Goal: Task Accomplishment & Management: Manage account settings

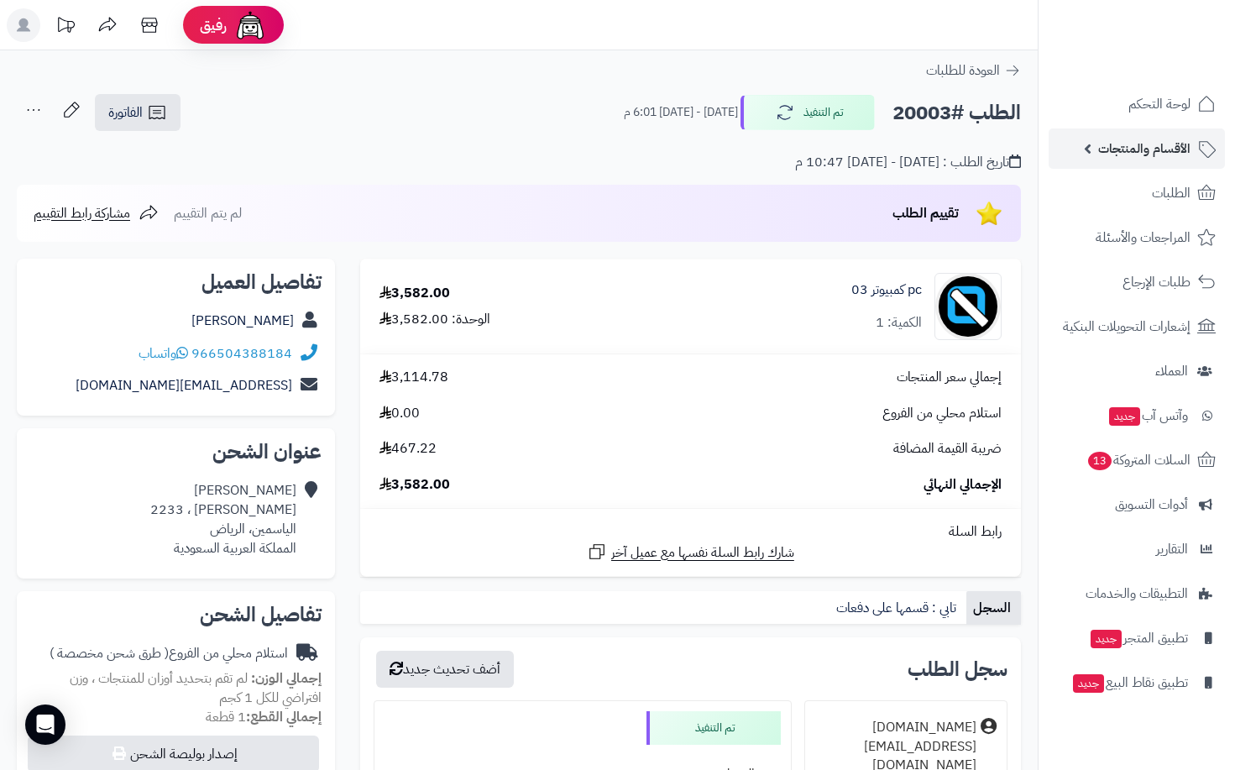
click at [1141, 148] on span "الأقسام والمنتجات" at bounding box center [1144, 149] width 92 height 24
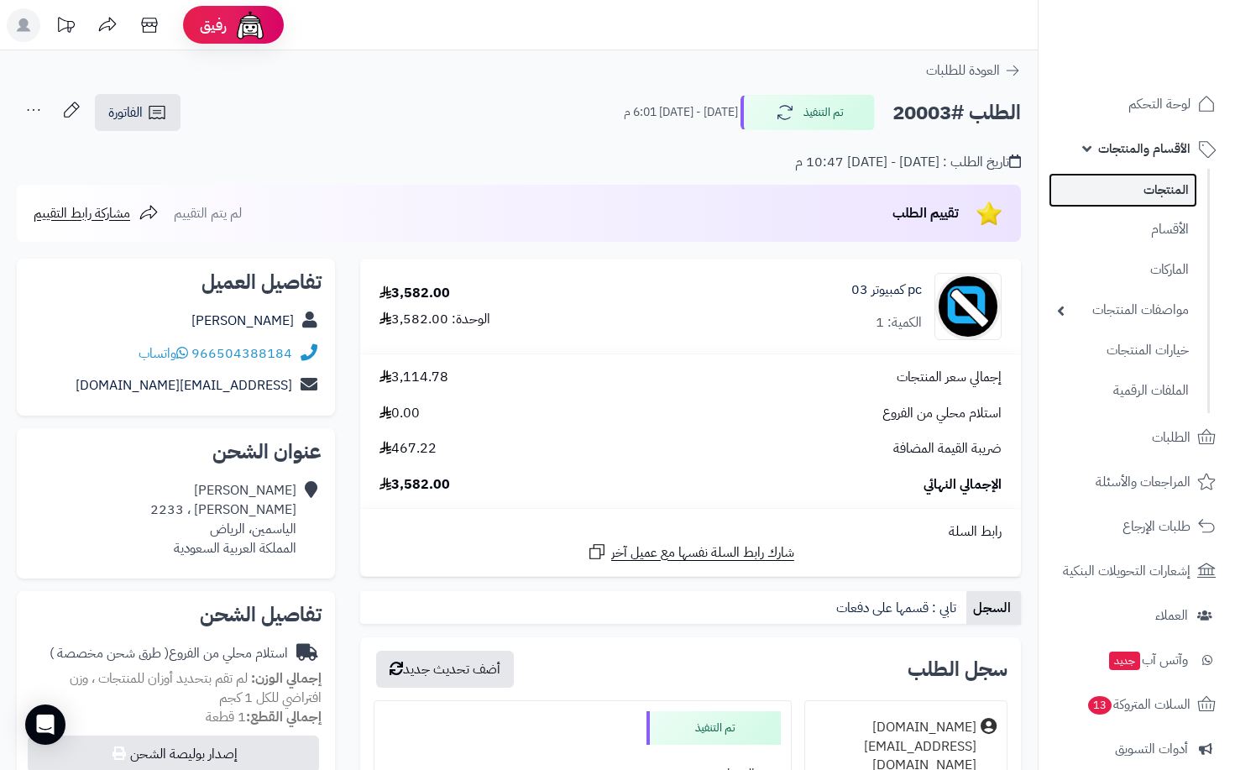
click at [1148, 187] on link "المنتجات" at bounding box center [1122, 190] width 149 height 34
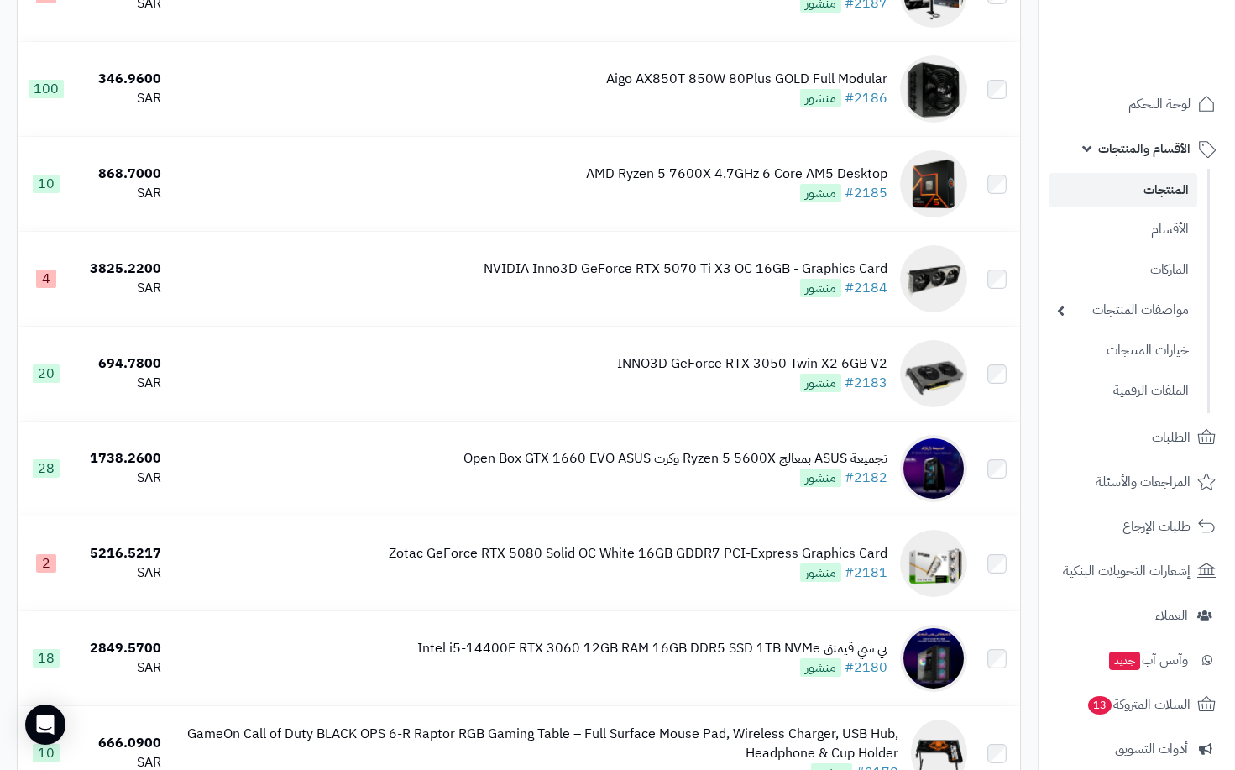
scroll to position [9129, 0]
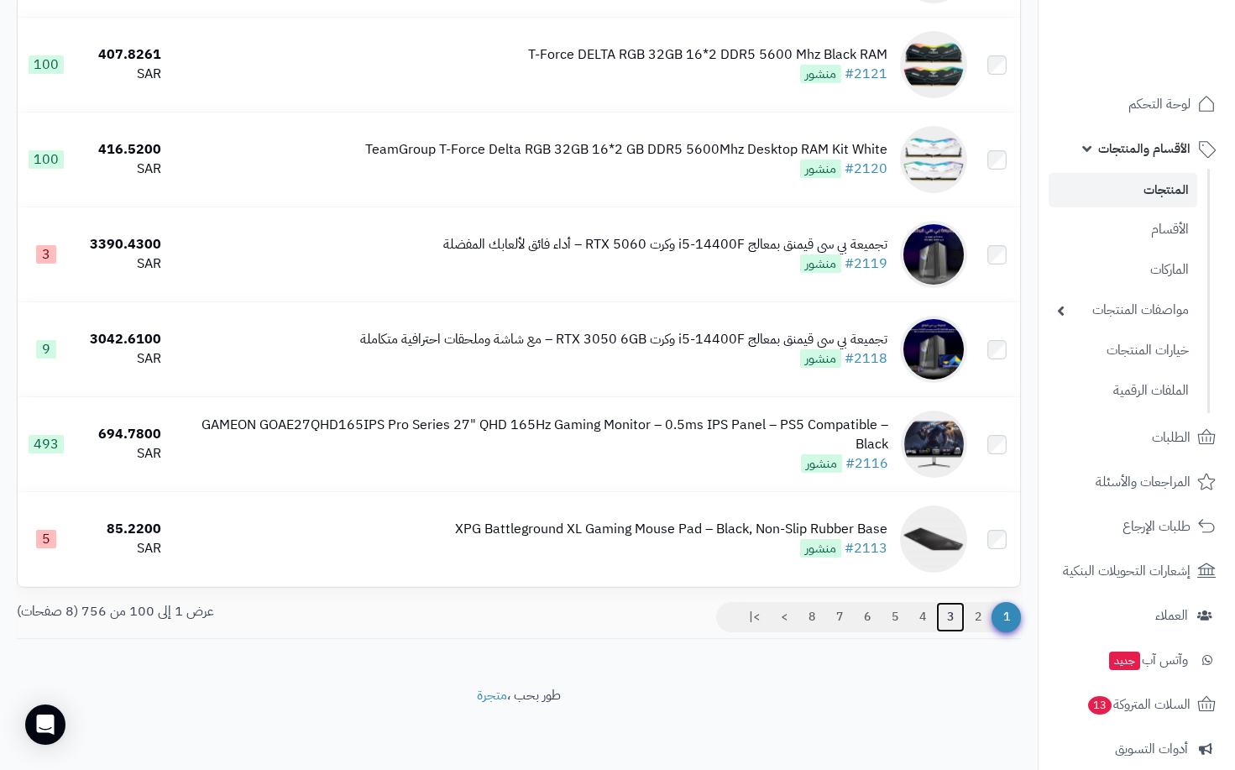
click at [940, 617] on link "3" at bounding box center [950, 617] width 29 height 30
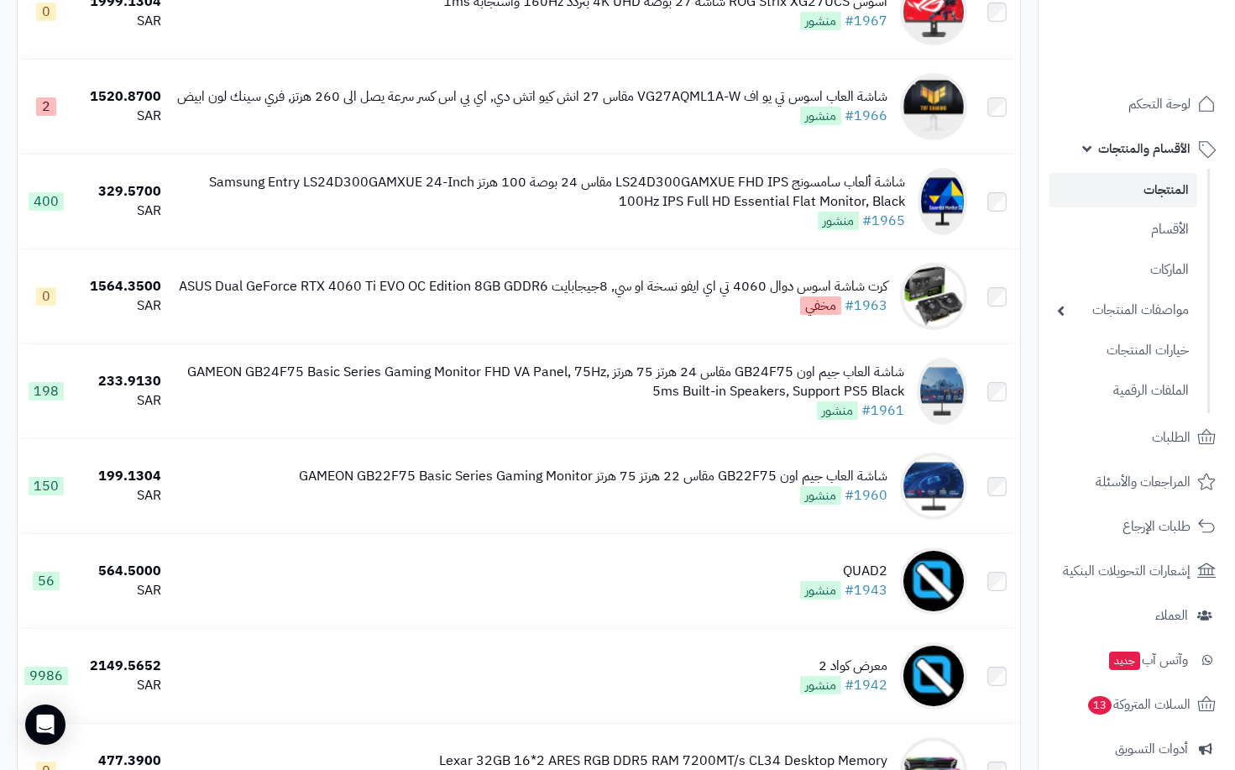
scroll to position [2014, 0]
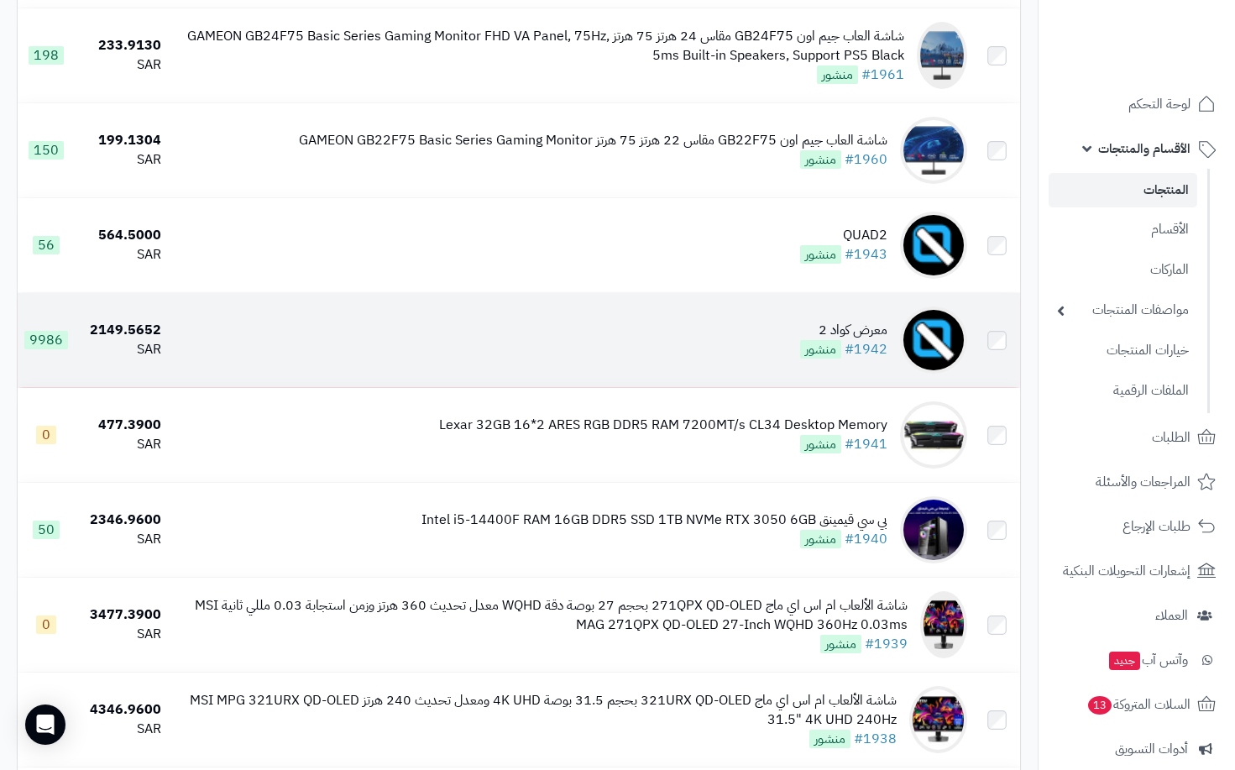
click at [791, 338] on td "معرض كواد 2 #1942 منشور" at bounding box center [571, 340] width 806 height 94
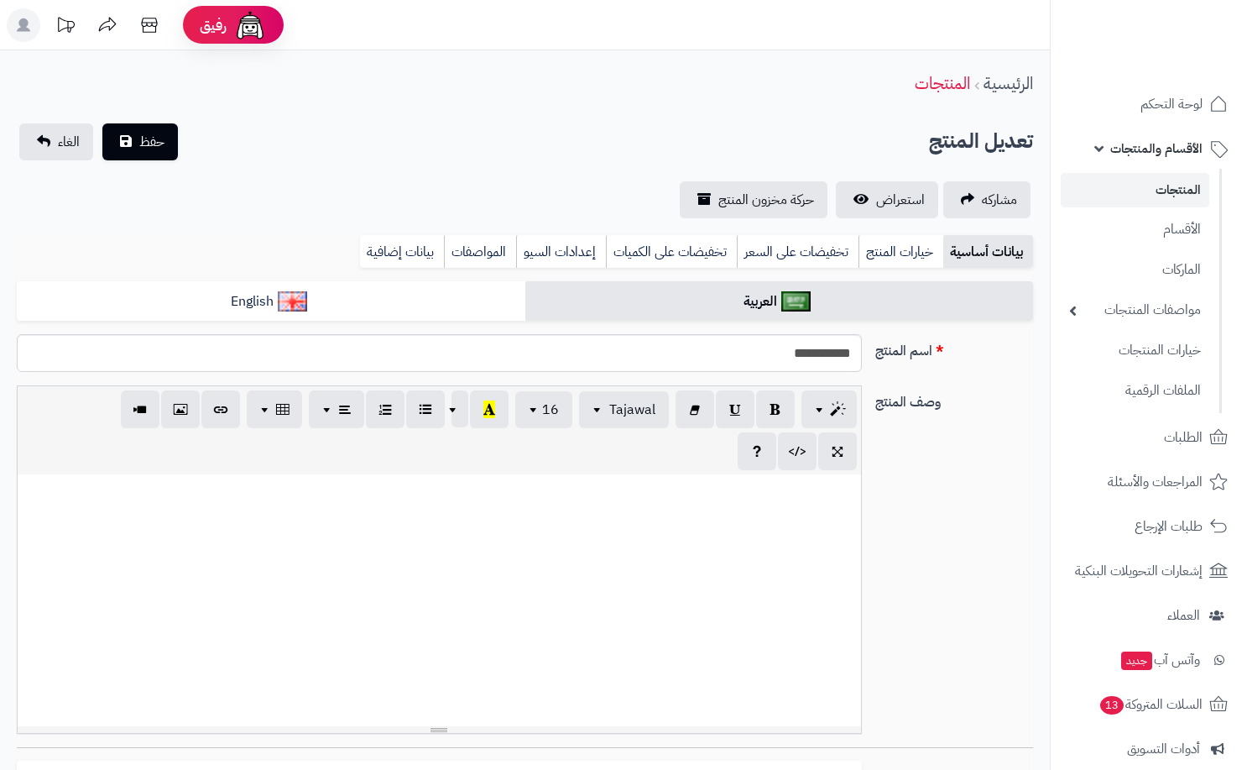
select select
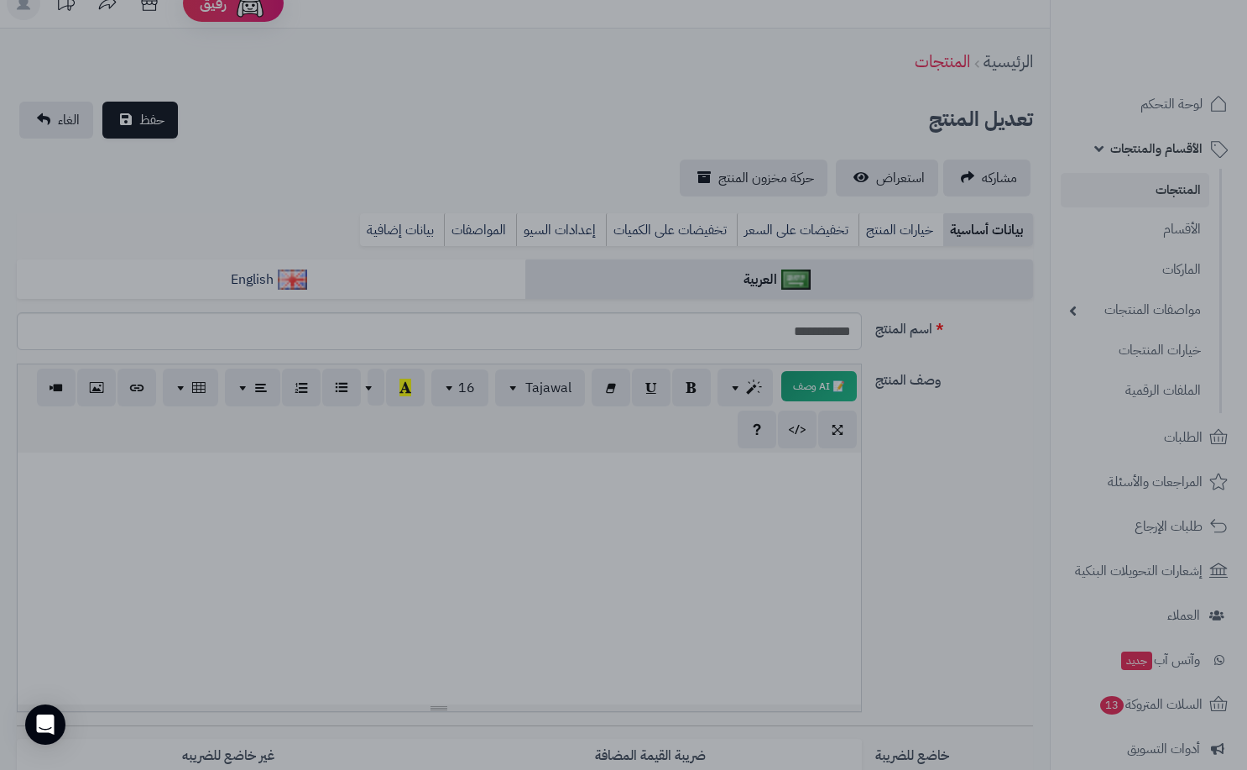
click at [676, 123] on div at bounding box center [623, 385] width 1247 height 770
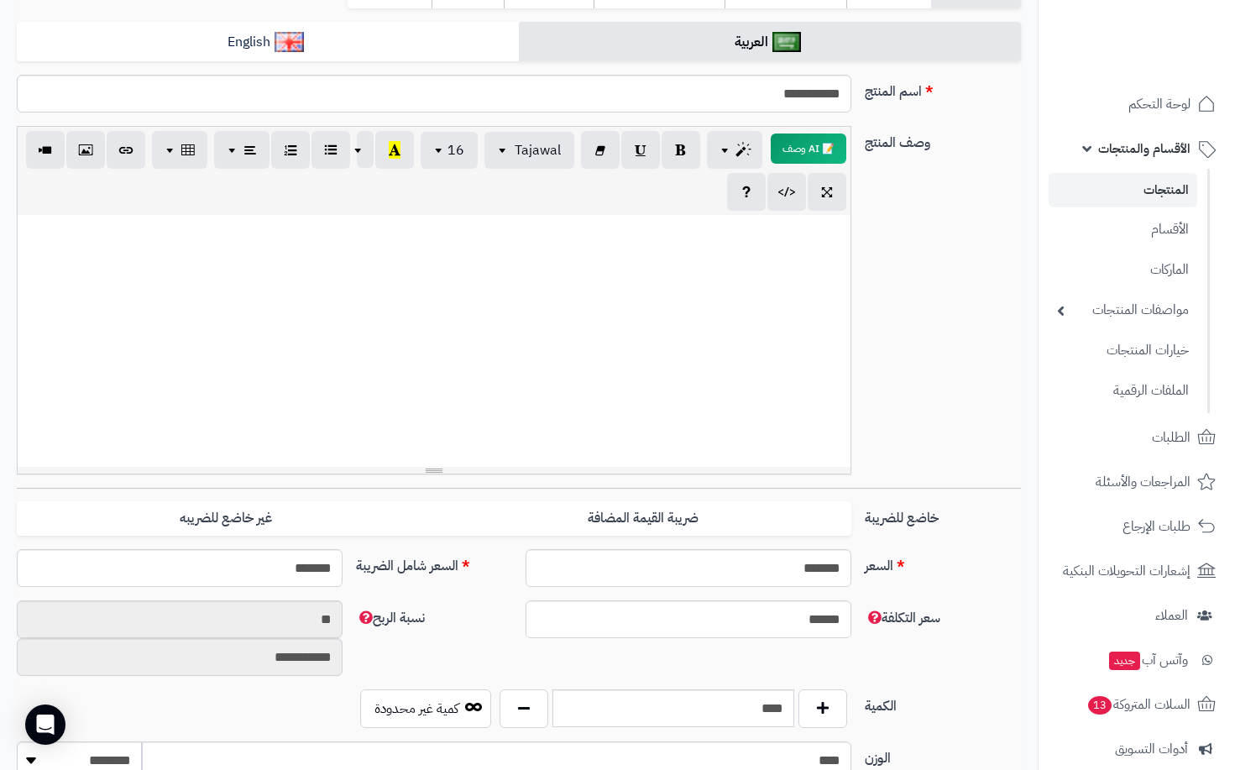
scroll to position [358, 0]
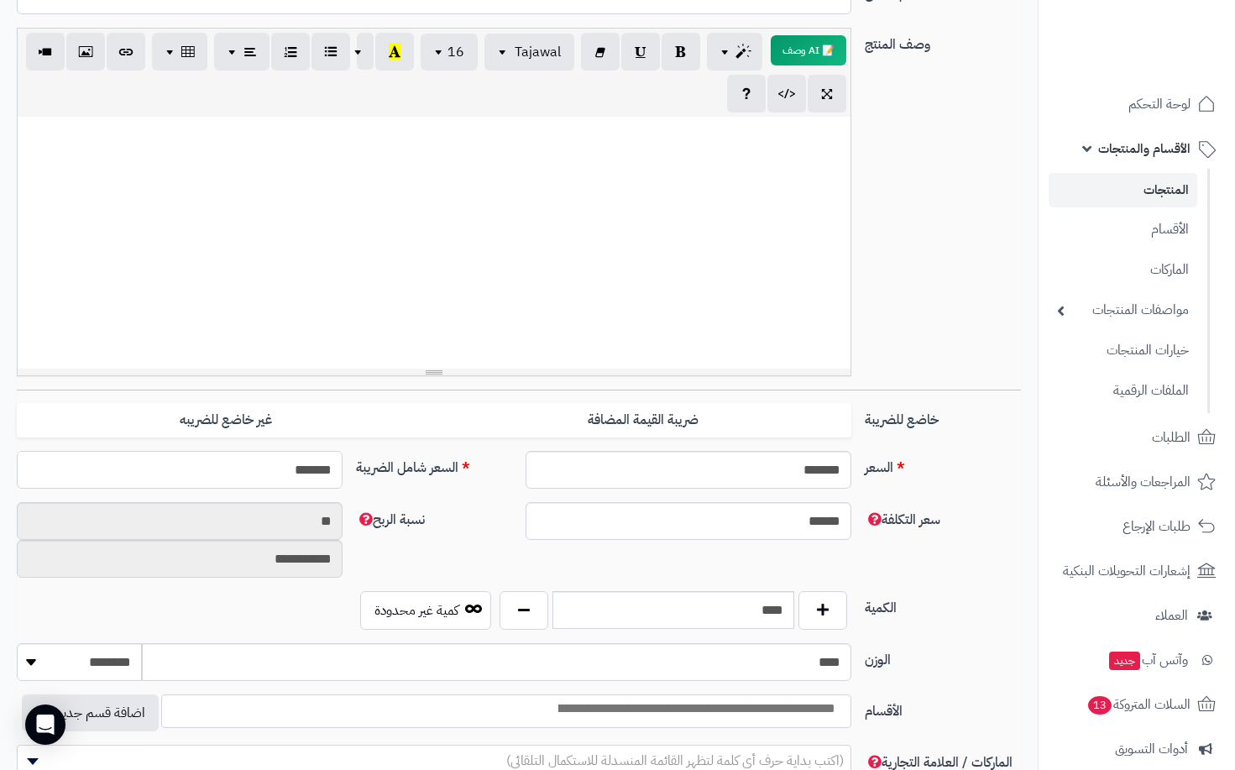
click at [269, 478] on input "*******" at bounding box center [180, 470] width 326 height 38
drag, startPoint x: 269, startPoint y: 478, endPoint x: 577, endPoint y: 621, distance: 339.1
click at [577, 621] on div "**********" at bounding box center [519, 557] width 1004 height 1267
type input "***"
type input "**********"
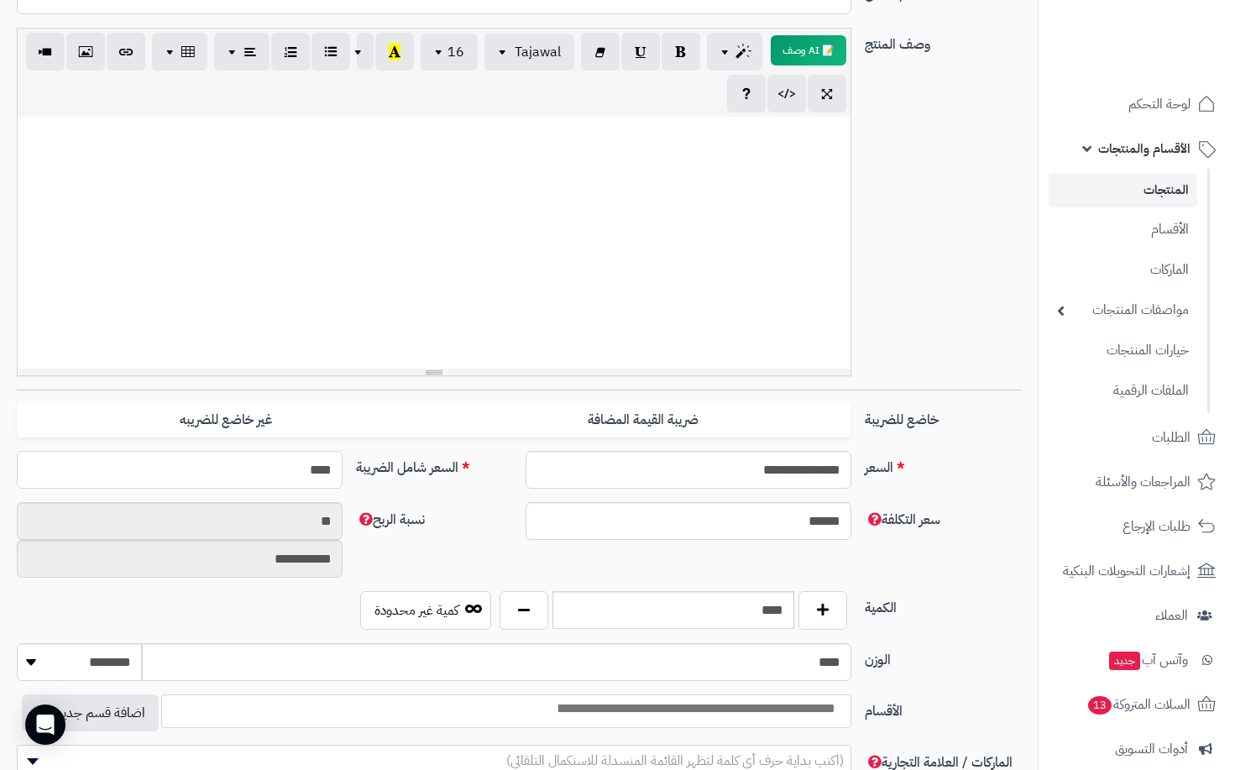
type input "****"
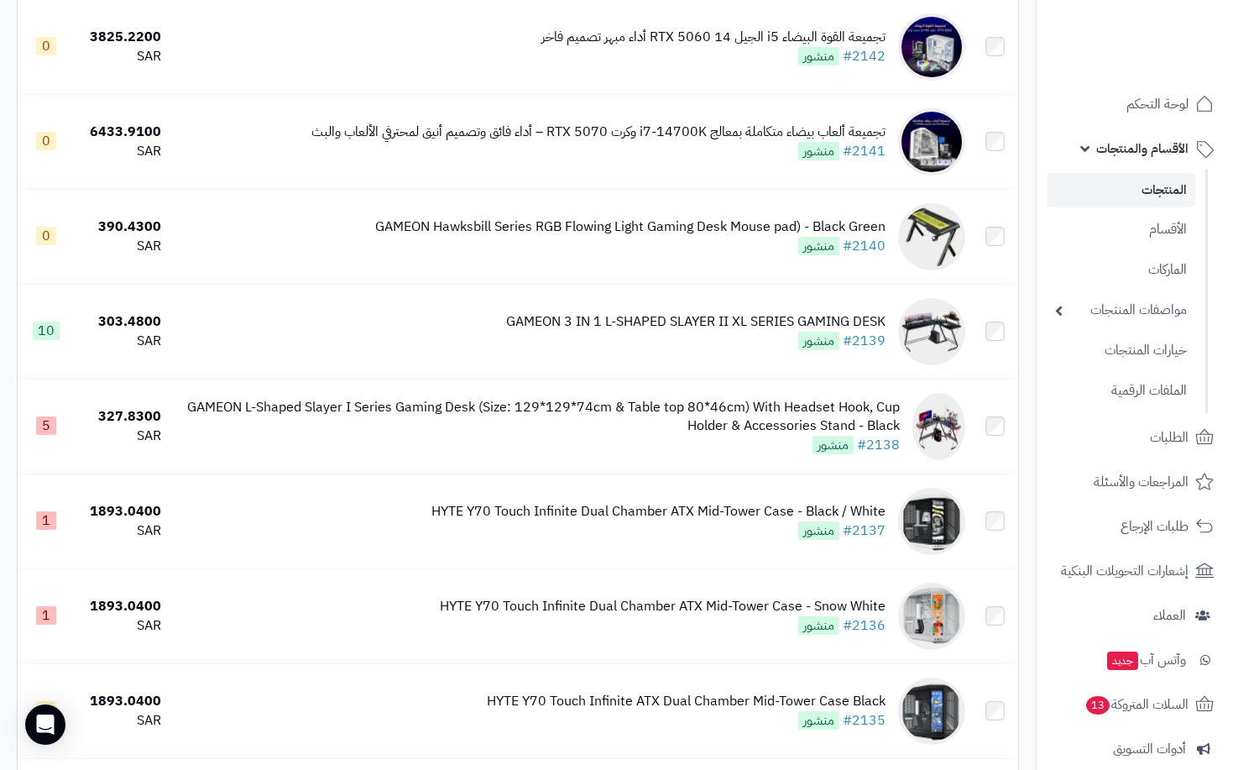
scroll to position [9183, 0]
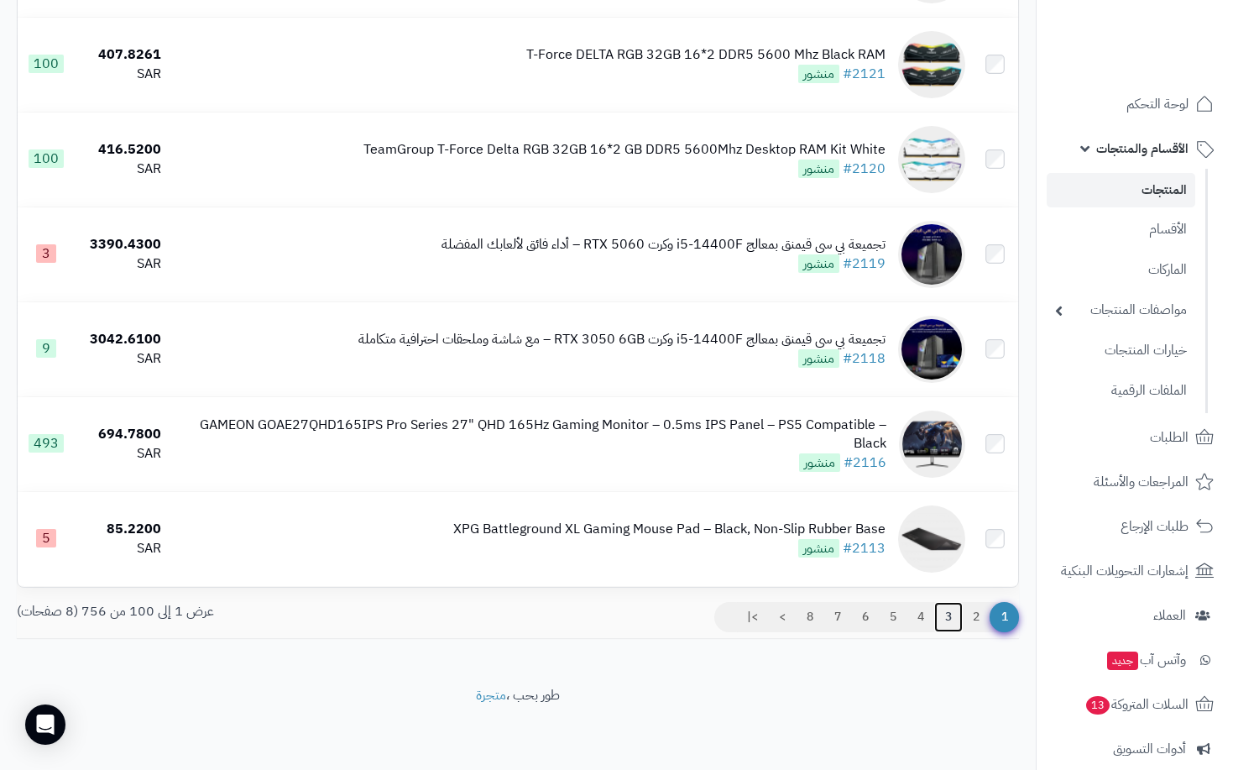
click at [944, 619] on link "3" at bounding box center [948, 617] width 29 height 30
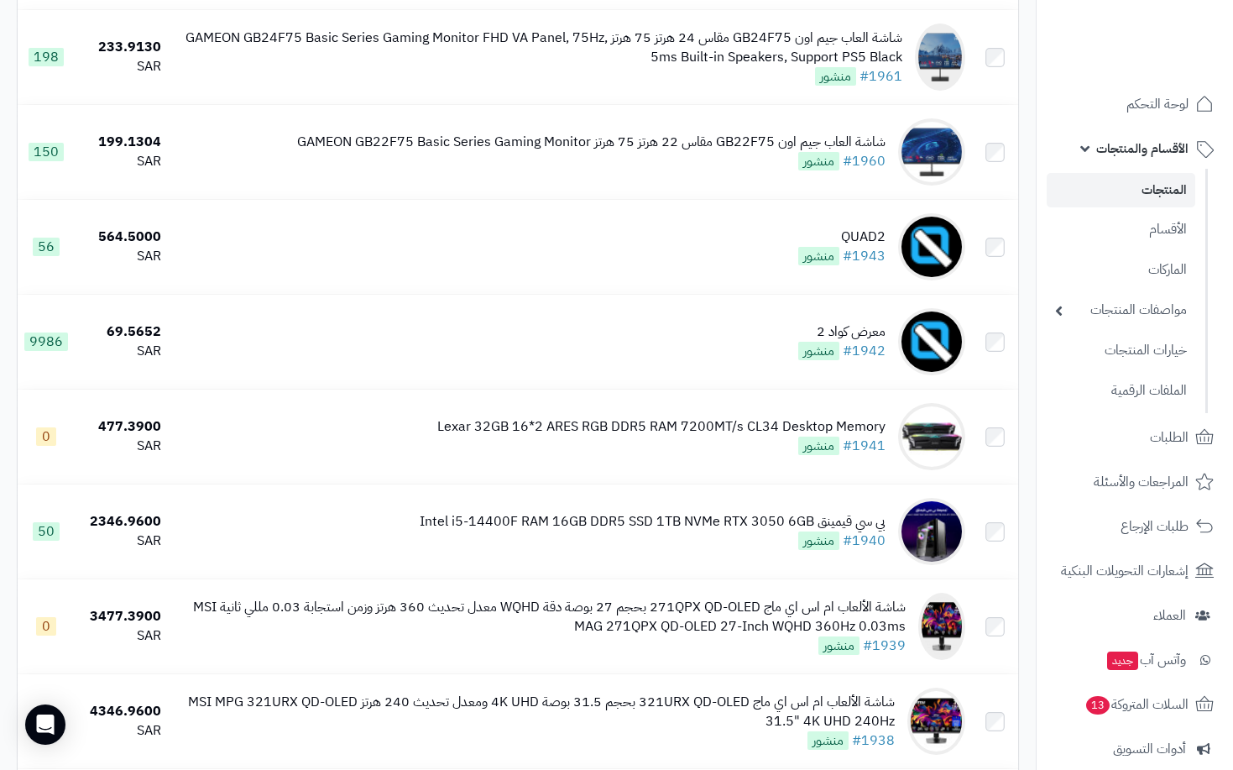
scroll to position [2014, 0]
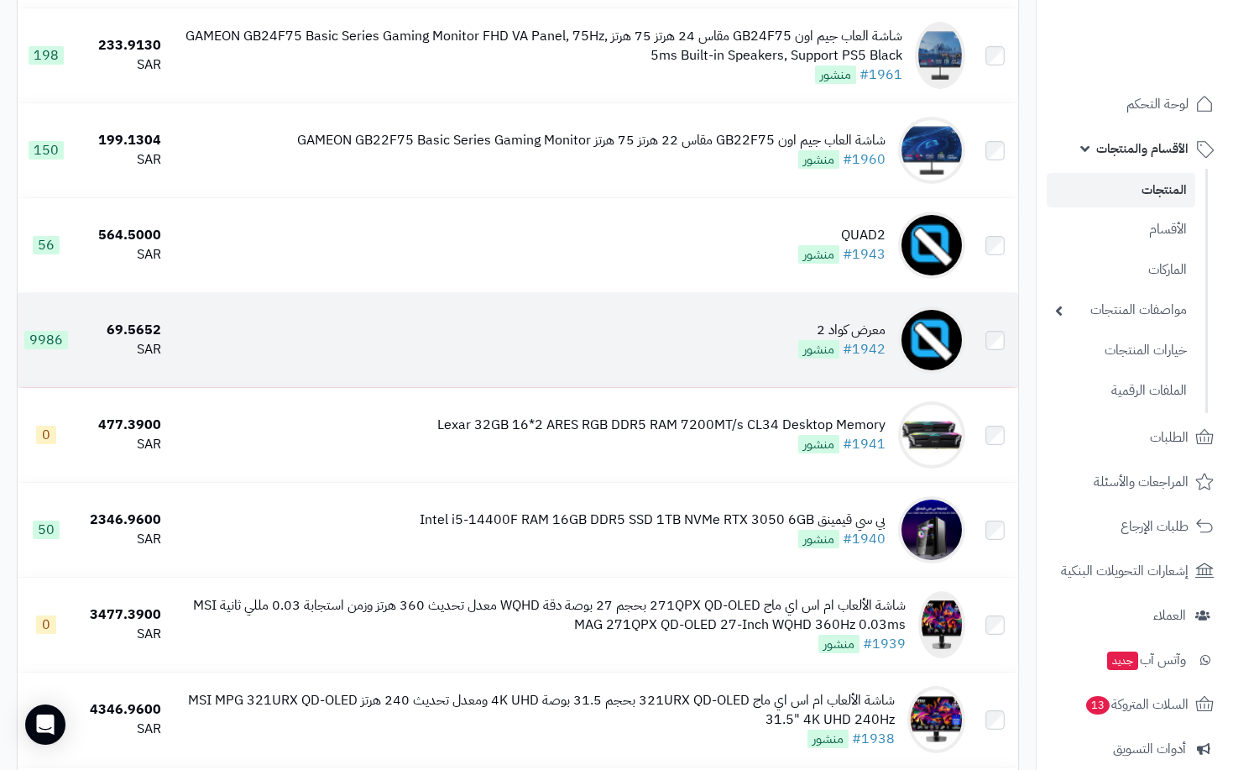
click at [773, 362] on td "معرض كواد 2 #1942 منشور" at bounding box center [570, 340] width 804 height 94
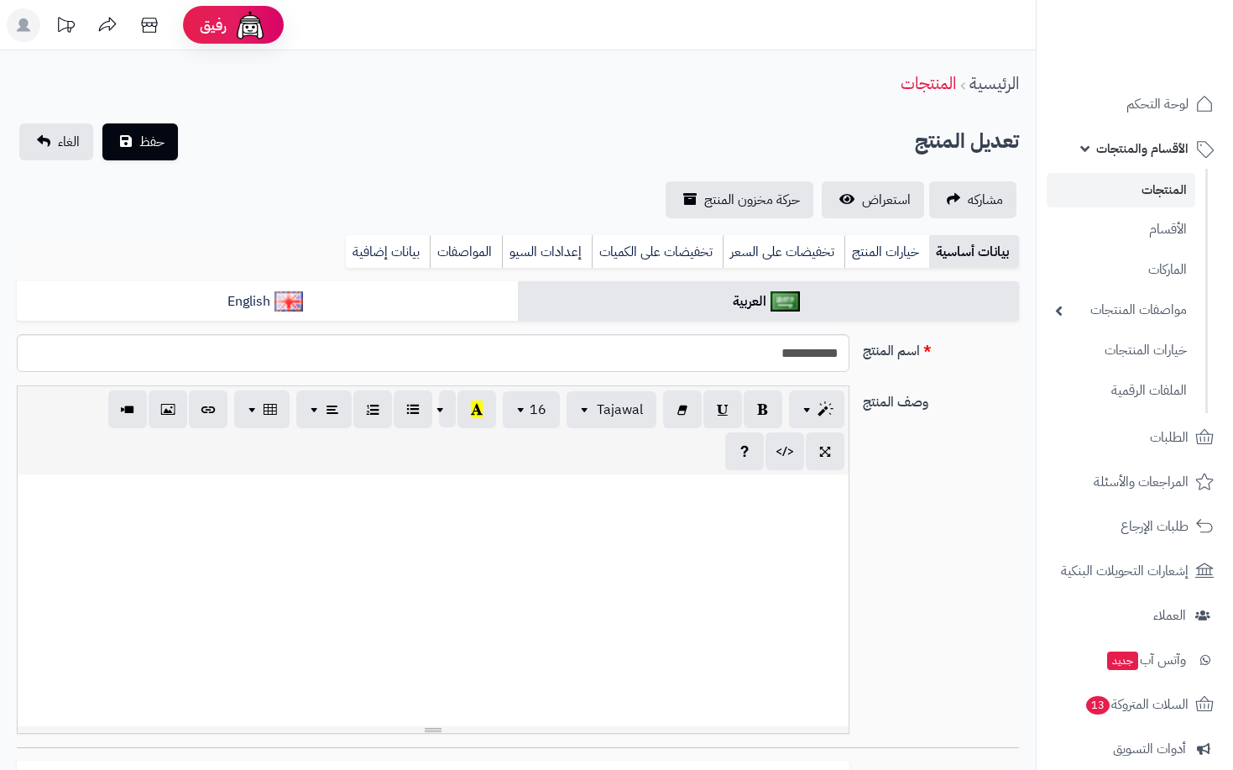
select select
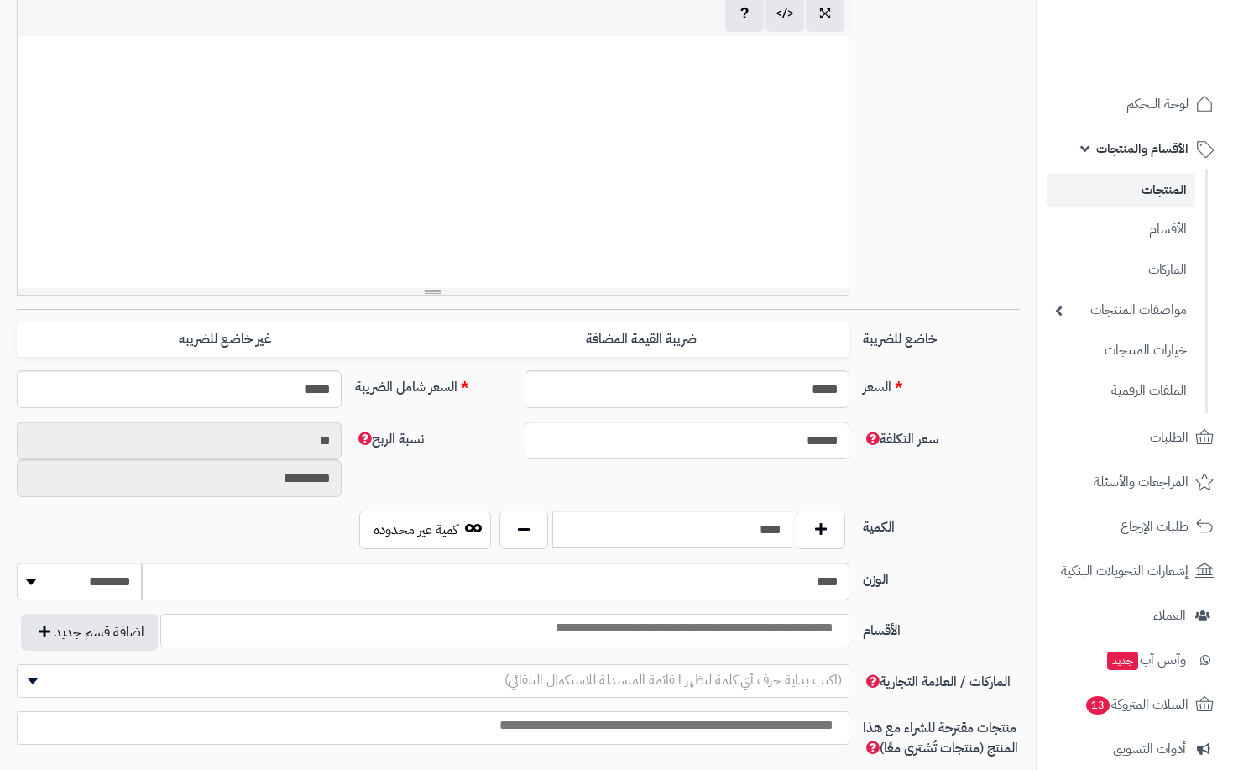
scroll to position [588, 0]
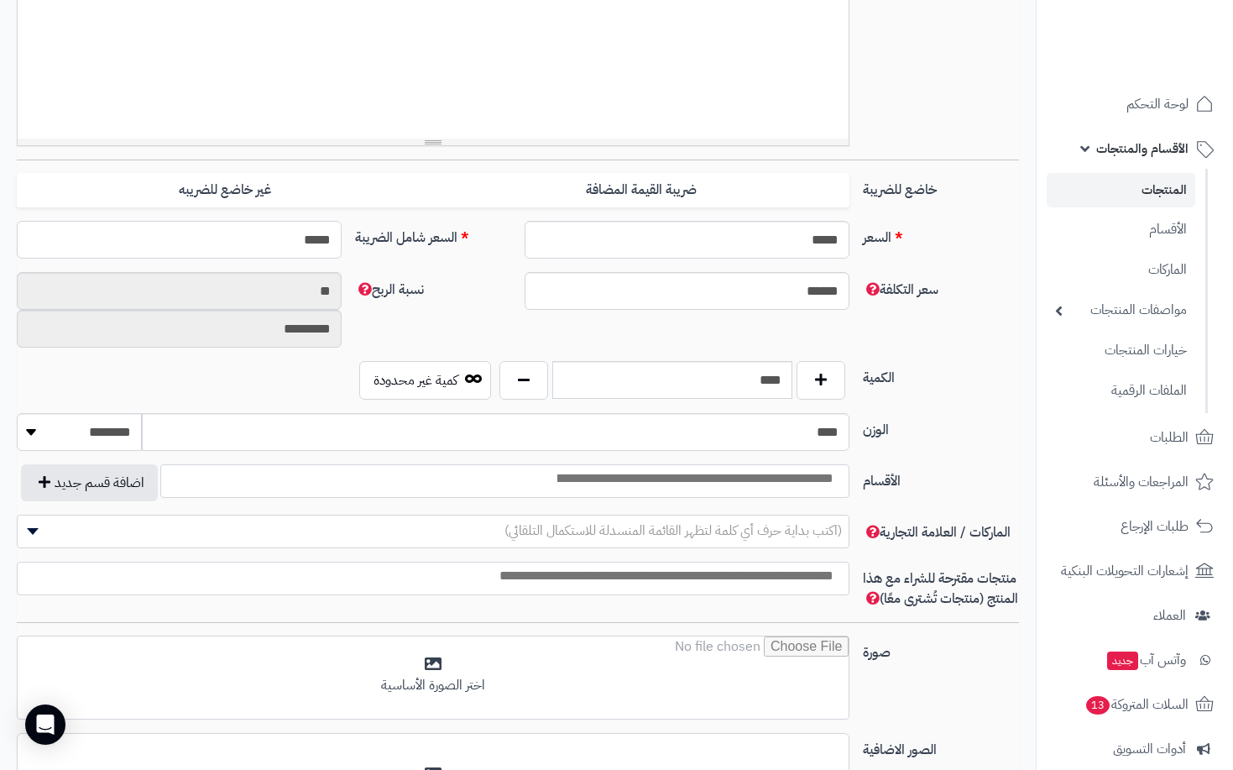
click at [281, 243] on input "*****" at bounding box center [179, 240] width 325 height 38
click at [281, 246] on input "*****" at bounding box center [179, 240] width 325 height 38
type input "****"
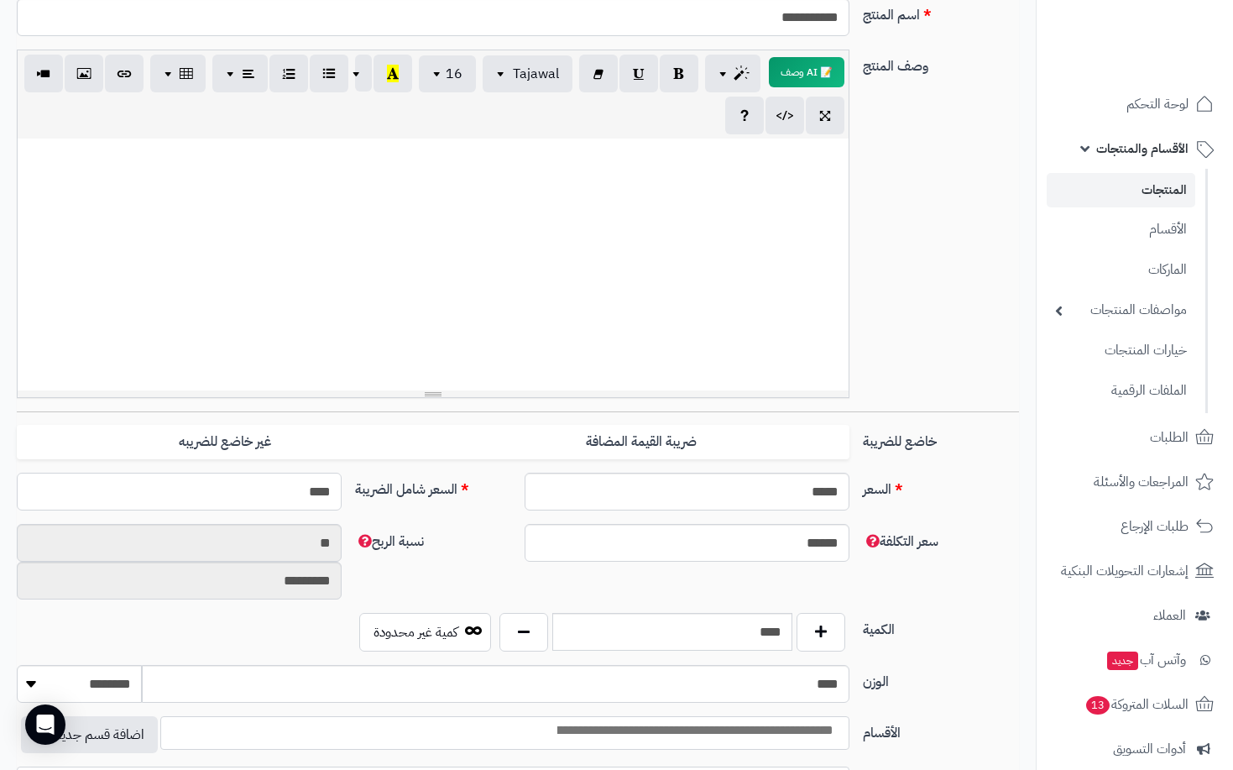
type input "**********"
type input "****"
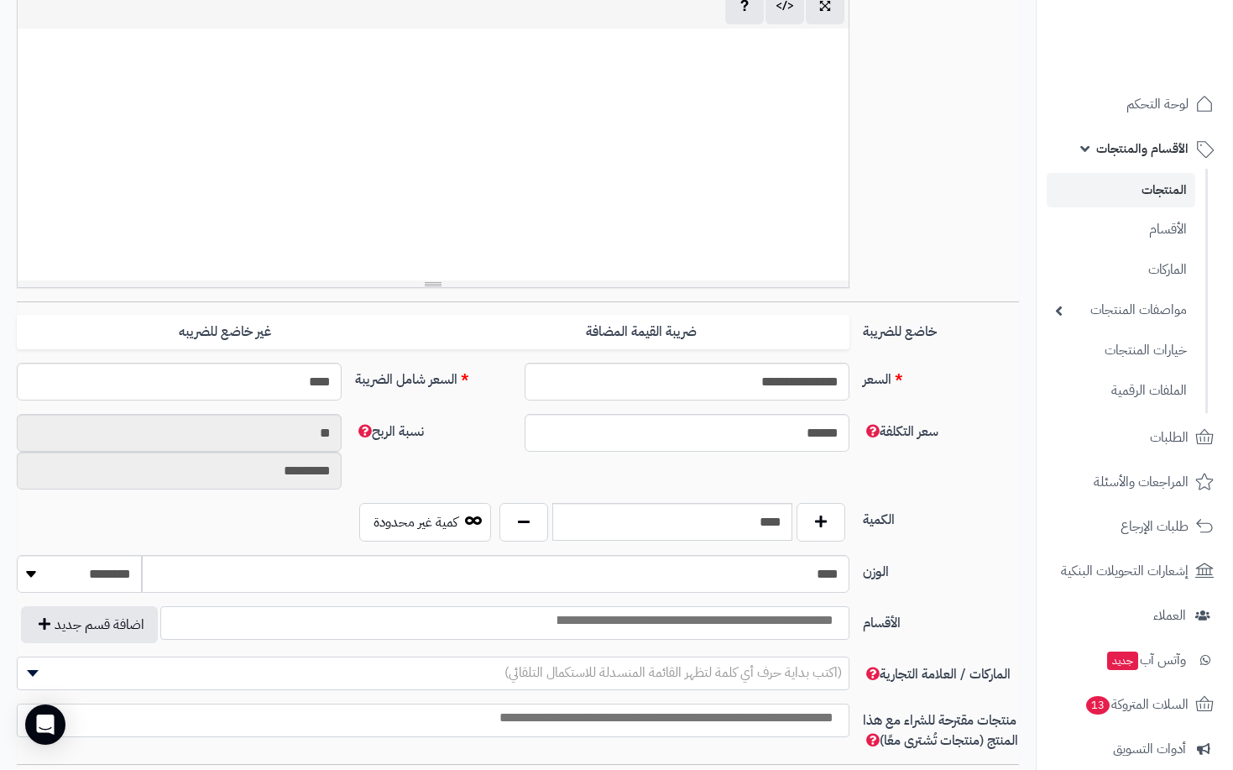
scroll to position [0, 0]
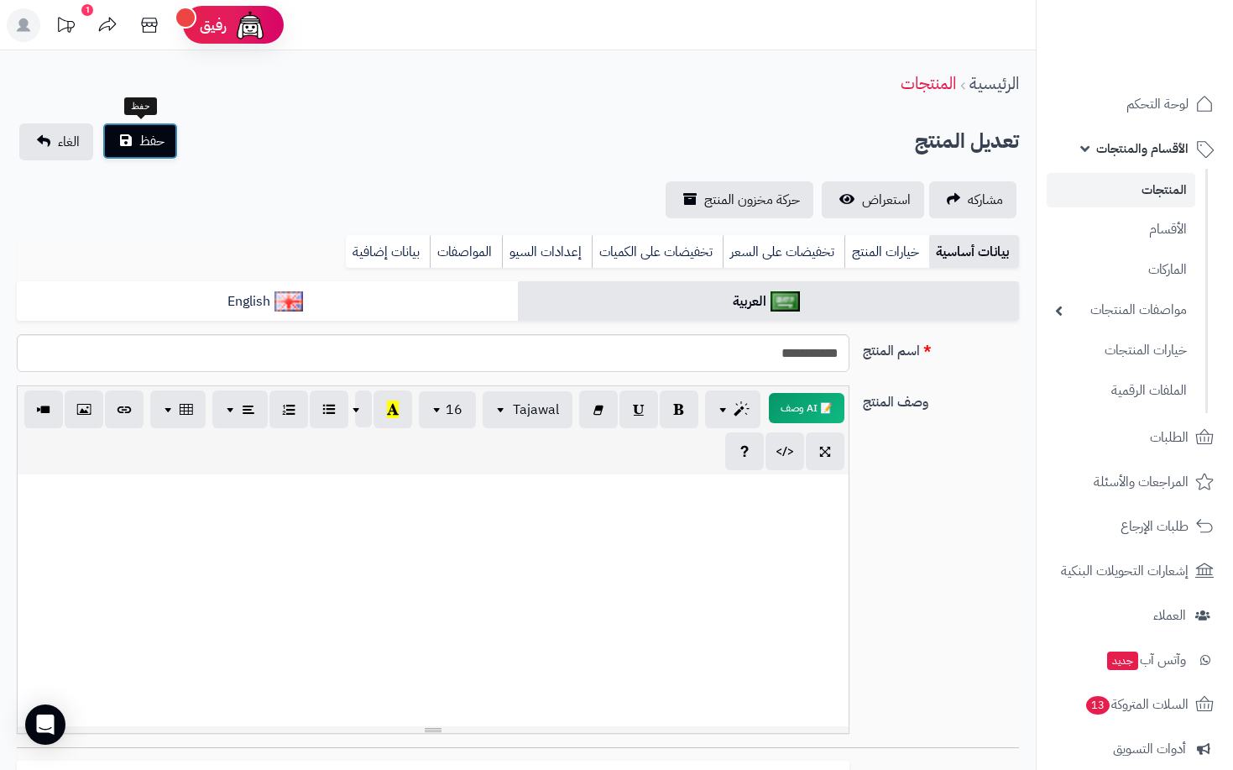
click at [161, 142] on span "حفظ" at bounding box center [151, 141] width 25 height 20
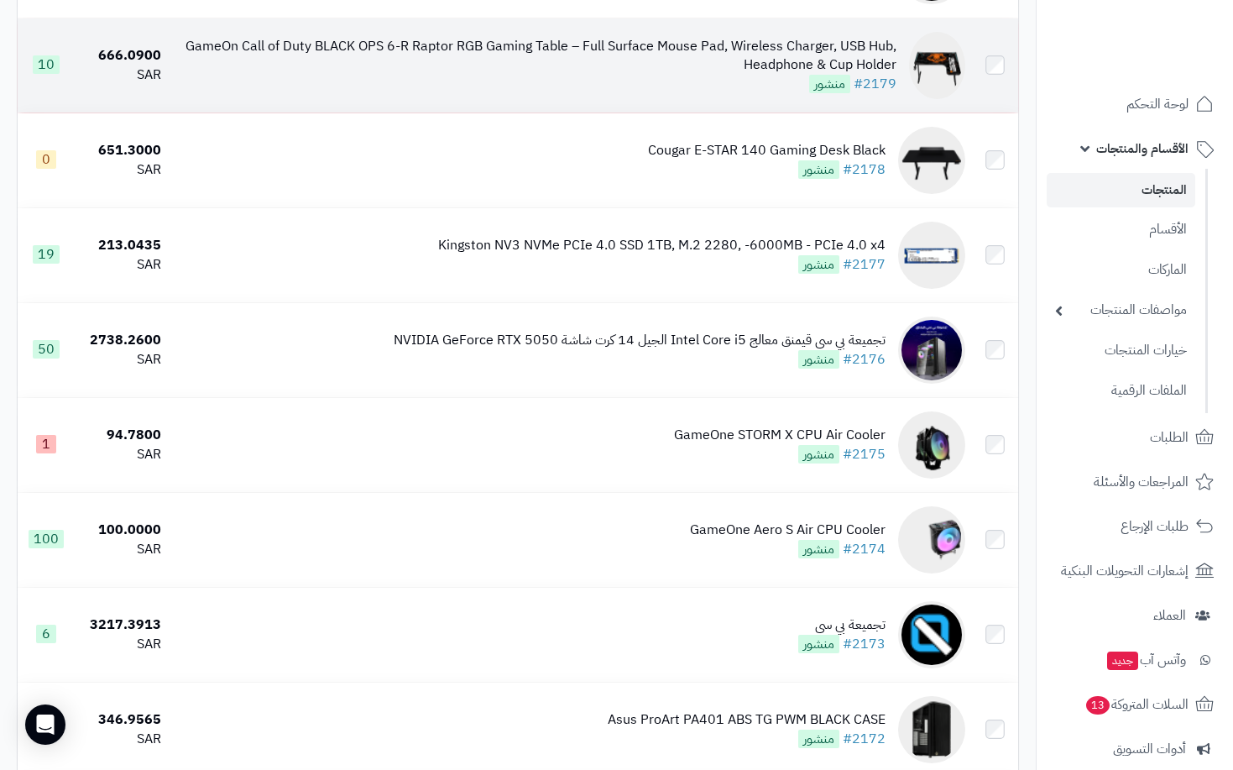
scroll to position [4029, 0]
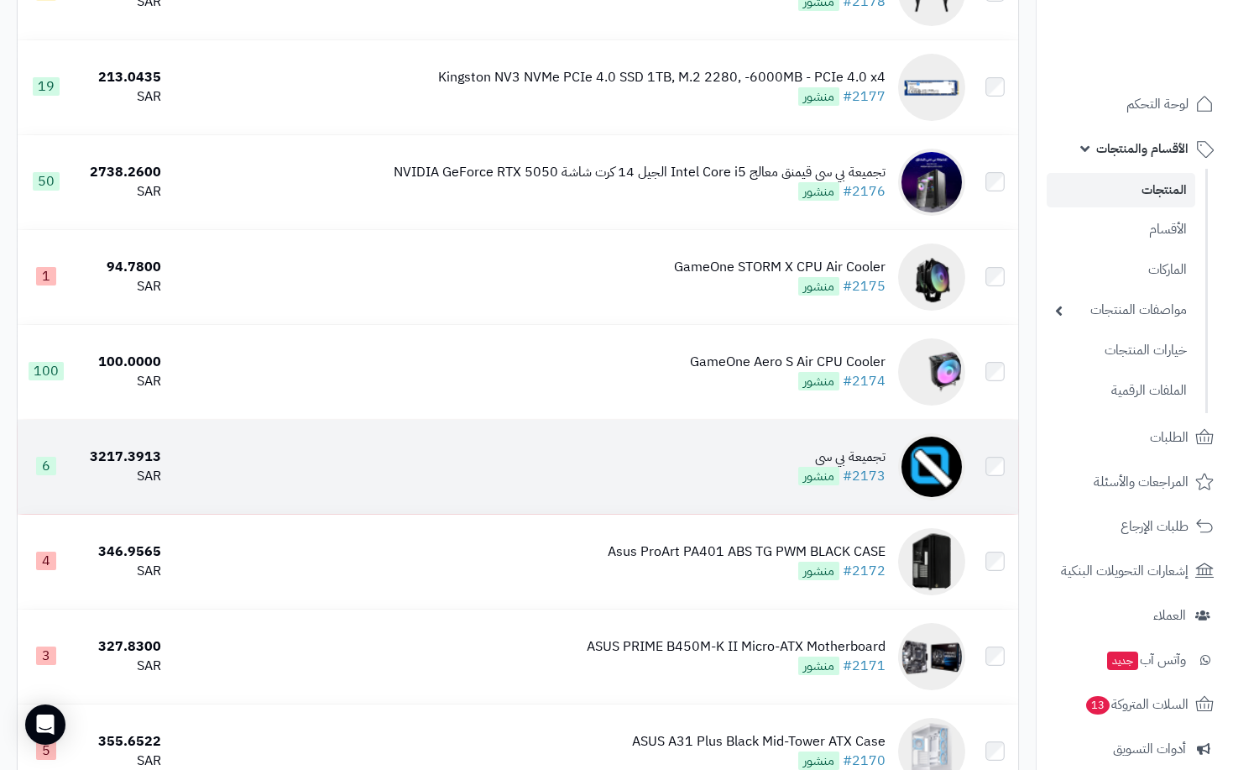
click at [764, 463] on td "تجميعة بي سي #2173 منشور" at bounding box center [570, 467] width 804 height 94
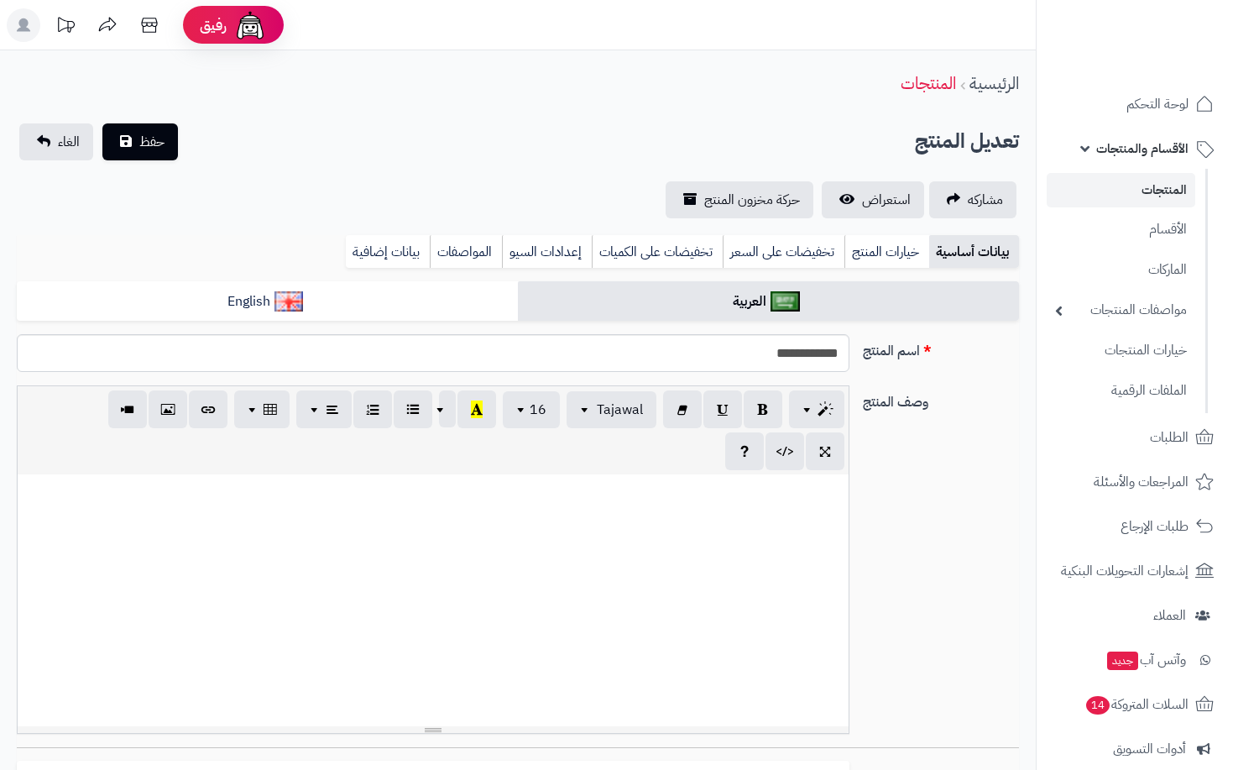
select select
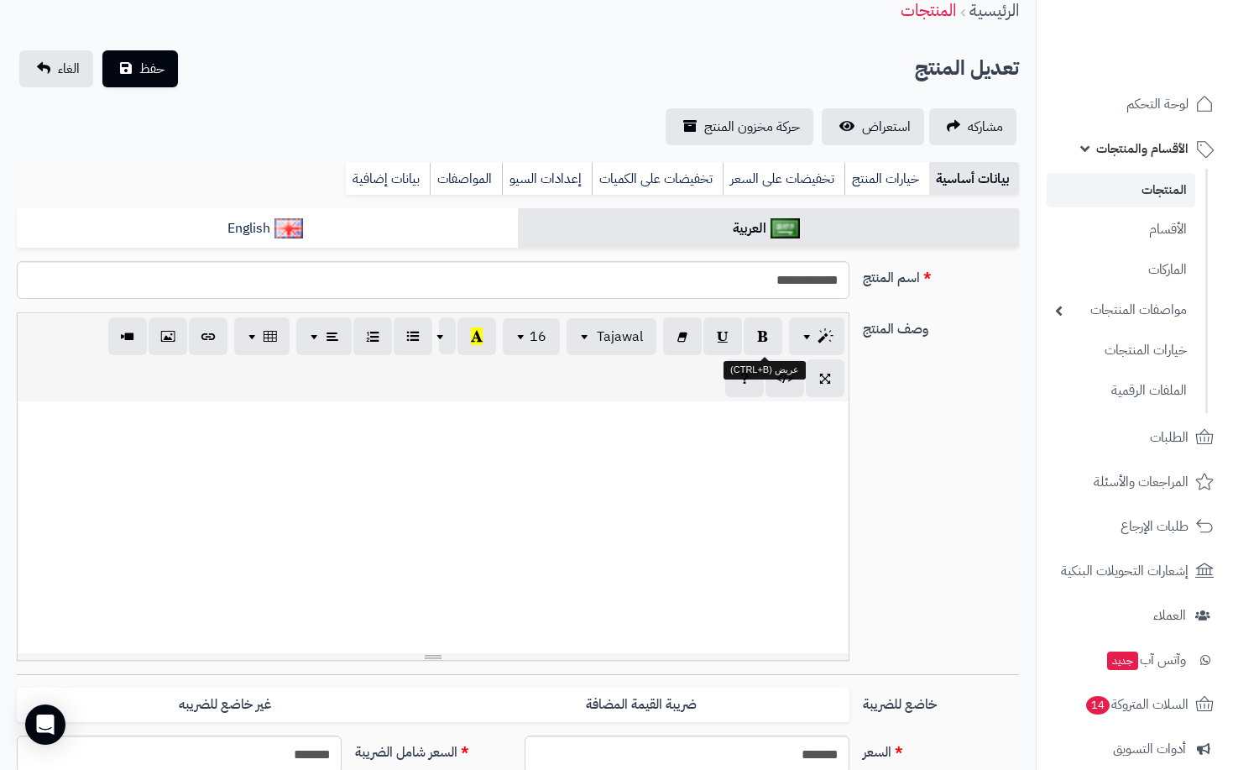
scroll to position [168, 0]
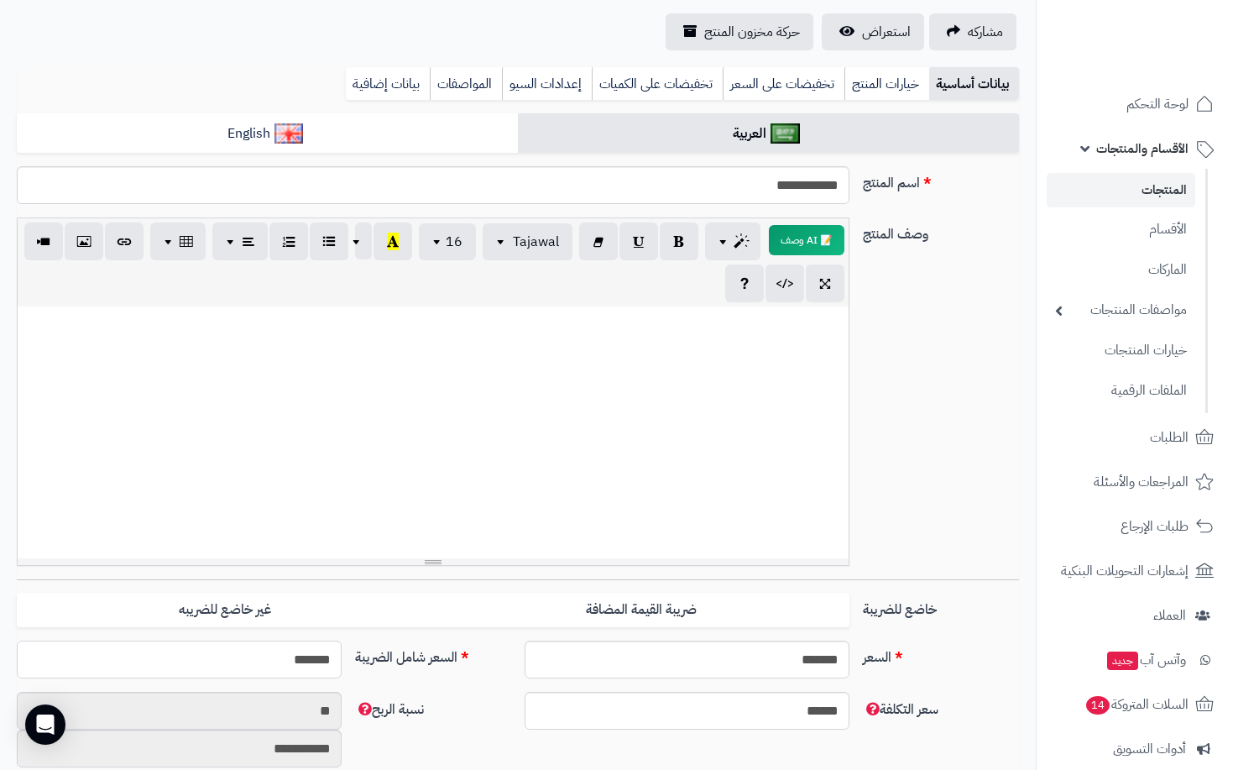
click at [253, 660] on input "*******" at bounding box center [179, 659] width 325 height 38
click at [254, 659] on input "*******" at bounding box center [179, 659] width 325 height 38
type input "****"
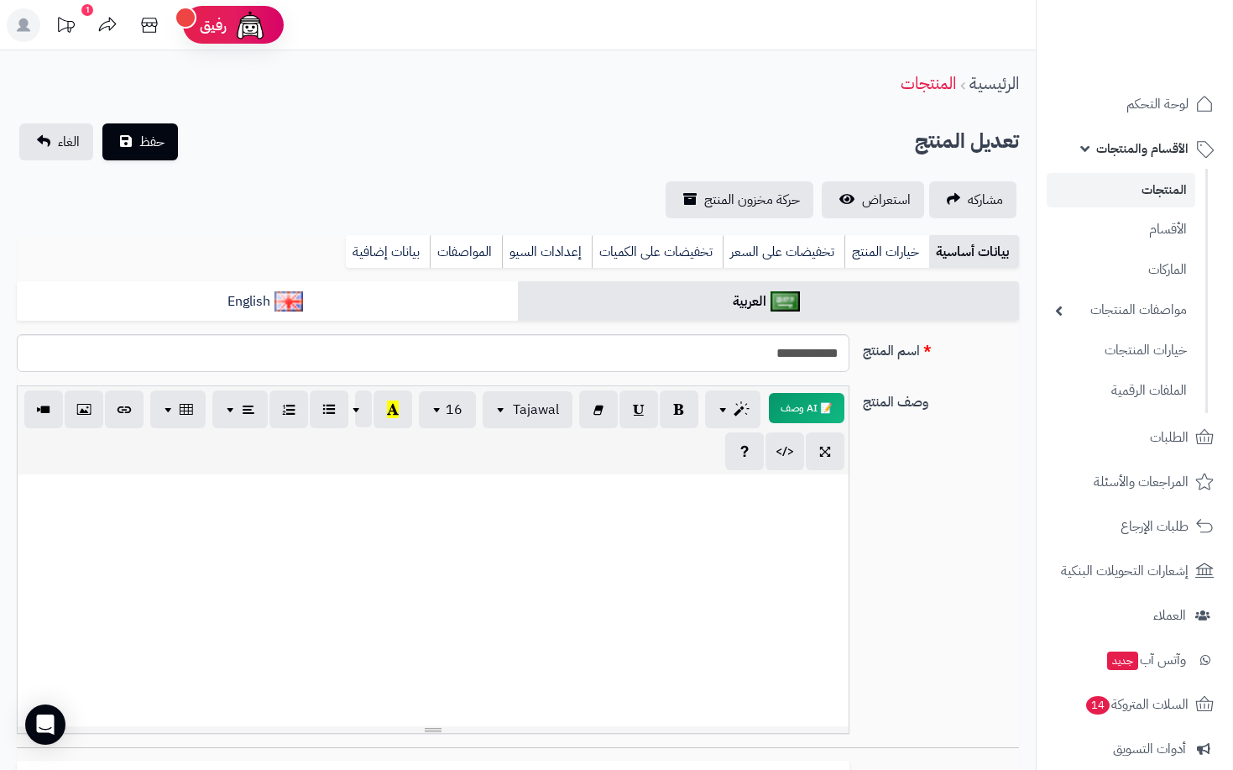
type input "**********"
type input "****"
click at [172, 138] on button "حفظ" at bounding box center [140, 141] width 76 height 37
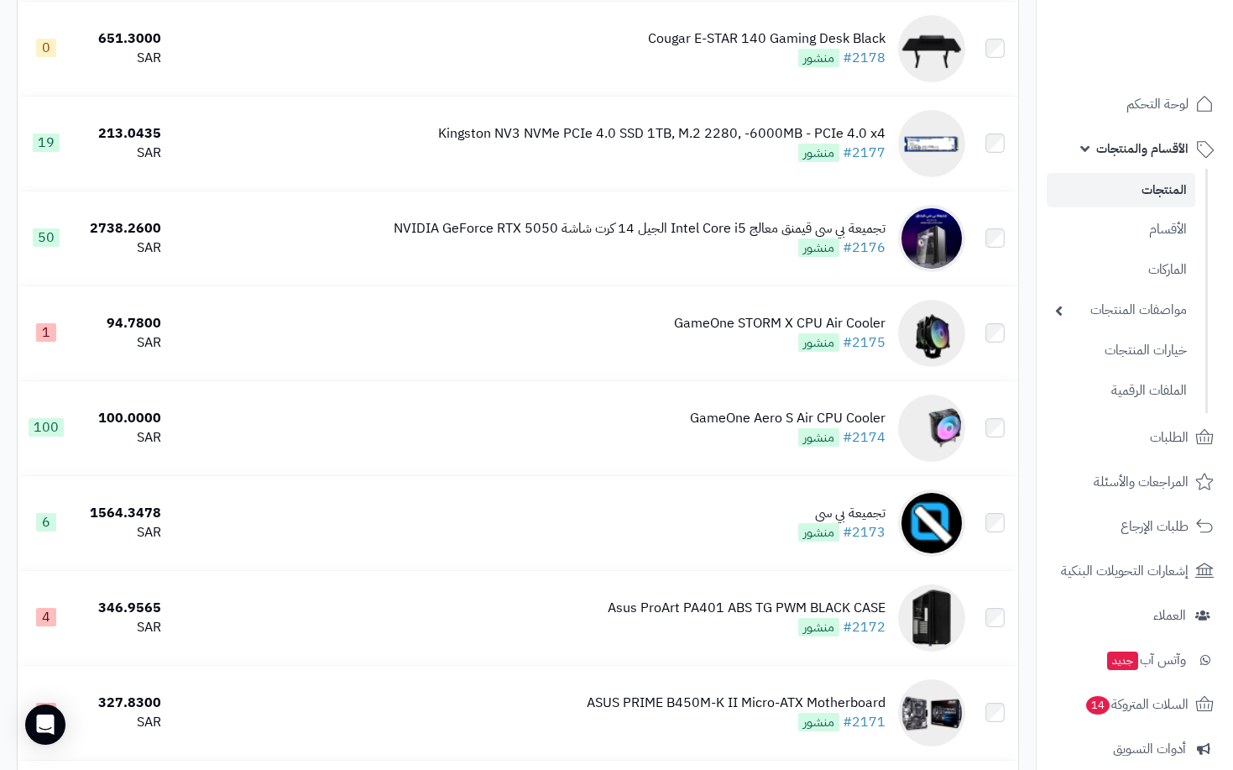
scroll to position [4197, 0]
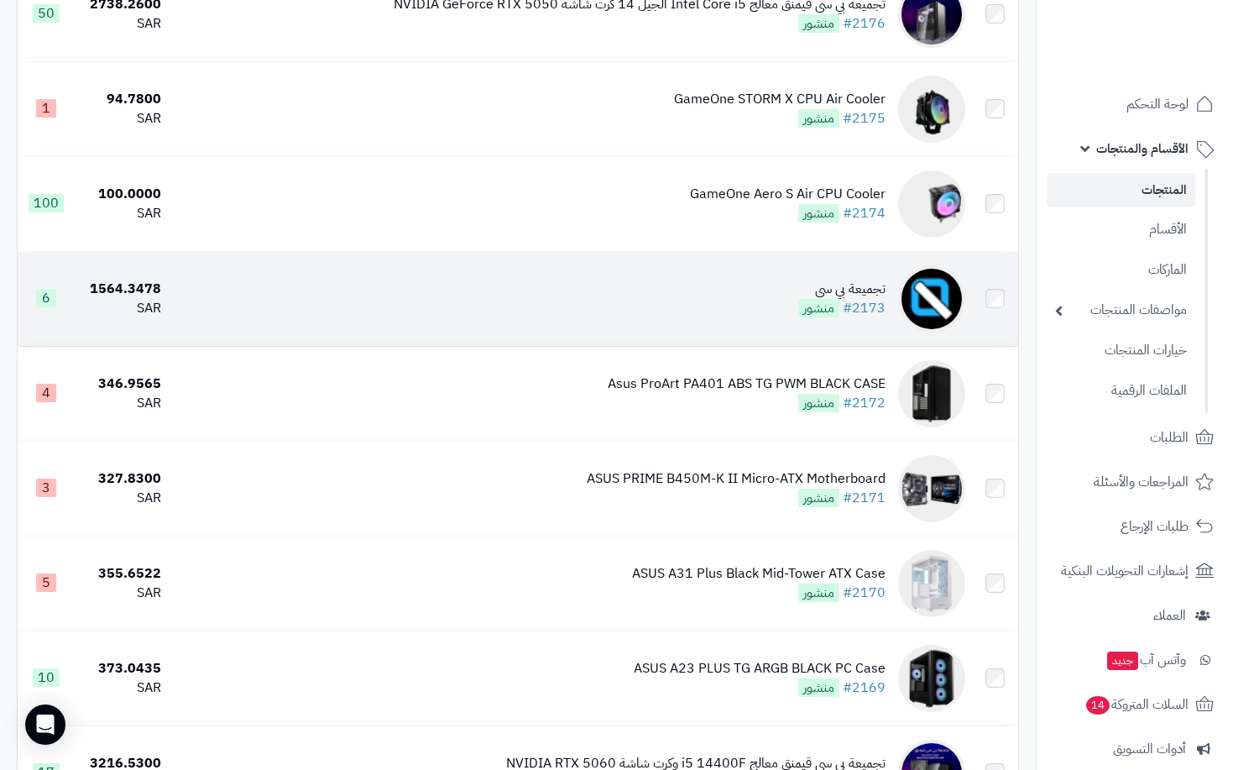
click at [747, 311] on td "تجميعة بي سي #2173 منشور" at bounding box center [570, 299] width 804 height 94
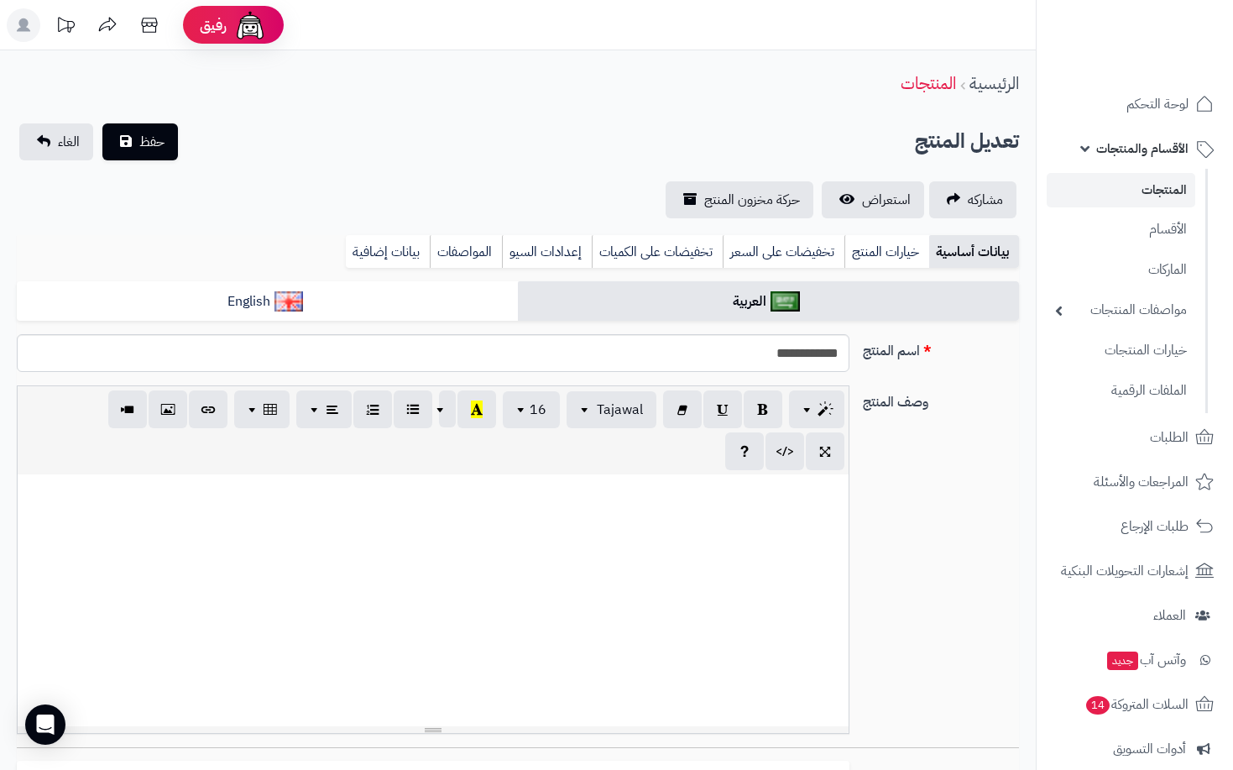
select select
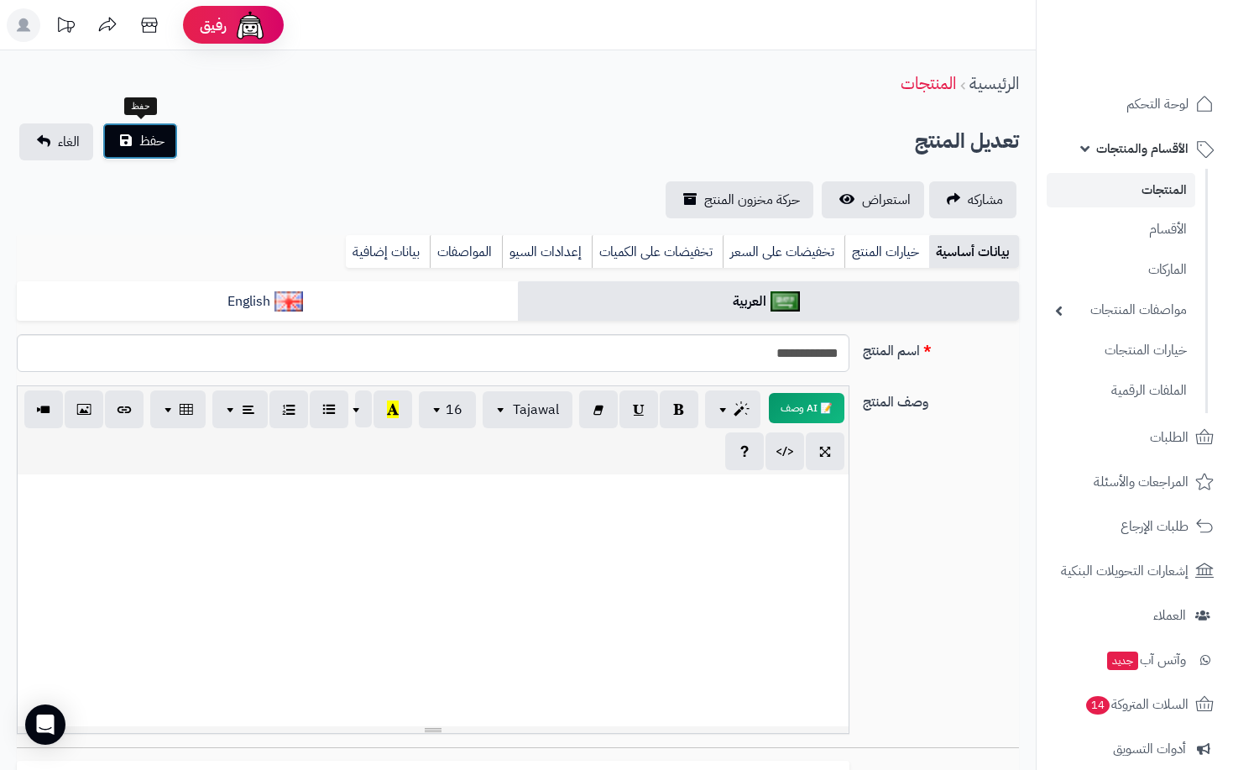
click at [172, 148] on button "حفظ" at bounding box center [140, 141] width 76 height 37
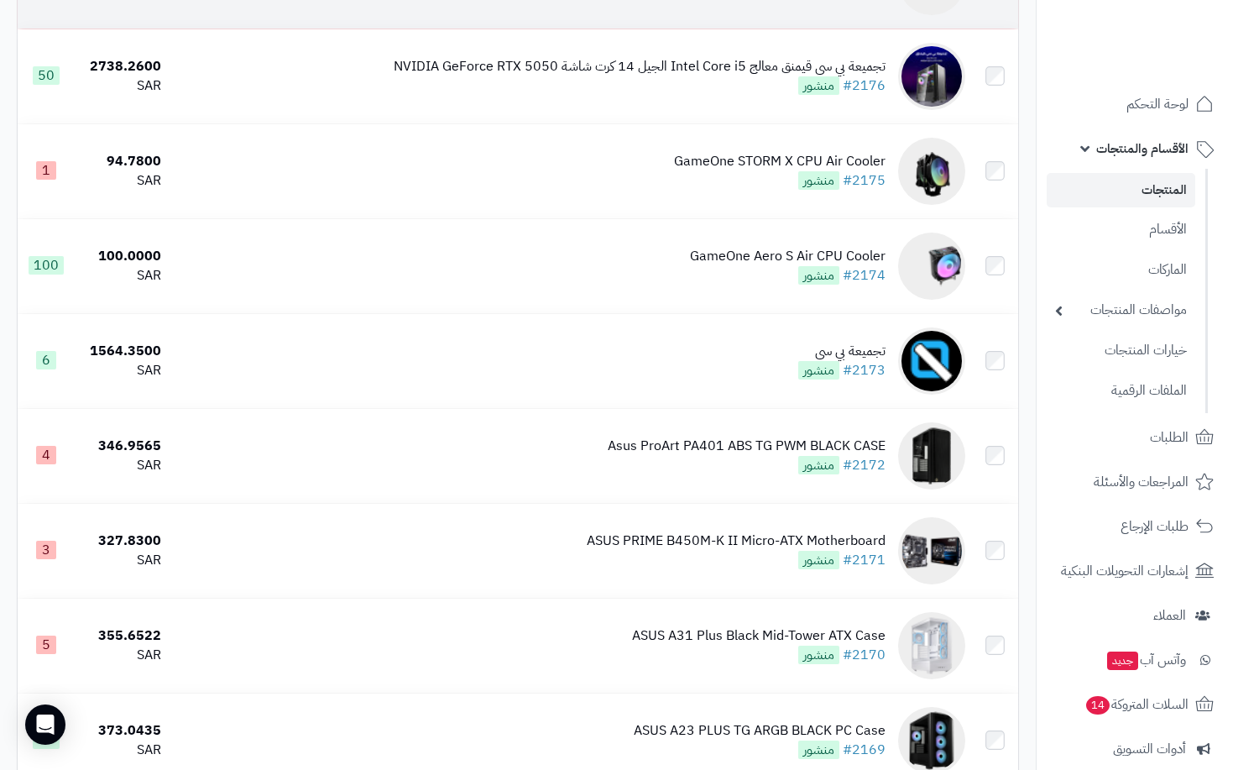
scroll to position [4281, 0]
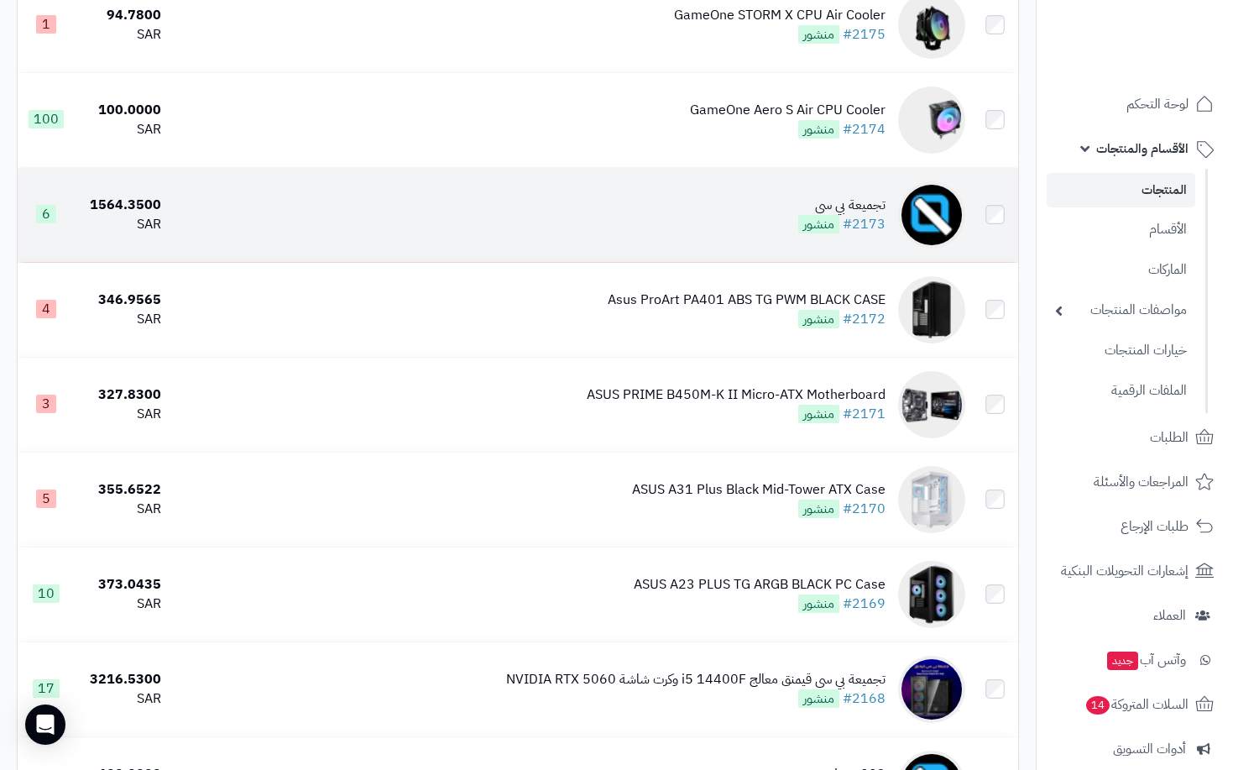
click at [767, 249] on td "تجميعة بي سي #2173 منشور" at bounding box center [570, 215] width 804 height 94
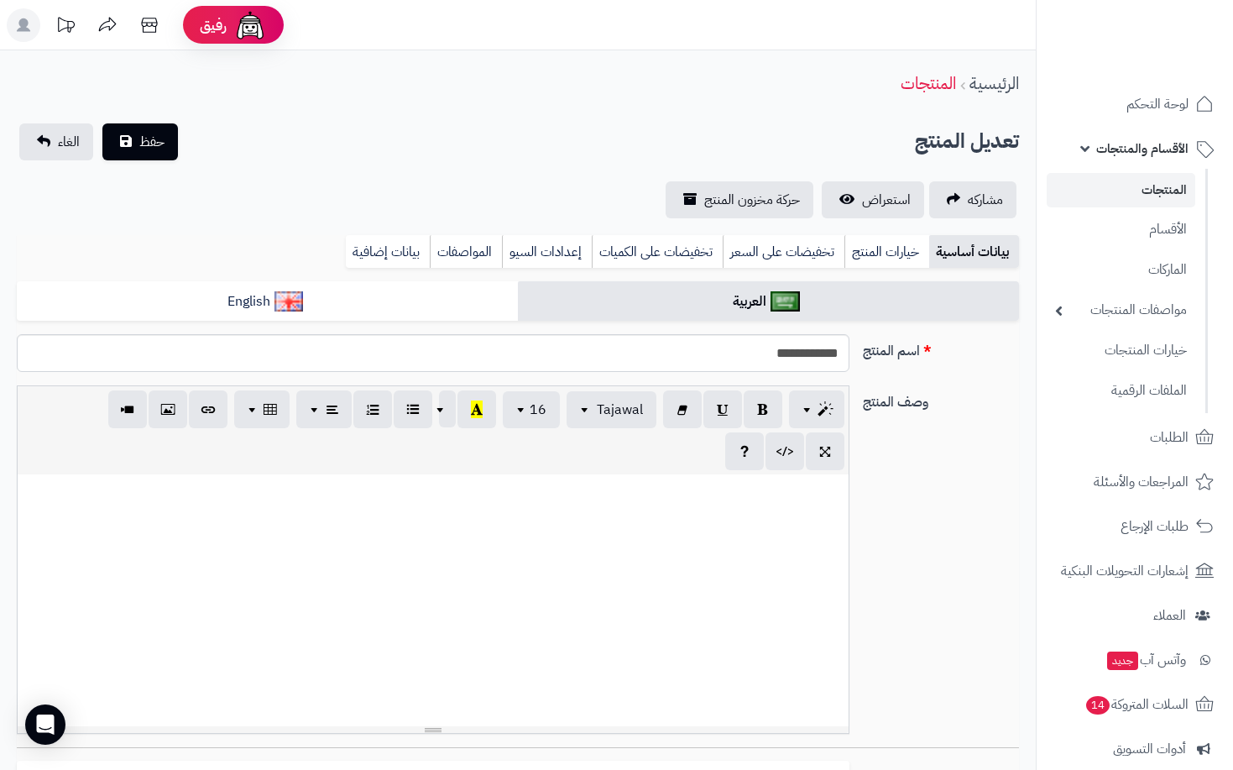
select select
click at [851, 201] on link "استعراض" at bounding box center [873, 199] width 102 height 37
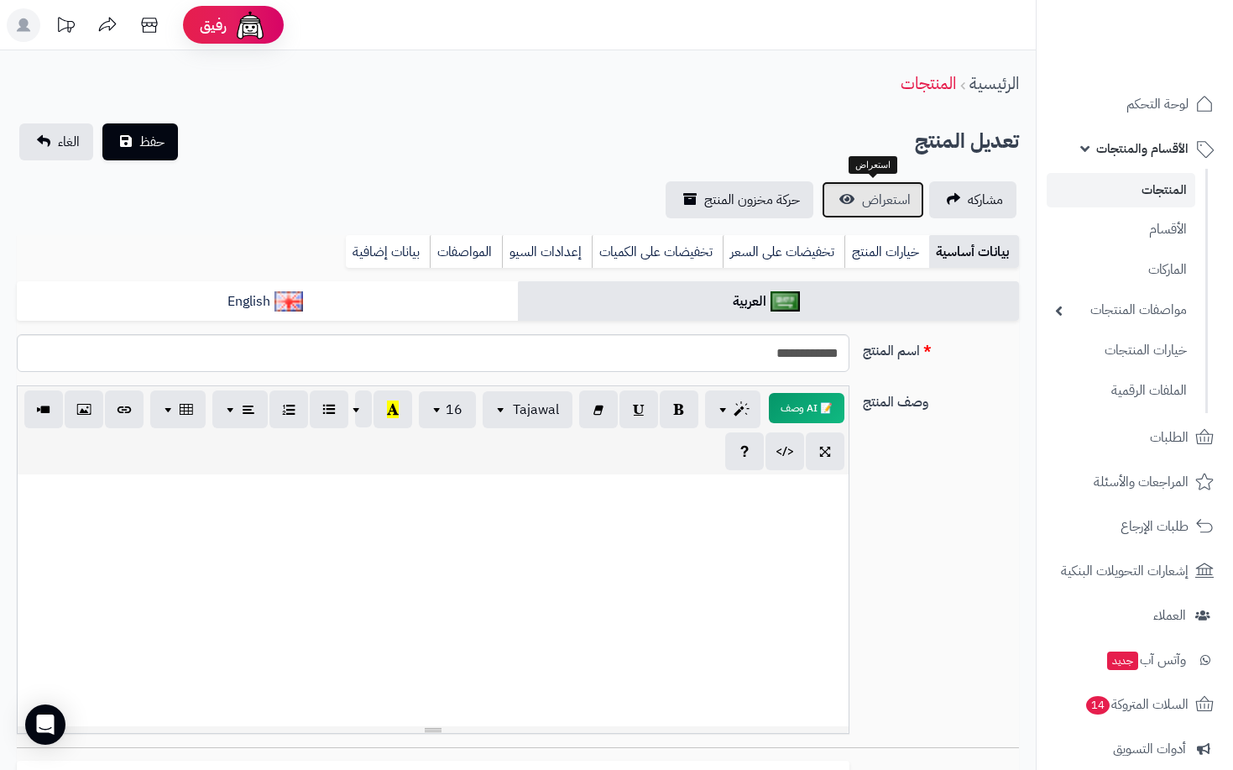
click at [878, 201] on span "استعراض" at bounding box center [886, 200] width 49 height 20
click at [1127, 150] on span "الأقسام والمنتجات" at bounding box center [1142, 149] width 92 height 24
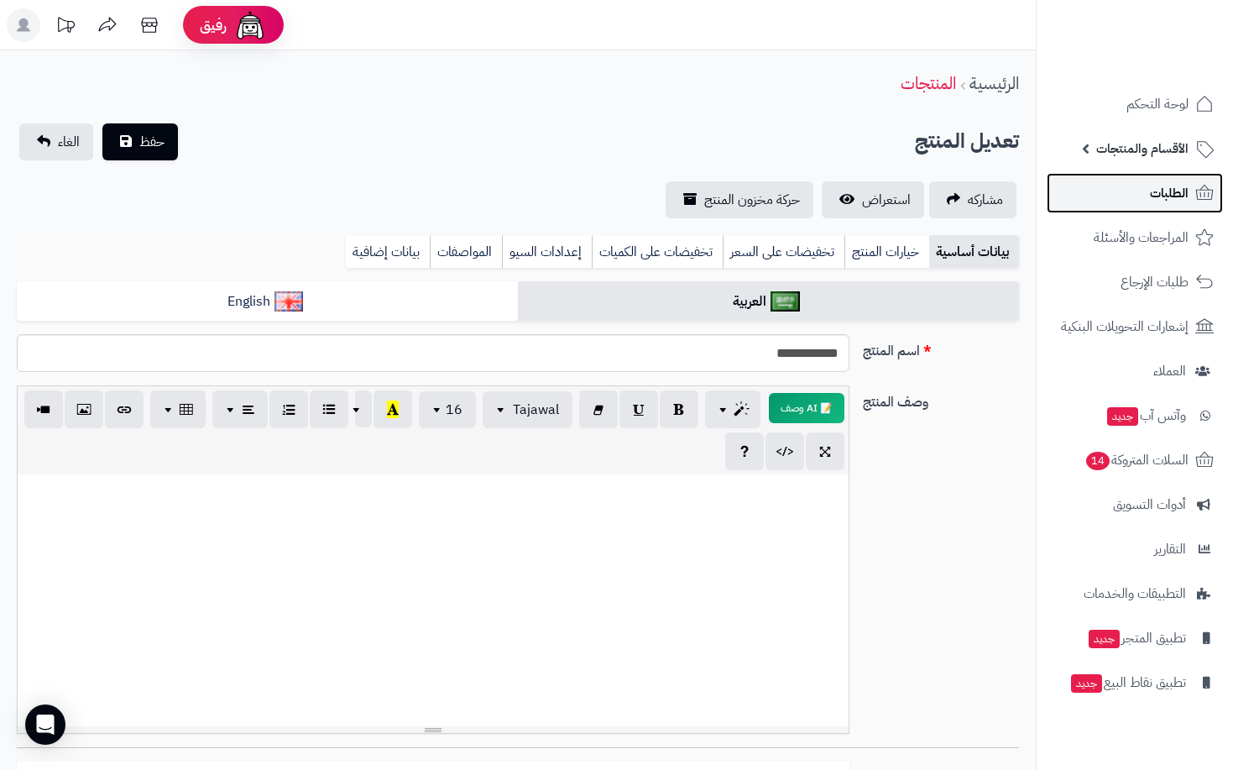
click at [1154, 205] on link "الطلبات" at bounding box center [1135, 193] width 176 height 40
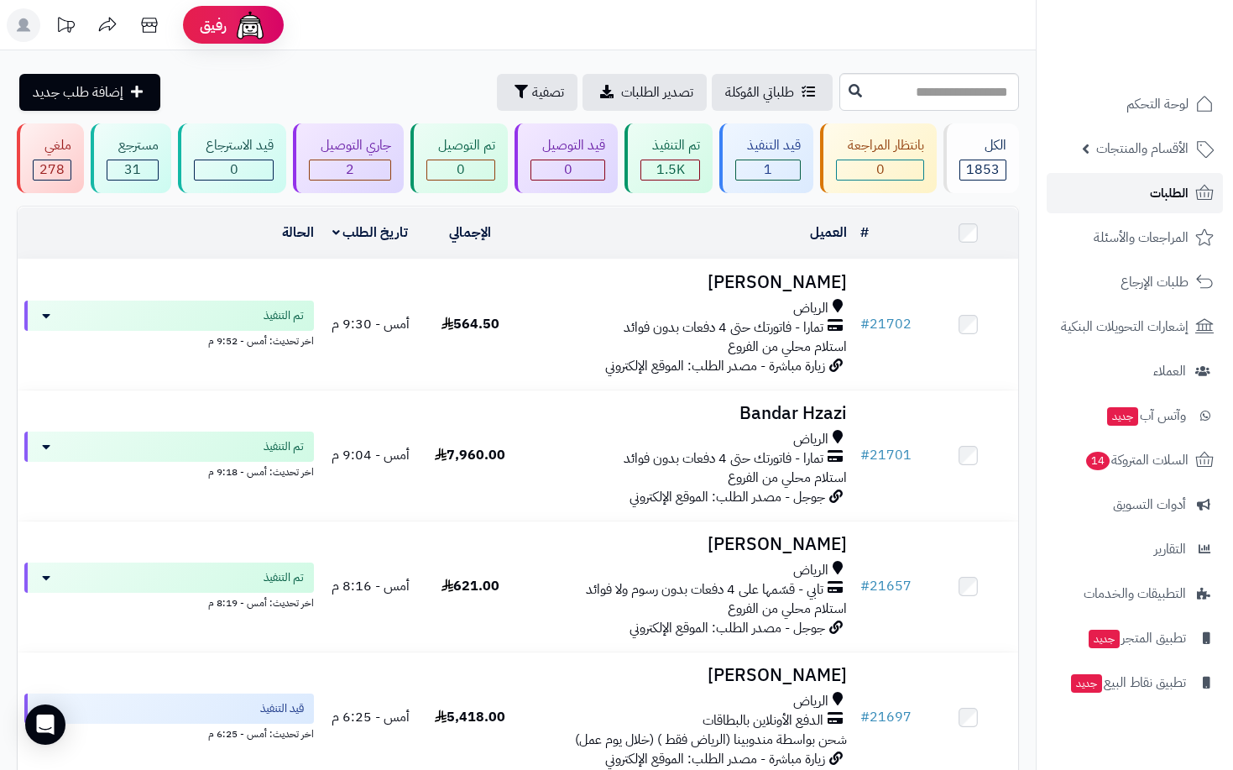
click at [1162, 186] on span "الطلبات" at bounding box center [1169, 193] width 39 height 24
click at [1140, 200] on link "الطلبات" at bounding box center [1135, 193] width 176 height 40
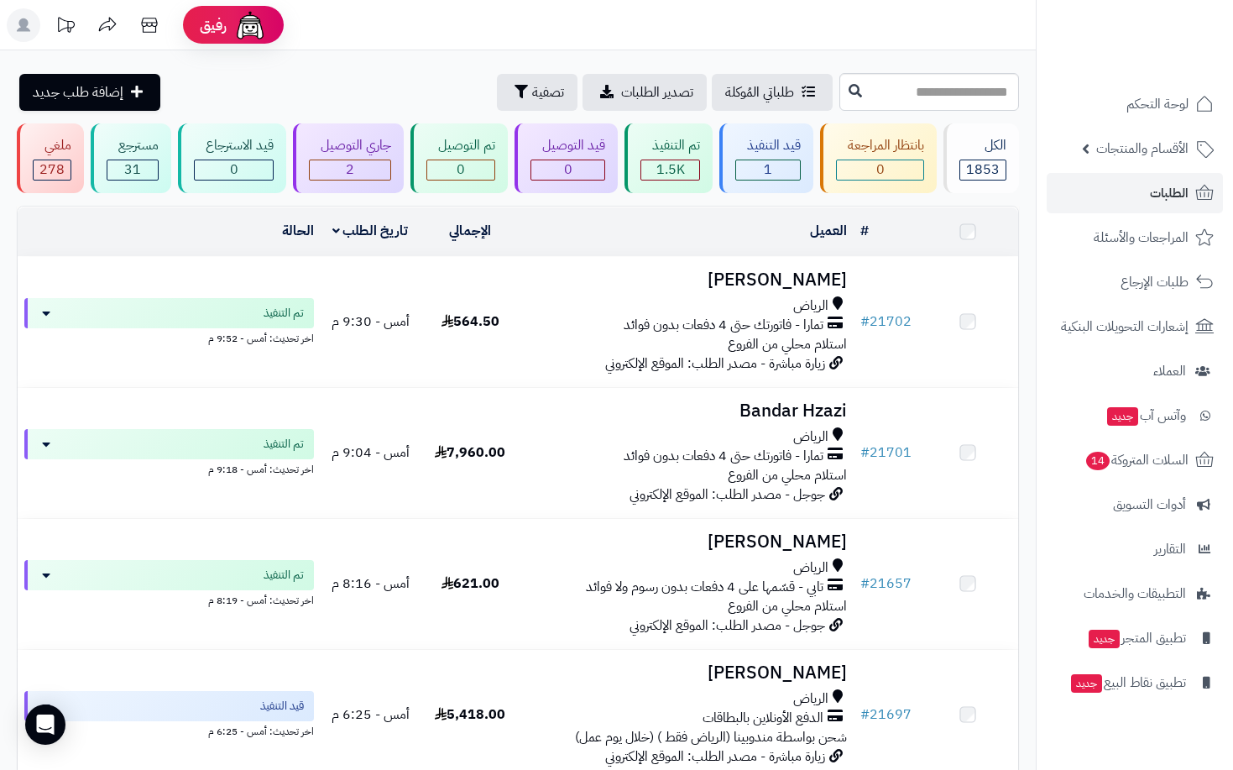
click at [1149, 191] on link "الطلبات" at bounding box center [1135, 193] width 176 height 40
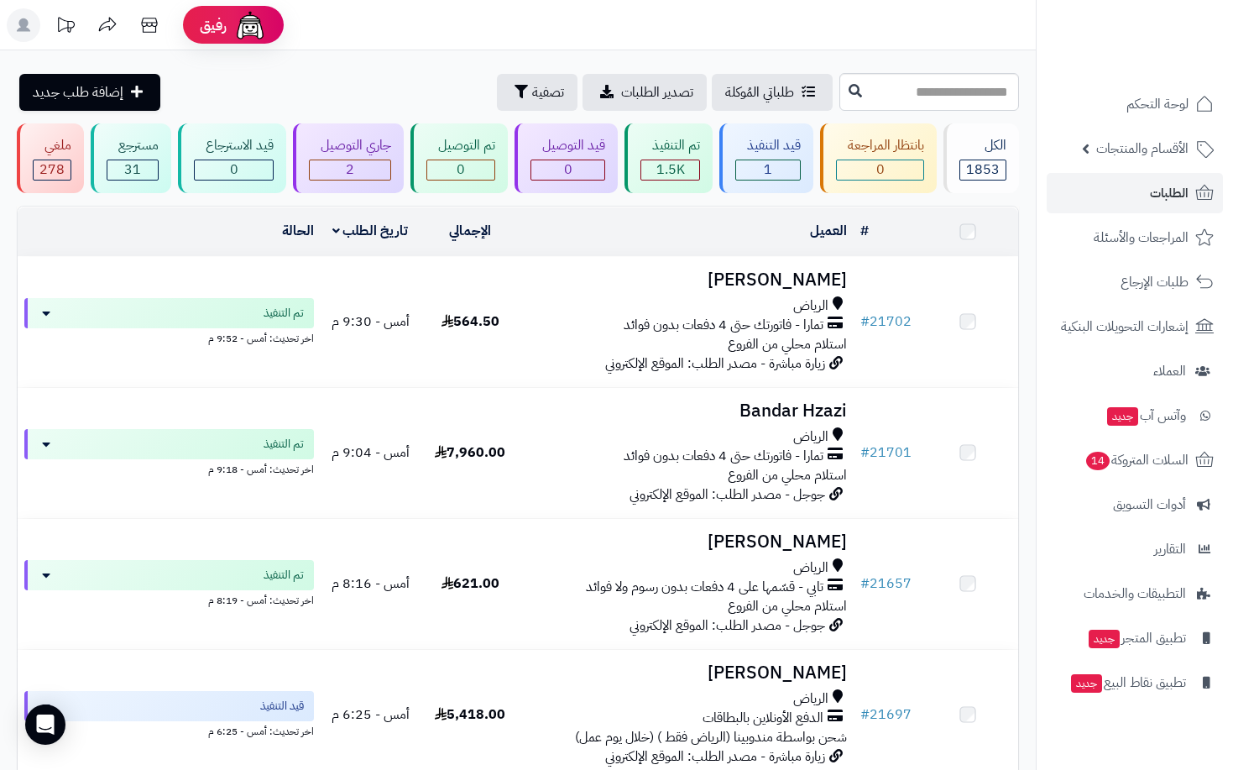
click at [1151, 191] on span "الطلبات" at bounding box center [1169, 193] width 39 height 24
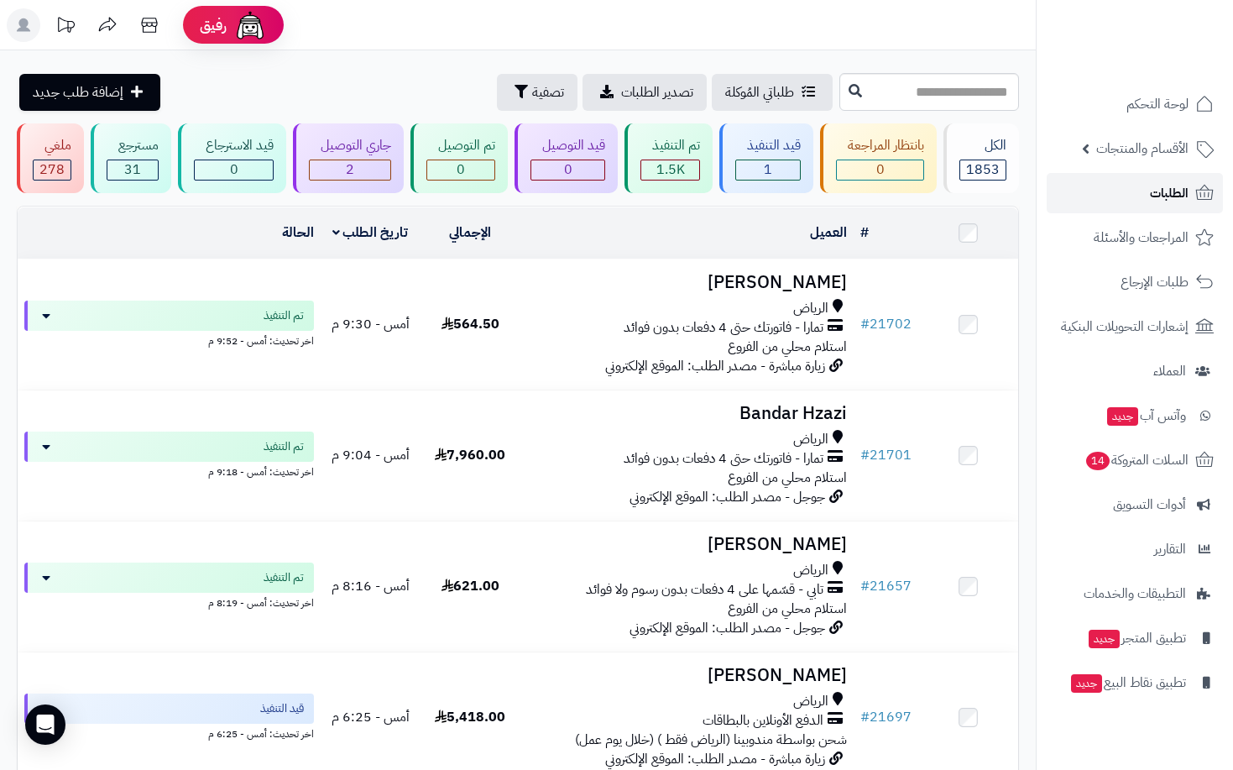
click at [1152, 192] on span "الطلبات" at bounding box center [1169, 193] width 39 height 24
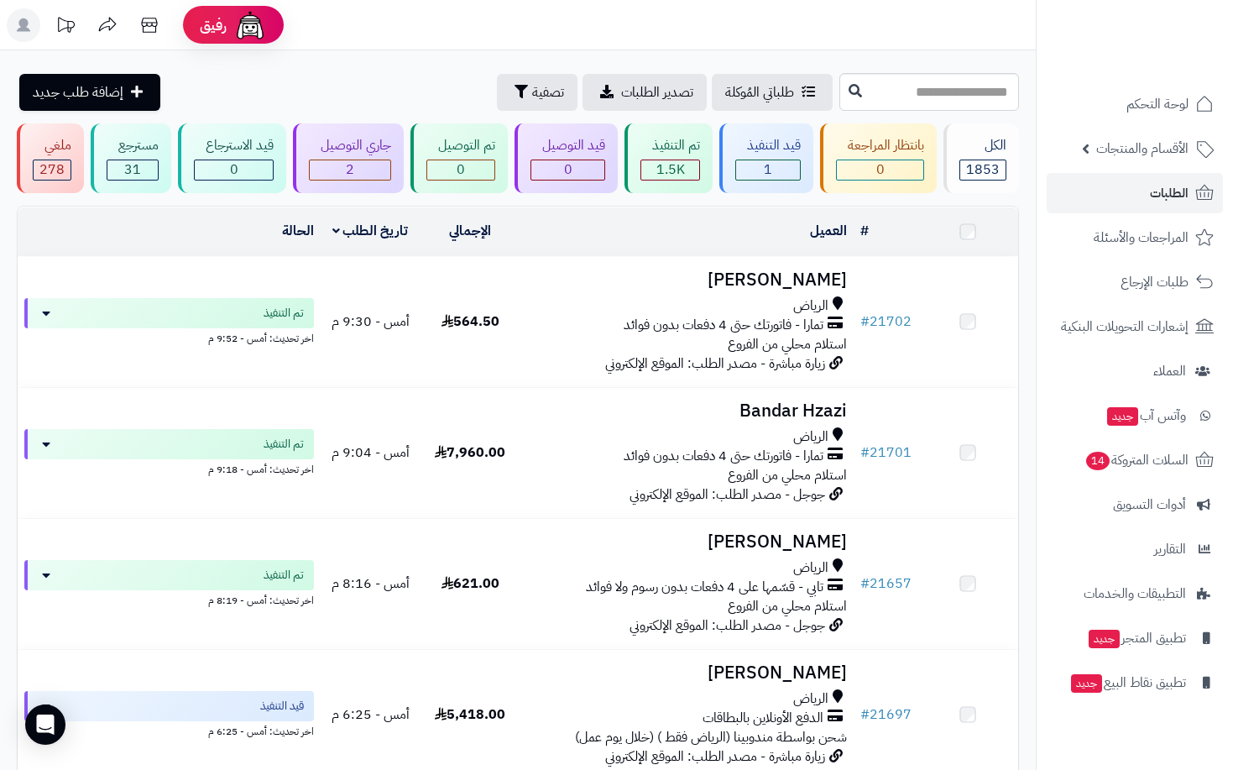
click at [1152, 192] on span "الطلبات" at bounding box center [1169, 193] width 39 height 24
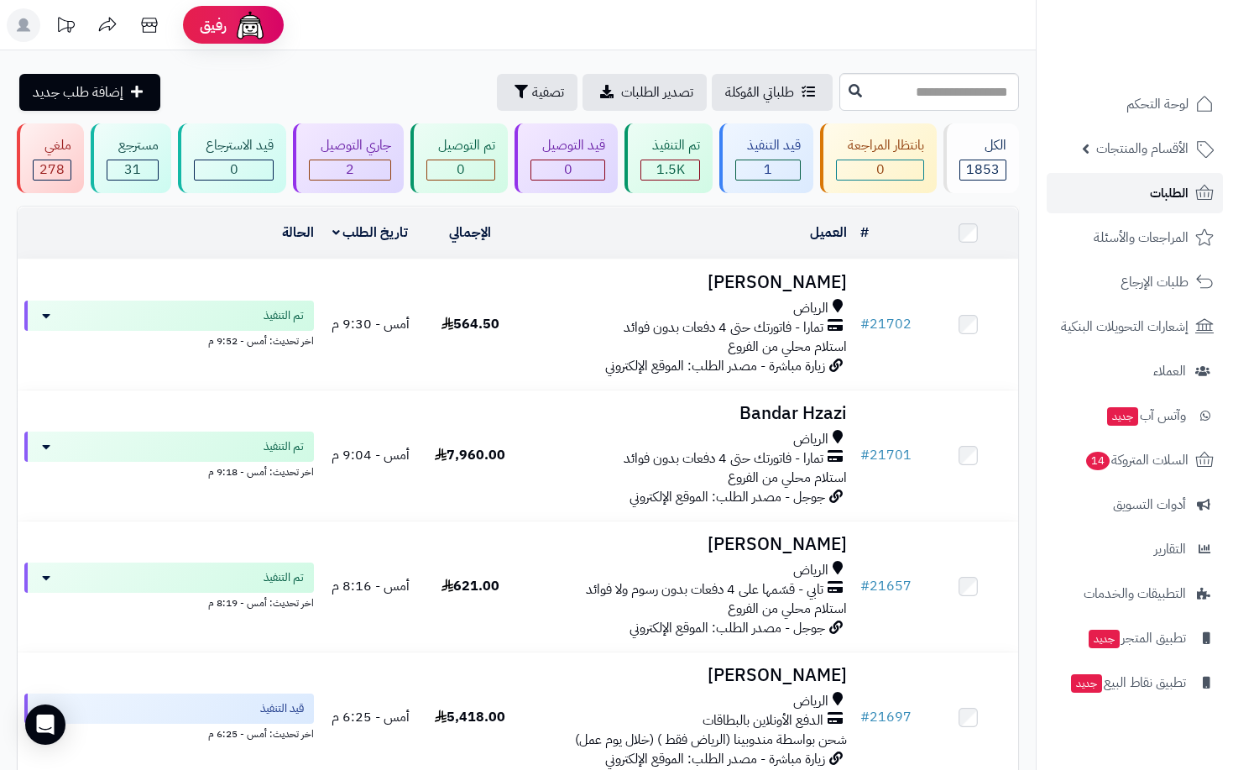
click at [1152, 192] on span "الطلبات" at bounding box center [1169, 193] width 39 height 24
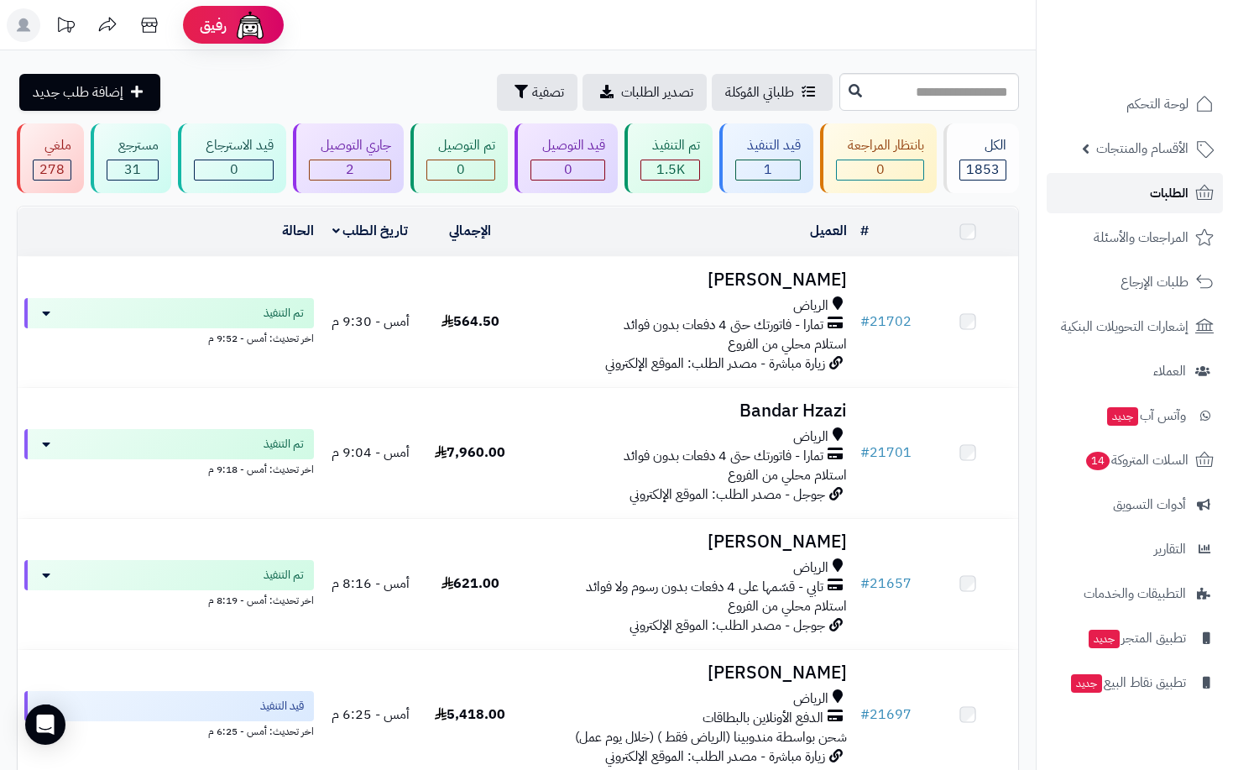
click at [1152, 192] on span "الطلبات" at bounding box center [1169, 193] width 39 height 24
click at [1166, 192] on span "الطلبات" at bounding box center [1169, 193] width 39 height 24
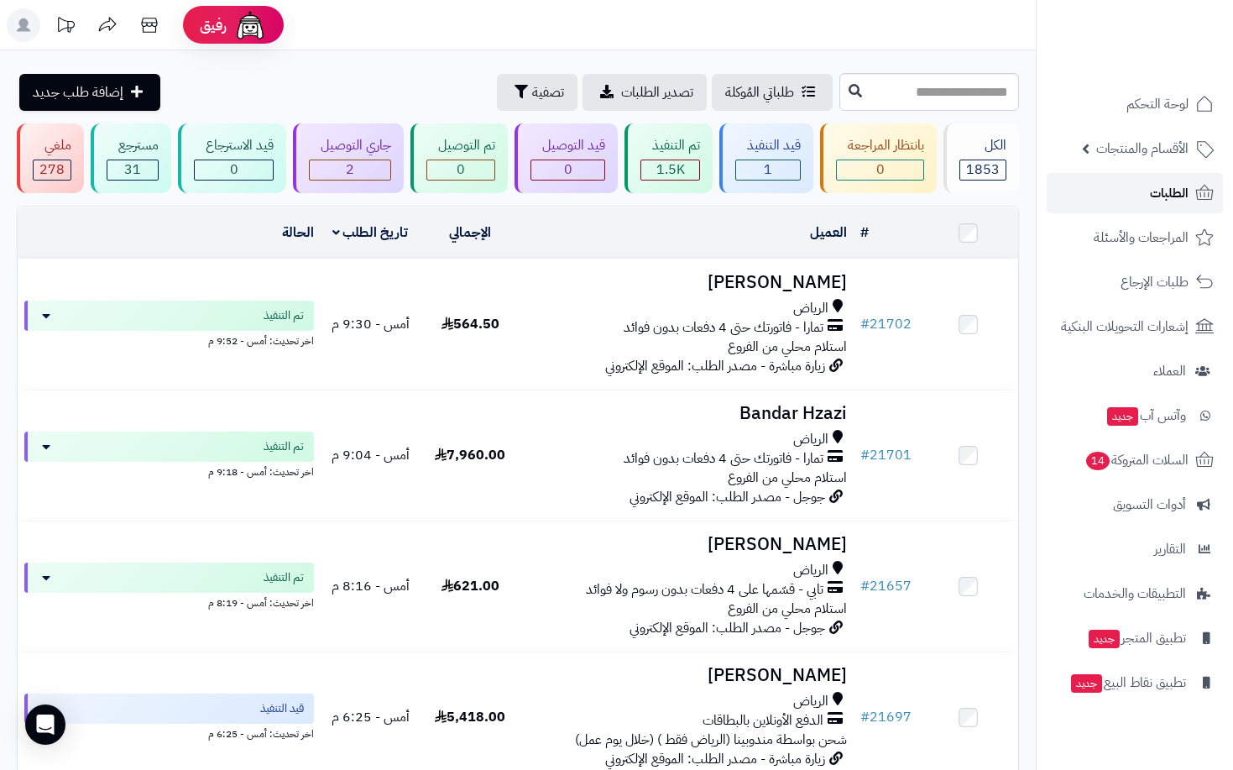
click at [1166, 192] on span "الطلبات" at bounding box center [1169, 193] width 39 height 24
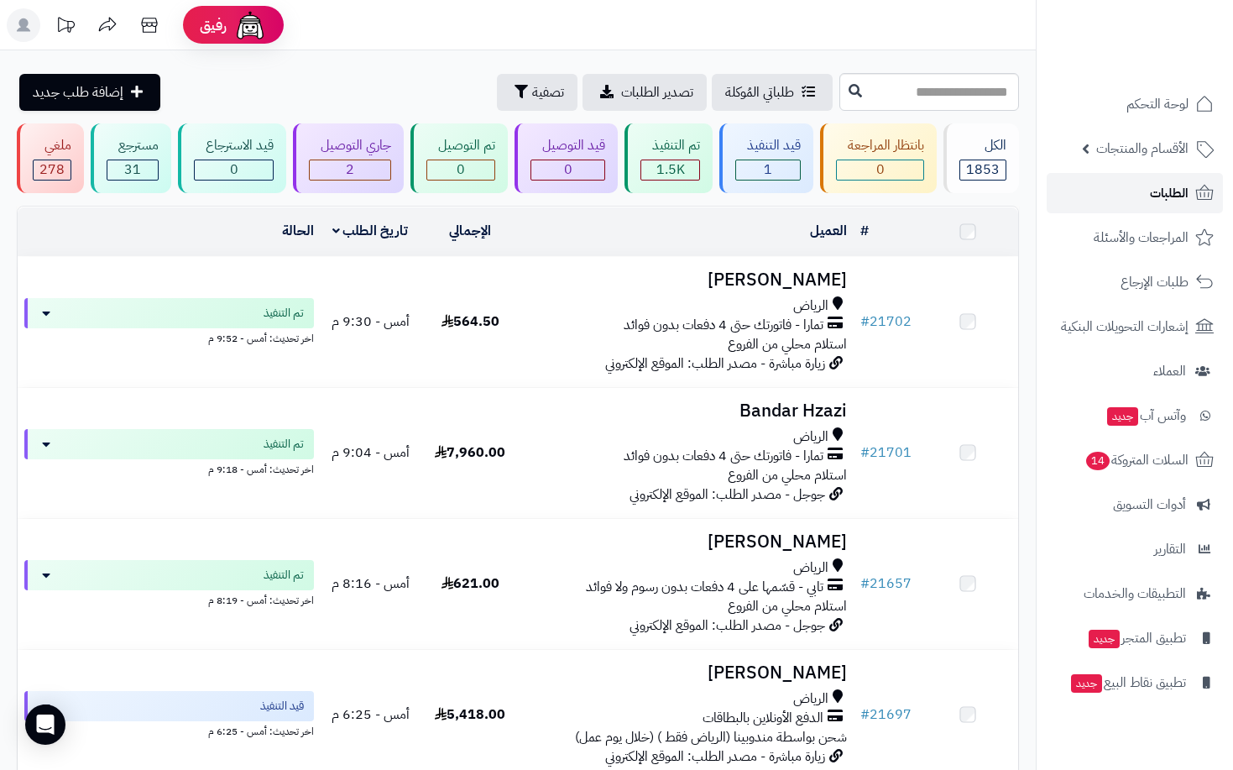
click at [1166, 192] on span "الطلبات" at bounding box center [1169, 193] width 39 height 24
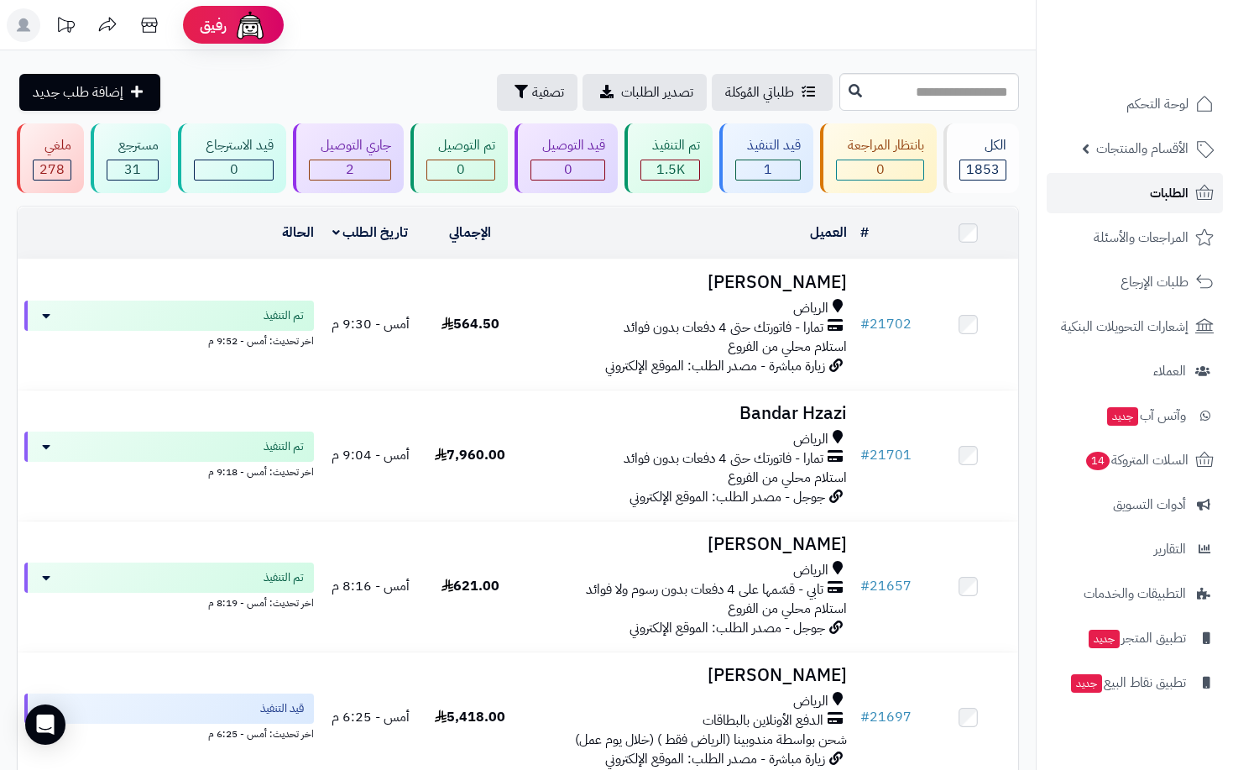
click at [1166, 192] on span "الطلبات" at bounding box center [1169, 193] width 39 height 24
click at [1164, 147] on span "الأقسام والمنتجات" at bounding box center [1142, 149] width 92 height 24
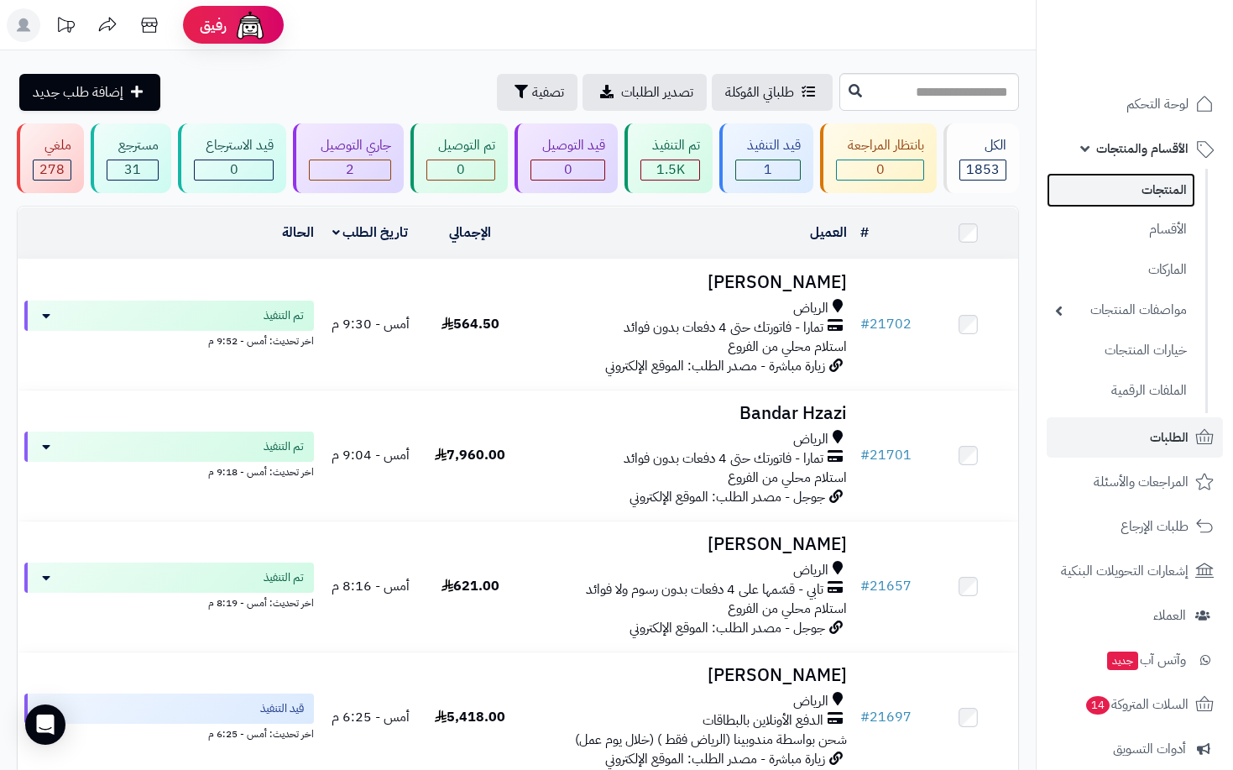
click at [1171, 177] on link "المنتجات" at bounding box center [1121, 190] width 149 height 34
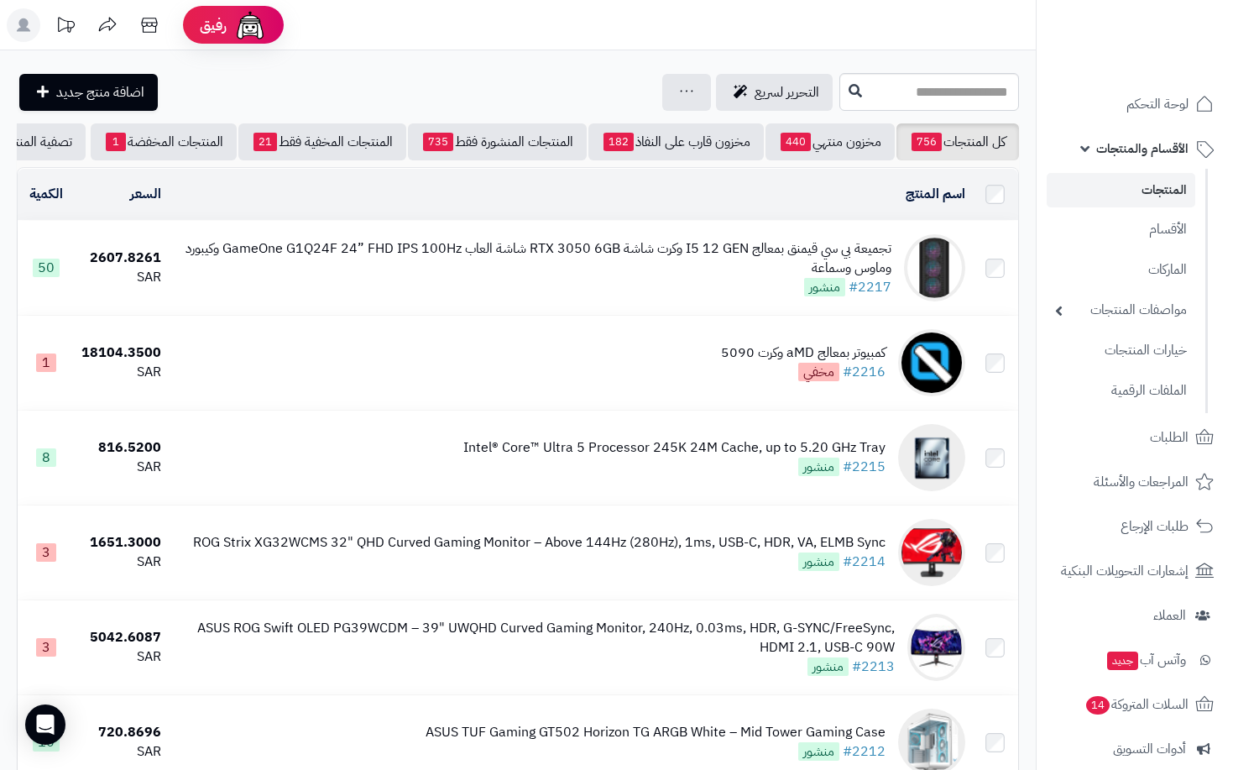
click at [1161, 159] on span "الأقسام والمنتجات" at bounding box center [1142, 149] width 92 height 24
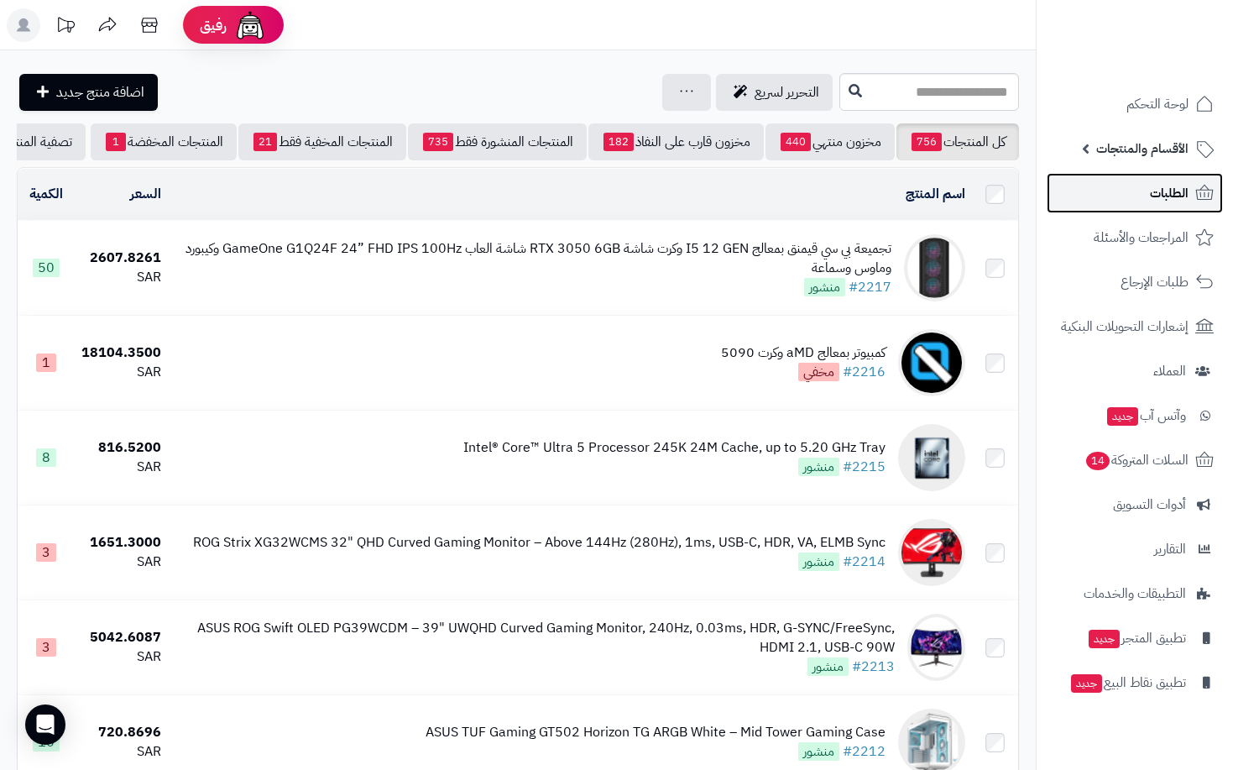
click at [1159, 192] on span "الطلبات" at bounding box center [1169, 193] width 39 height 24
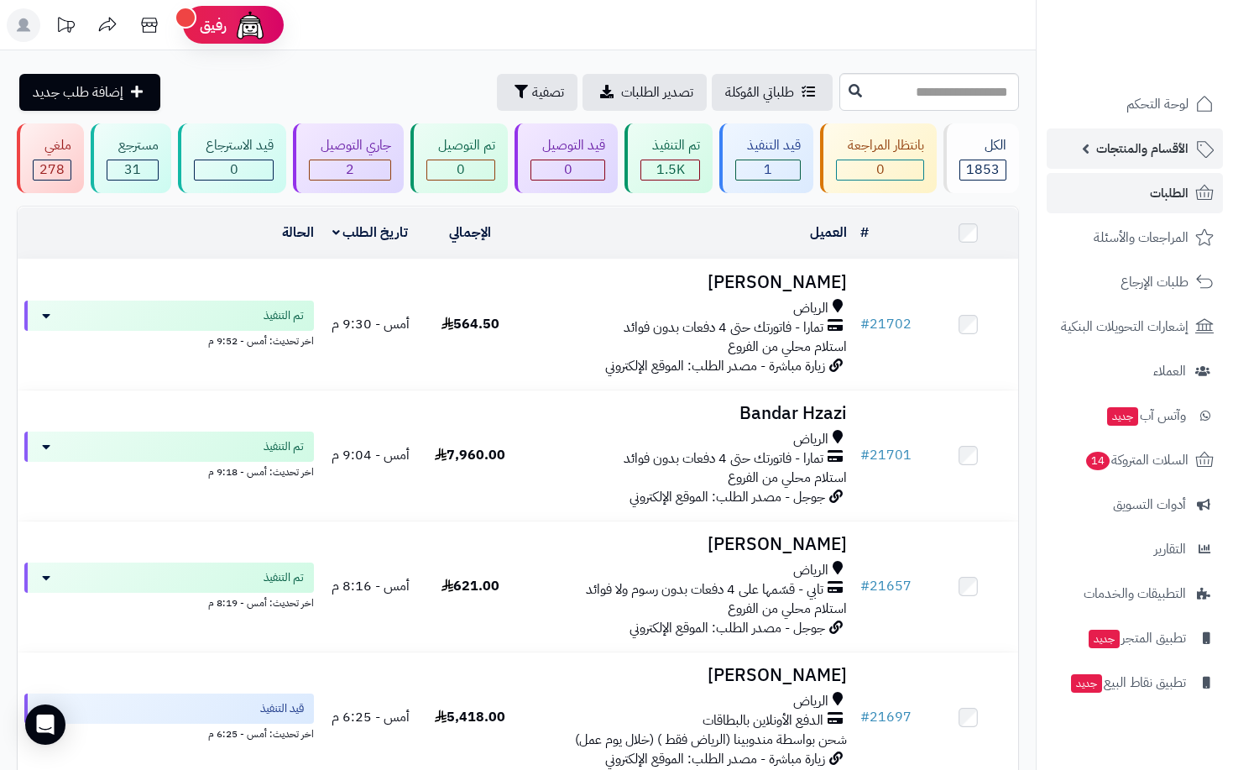
click at [1089, 157] on link "الأقسام والمنتجات" at bounding box center [1135, 148] width 176 height 40
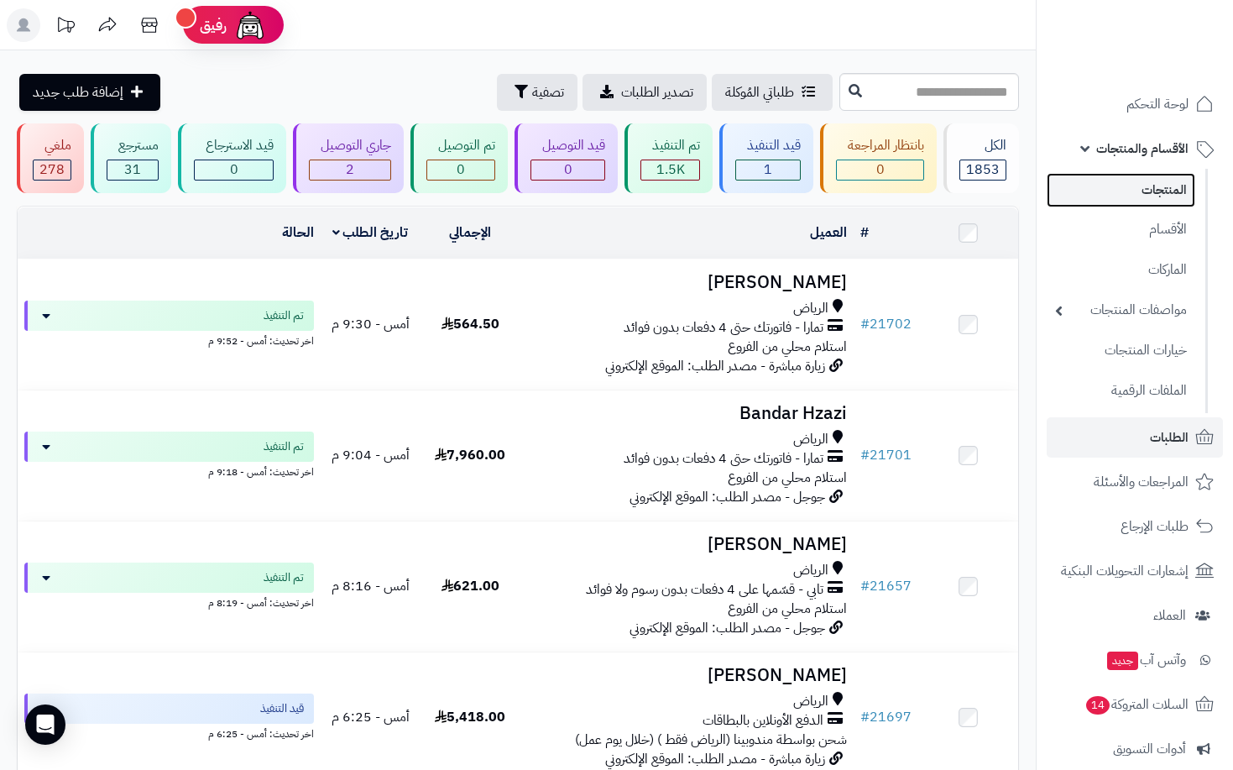
click at [1109, 187] on link "المنتجات" at bounding box center [1121, 190] width 149 height 34
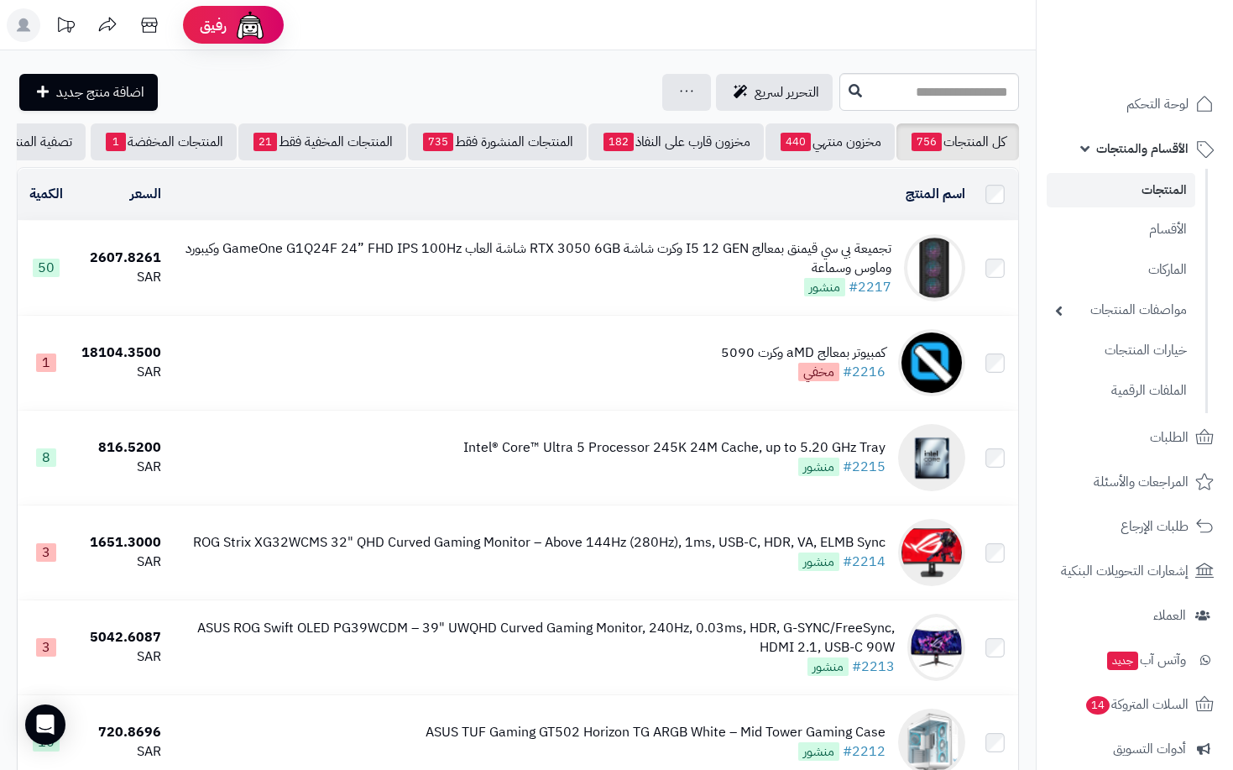
click at [1115, 156] on span "الأقسام والمنتجات" at bounding box center [1142, 149] width 92 height 24
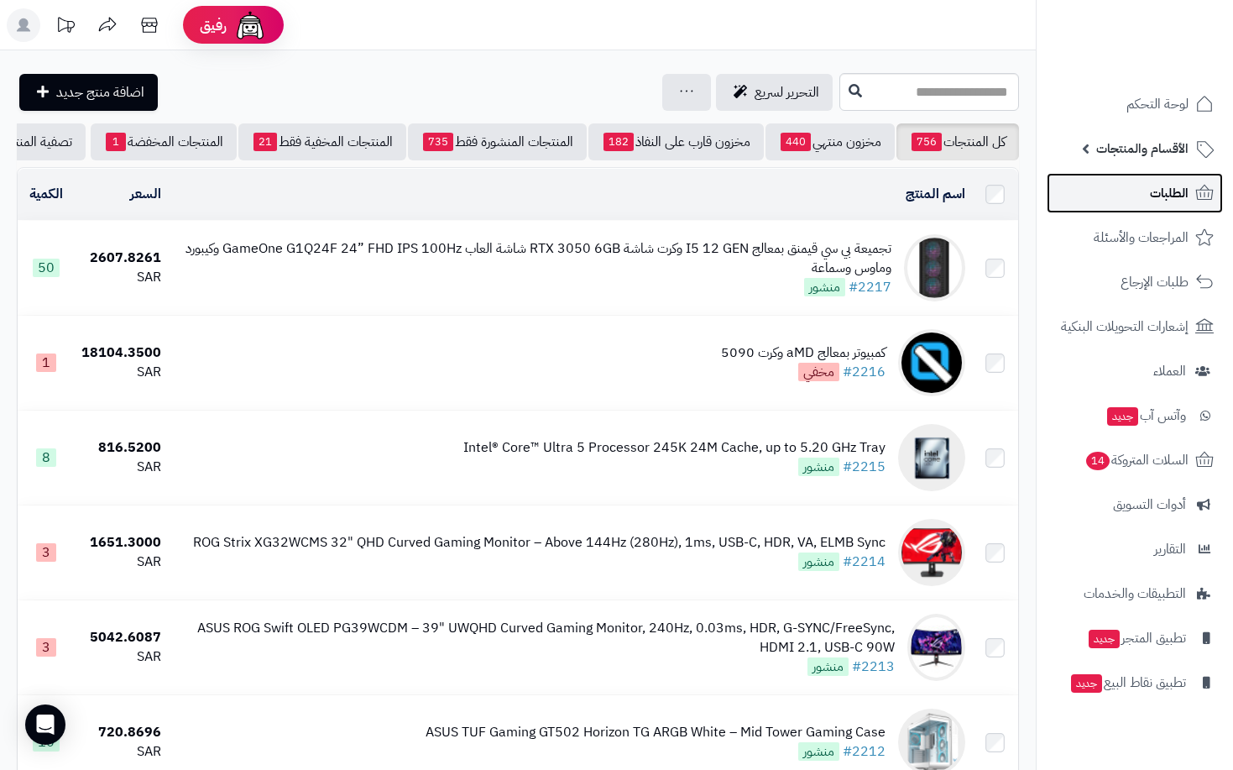
click at [1140, 202] on link "الطلبات" at bounding box center [1135, 193] width 176 height 40
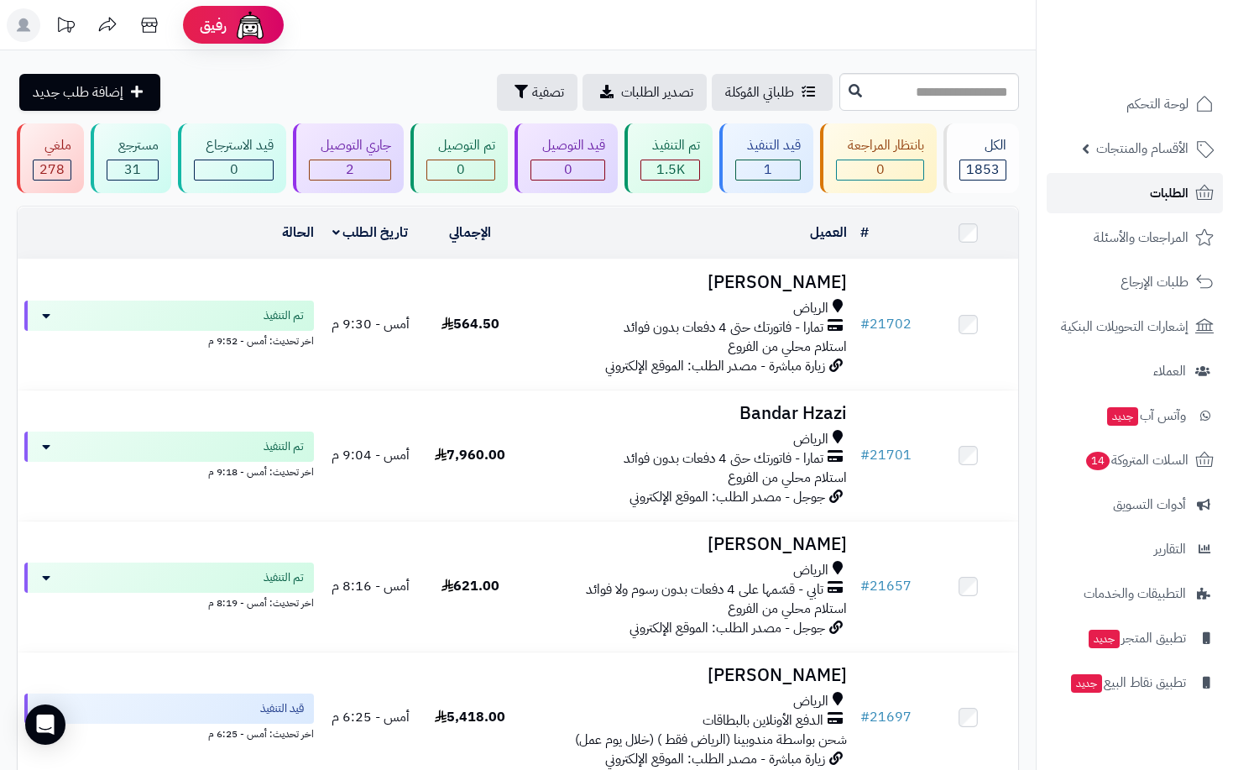
click at [1135, 196] on link "الطلبات" at bounding box center [1135, 193] width 176 height 40
click at [1150, 189] on span "الطلبات" at bounding box center [1169, 193] width 39 height 24
click at [1157, 189] on span "الطلبات" at bounding box center [1169, 193] width 39 height 24
click at [1151, 185] on span "الطلبات" at bounding box center [1169, 193] width 39 height 24
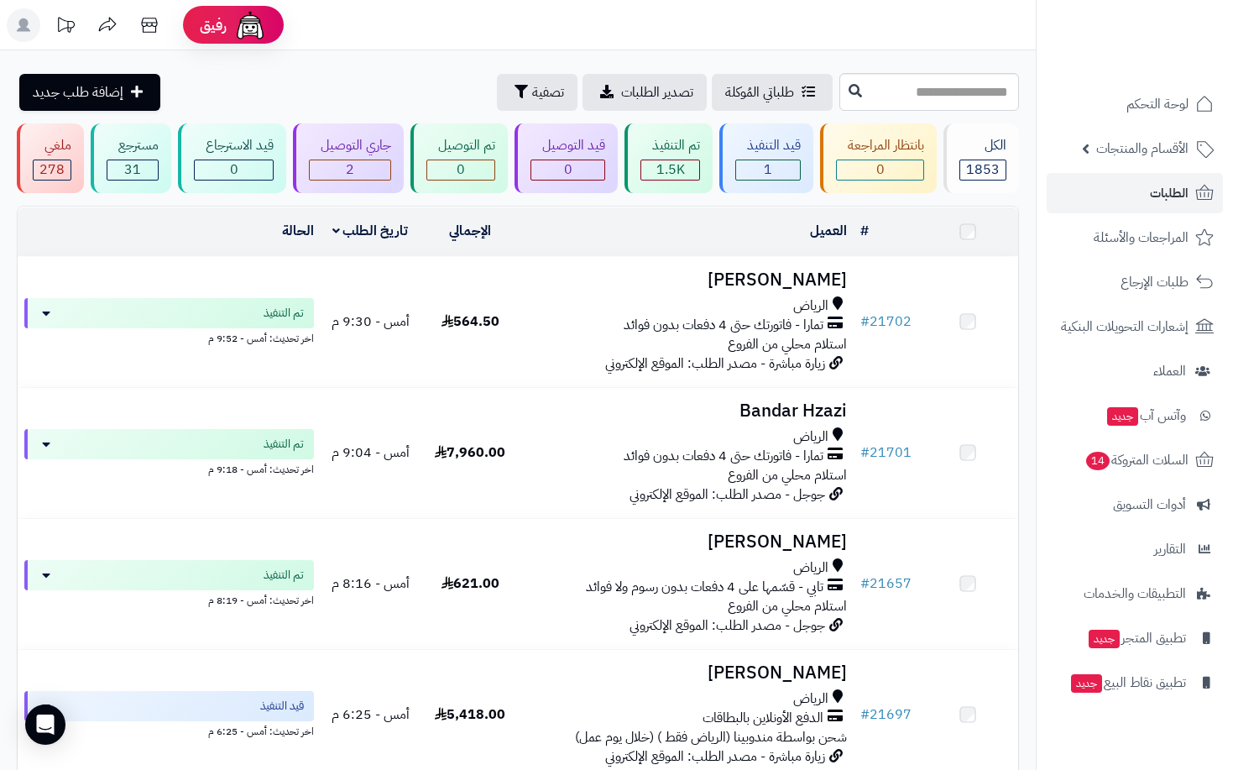
click at [1142, 188] on link "الطلبات" at bounding box center [1135, 193] width 176 height 40
click at [1141, 187] on link "الطلبات" at bounding box center [1135, 193] width 176 height 40
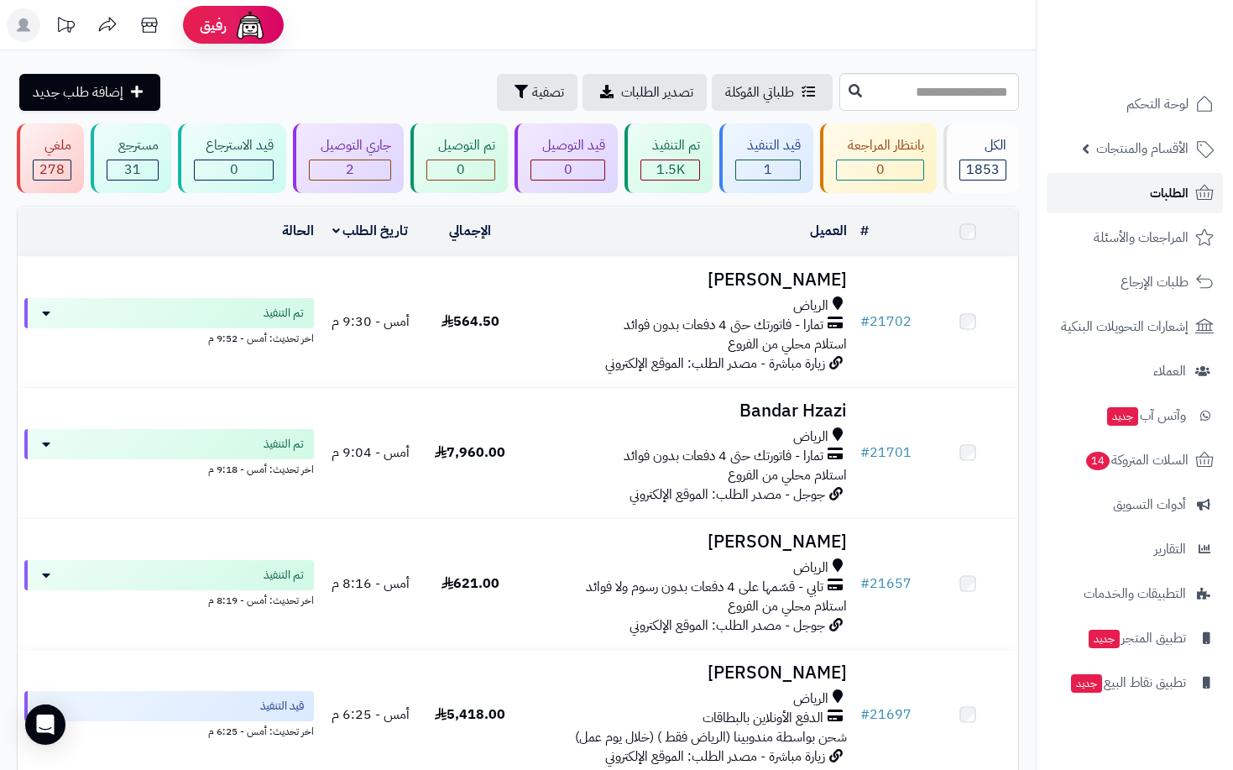
click at [1141, 187] on link "الطلبات" at bounding box center [1135, 193] width 176 height 40
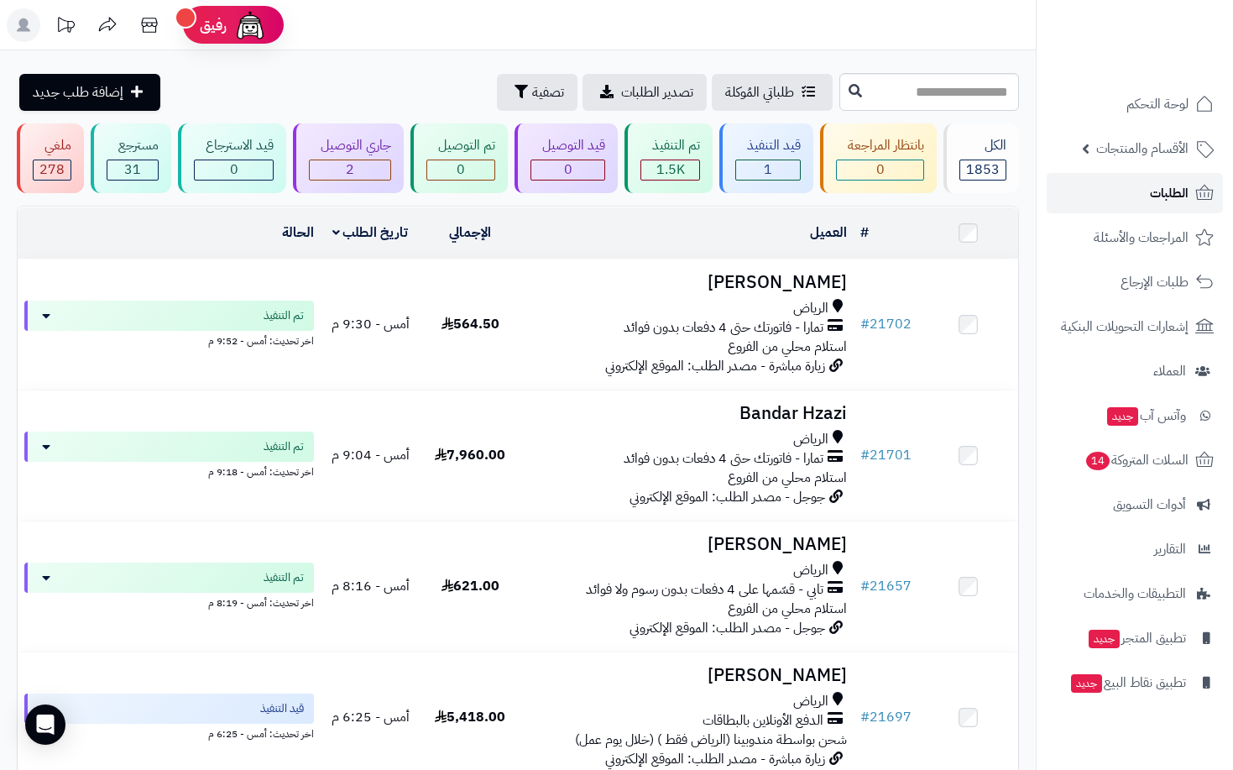
click at [1172, 201] on span "الطلبات" at bounding box center [1169, 193] width 39 height 24
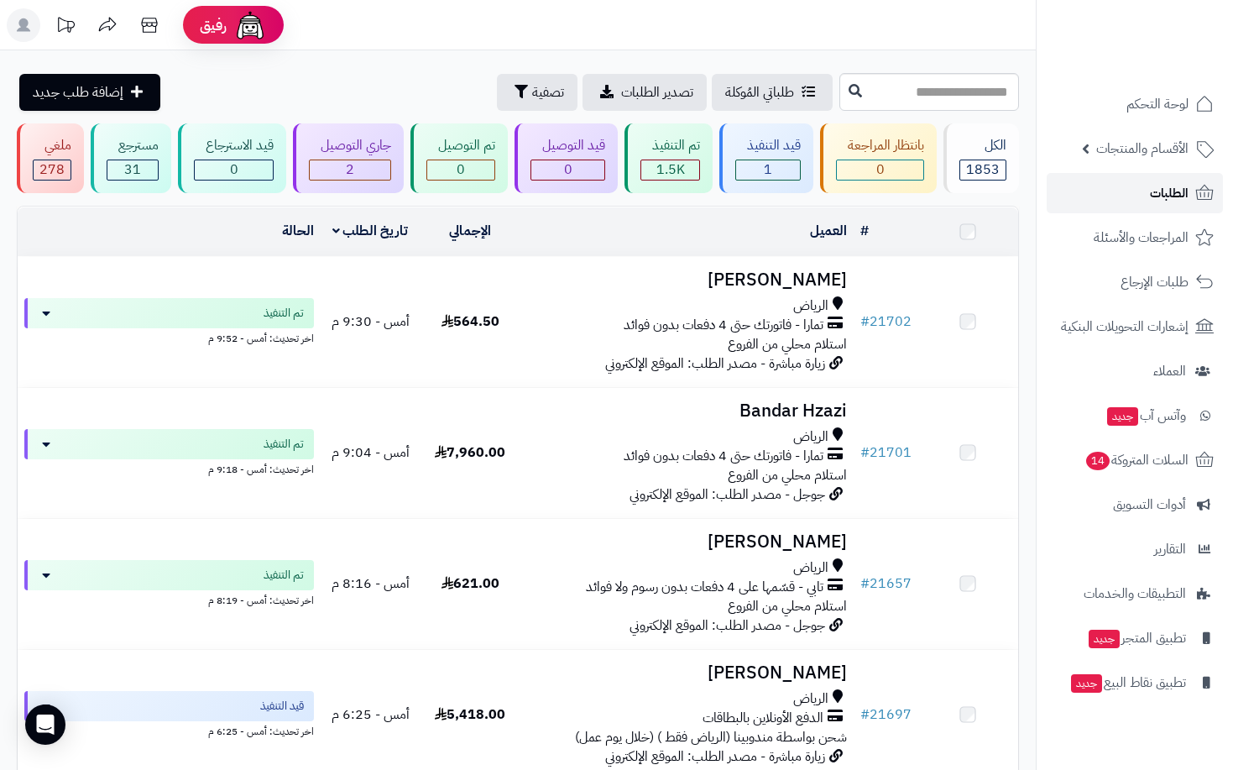
drag, startPoint x: 0, startPoint y: 0, endPoint x: 1168, endPoint y: 199, distance: 1185.2
click at [1168, 199] on span "الطلبات" at bounding box center [1169, 193] width 39 height 24
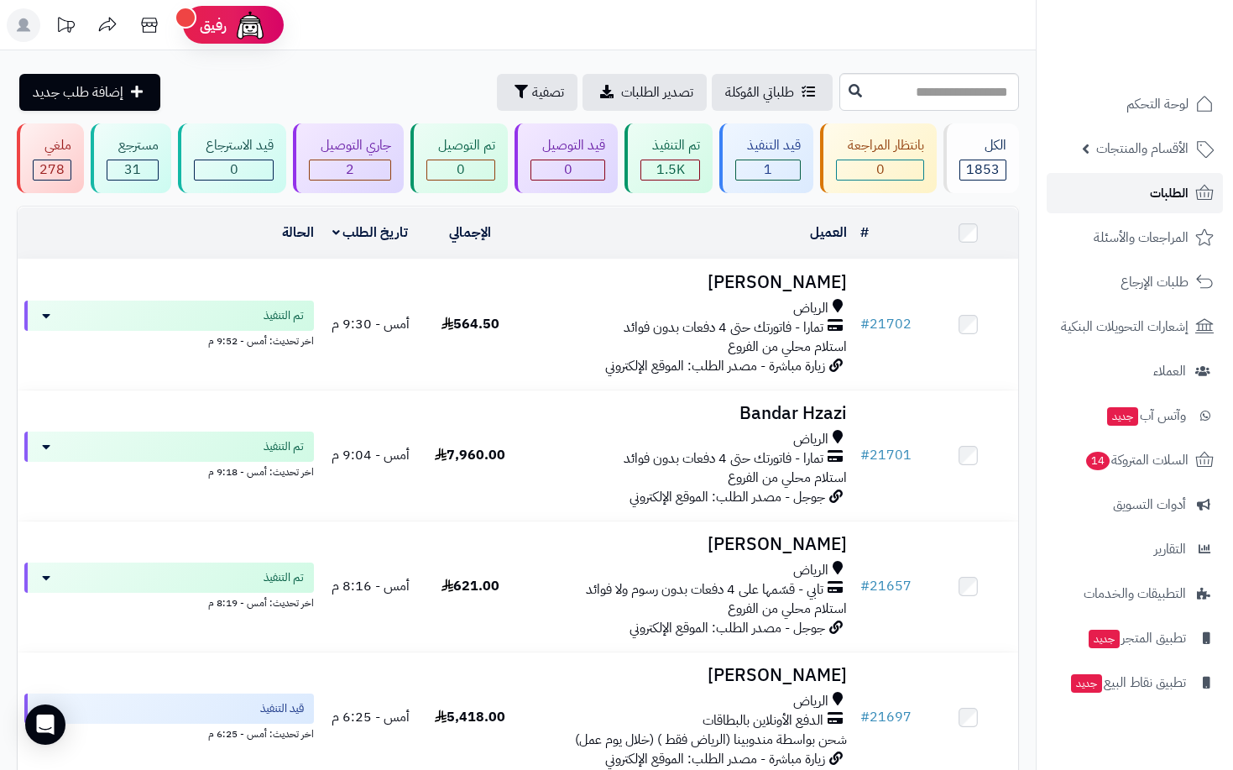
click at [1178, 191] on span "الطلبات" at bounding box center [1169, 193] width 39 height 24
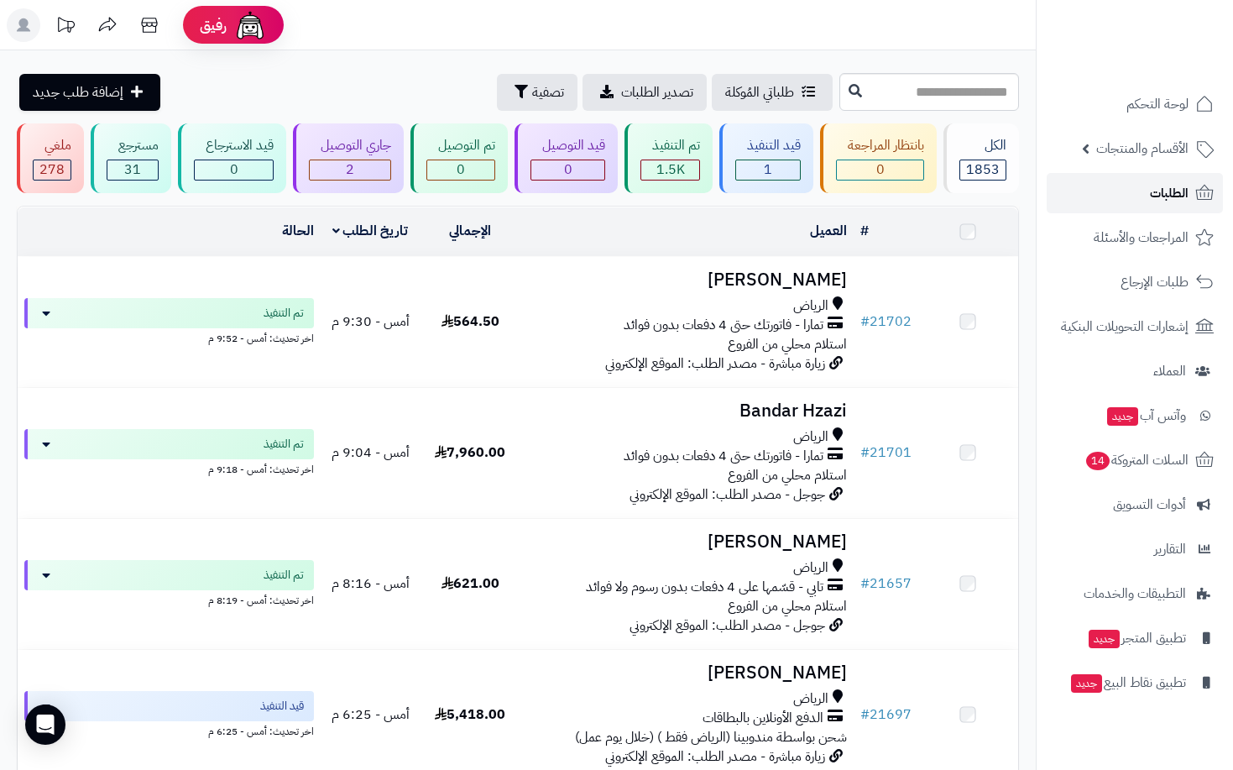
click at [1178, 191] on span "الطلبات" at bounding box center [1169, 193] width 39 height 24
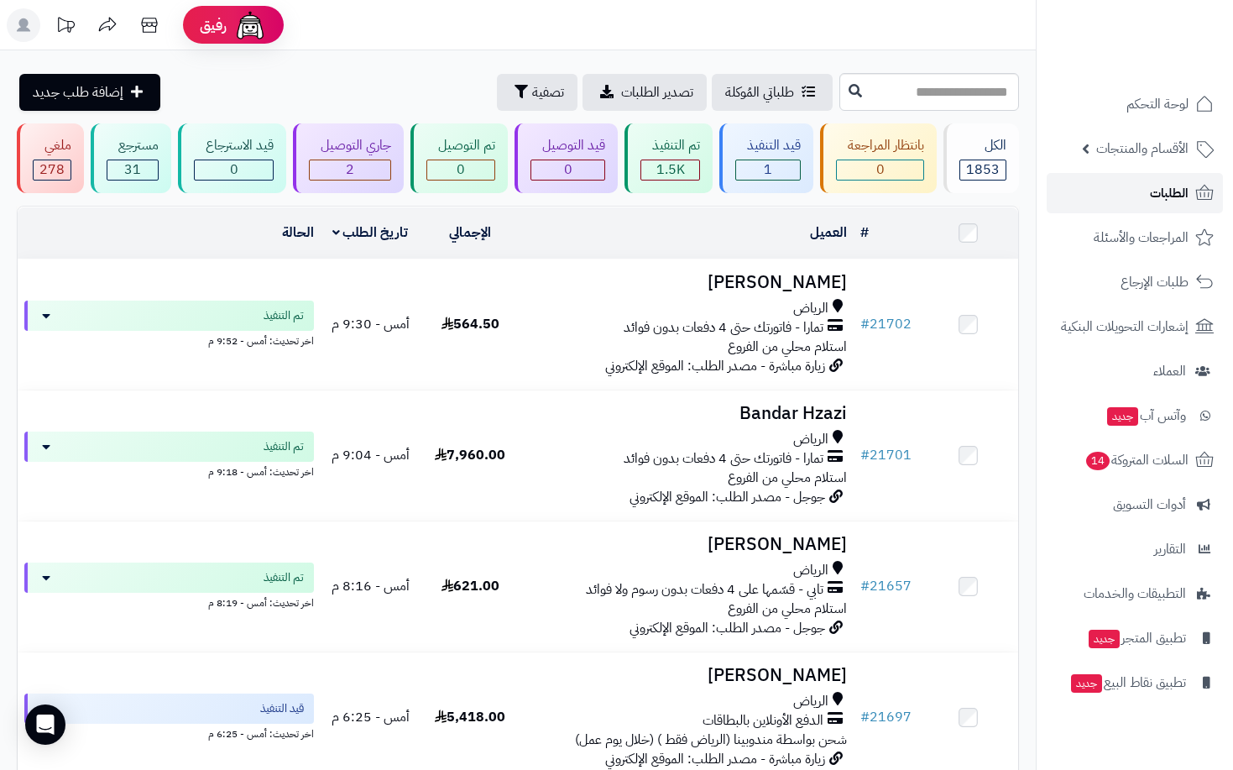
click at [1178, 191] on span "الطلبات" at bounding box center [1169, 193] width 39 height 24
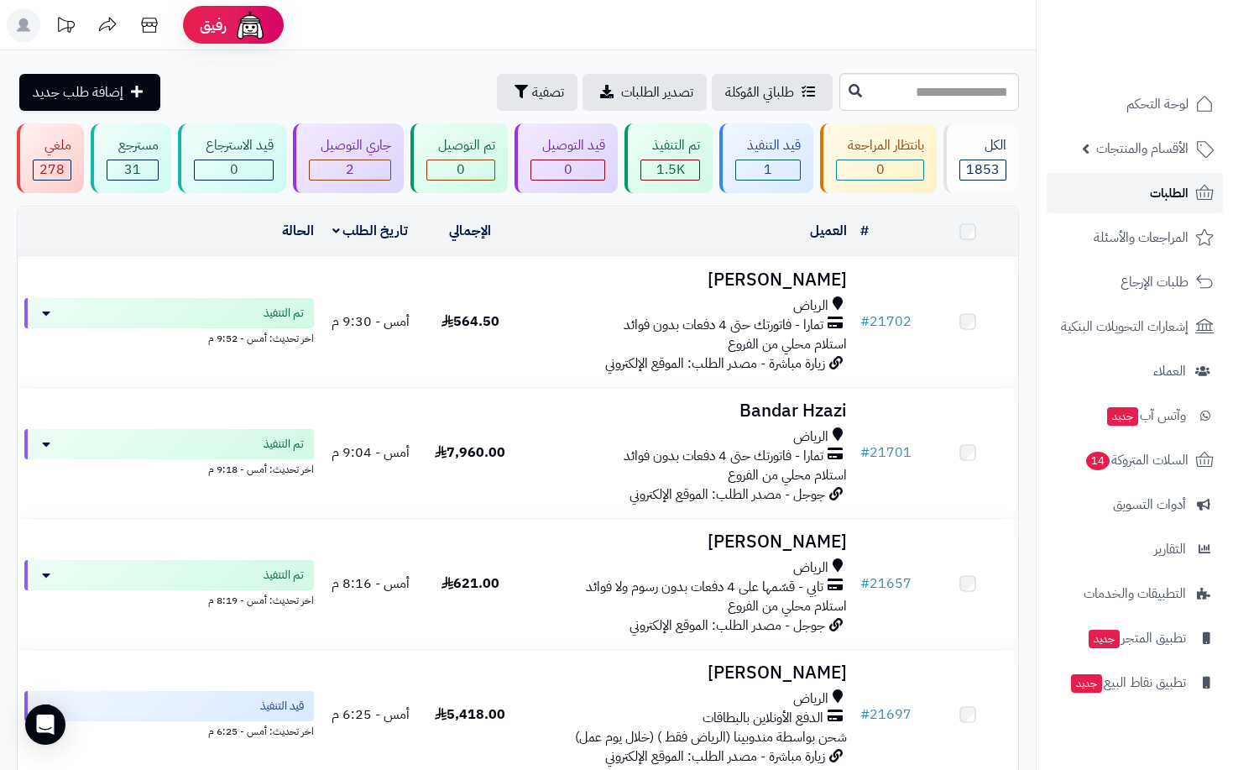
click at [1178, 191] on span "الطلبات" at bounding box center [1169, 193] width 39 height 24
click at [1177, 191] on span "الطلبات" at bounding box center [1169, 193] width 39 height 24
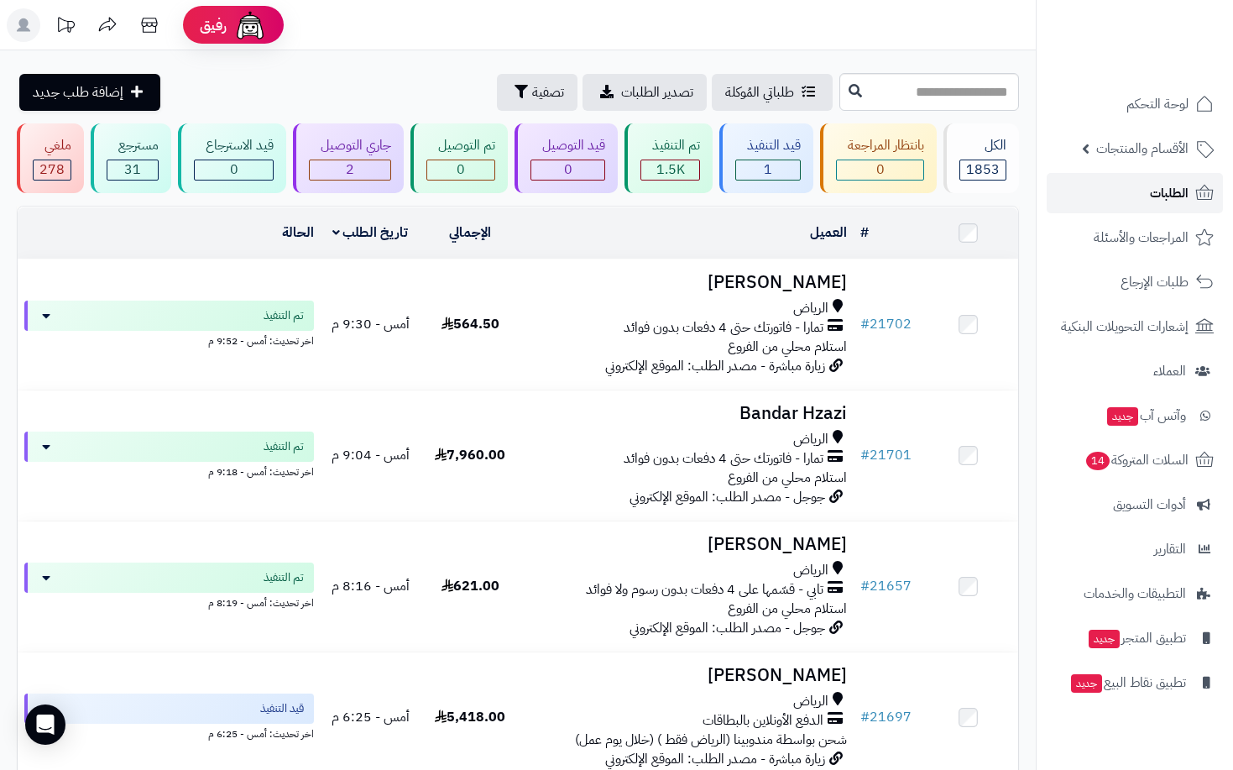
drag, startPoint x: 0, startPoint y: 0, endPoint x: 1176, endPoint y: 191, distance: 1191.4
click at [1176, 191] on span "الطلبات" at bounding box center [1169, 193] width 39 height 24
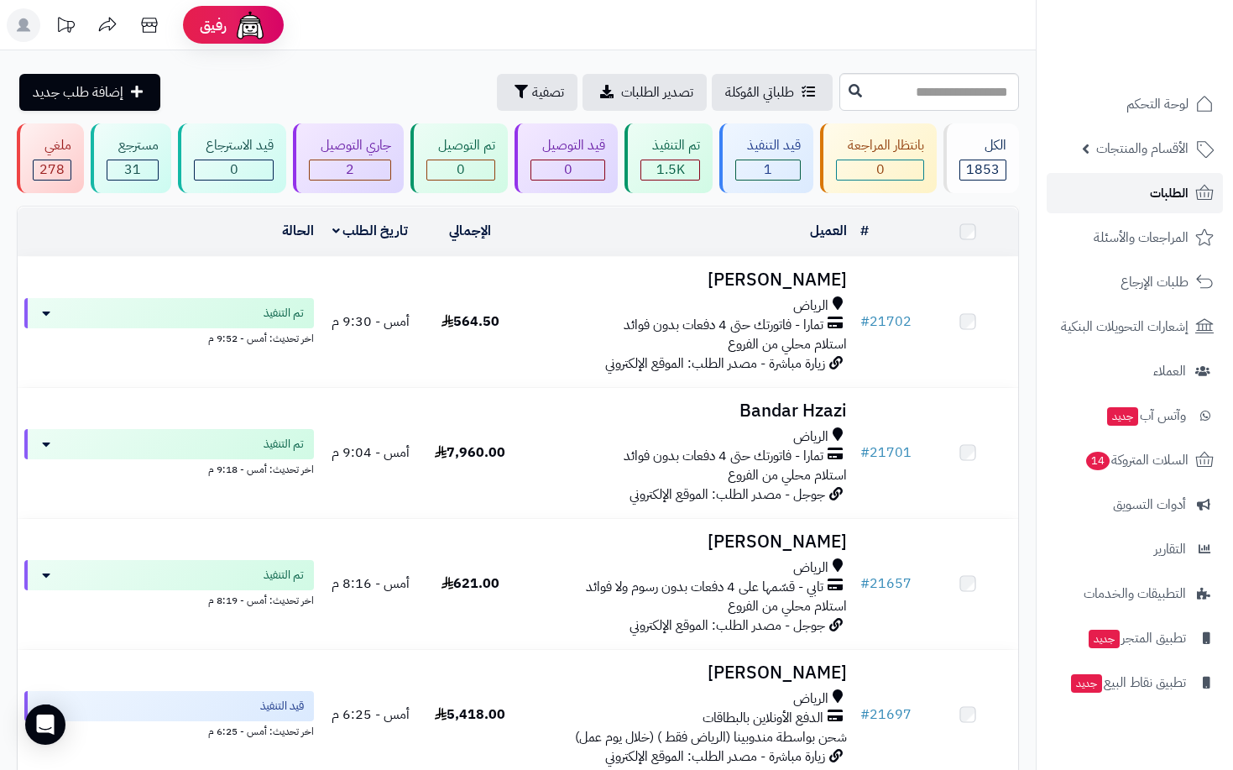
click at [1176, 191] on span "الطلبات" at bounding box center [1169, 193] width 39 height 24
click at [1173, 196] on span "الطلبات" at bounding box center [1169, 193] width 39 height 24
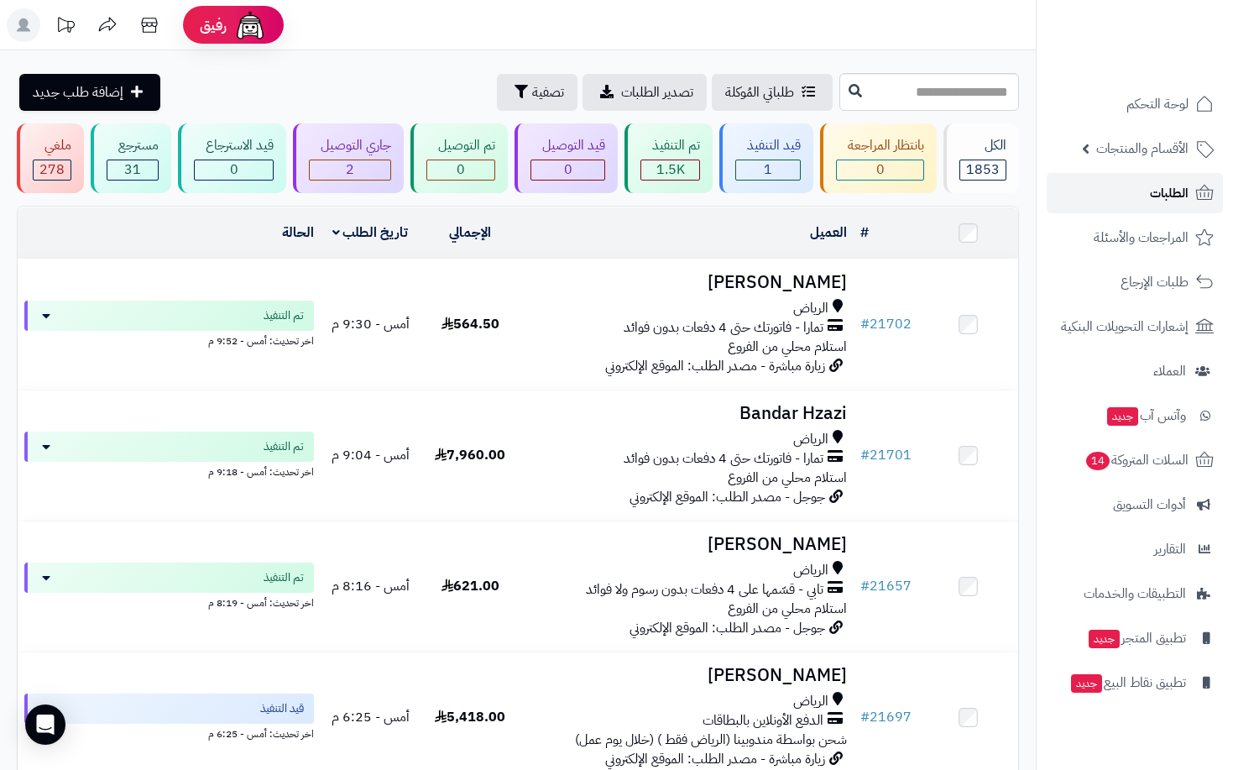
click at [1173, 196] on span "الطلبات" at bounding box center [1169, 193] width 39 height 24
click at [1135, 152] on span "الأقسام والمنتجات" at bounding box center [1142, 149] width 92 height 24
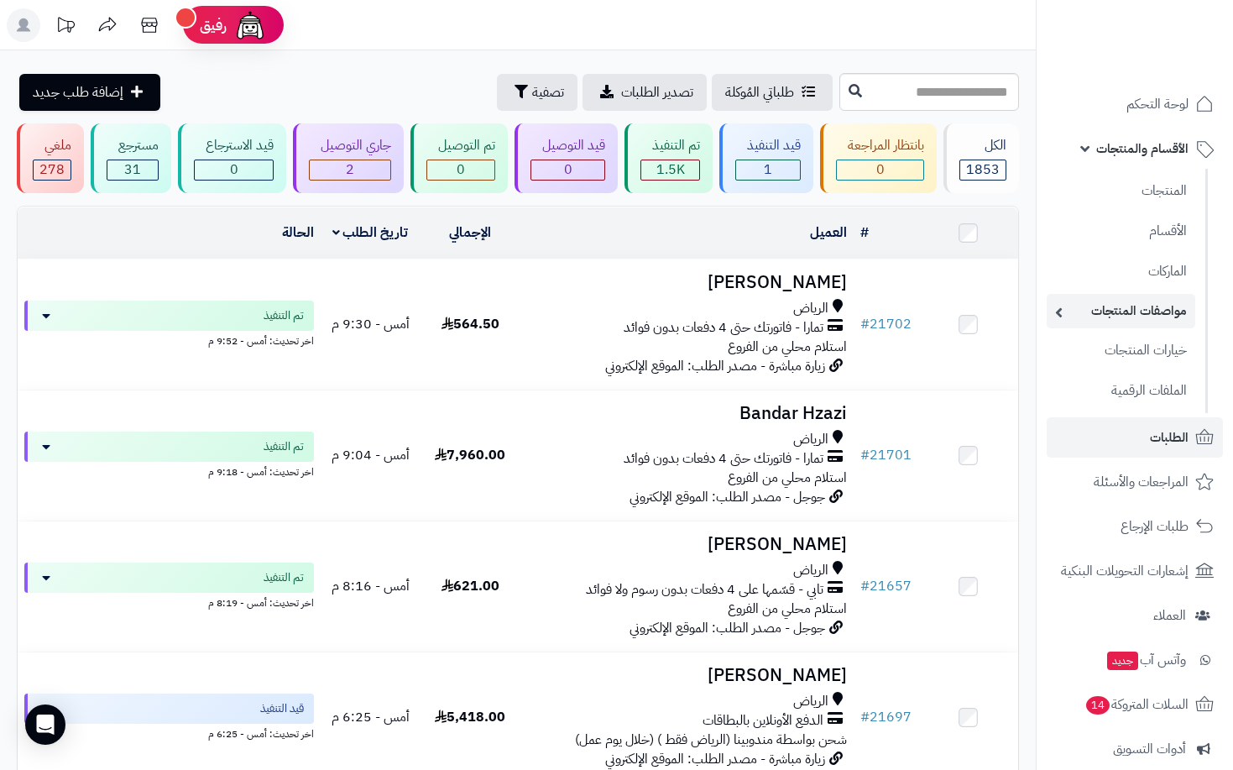
click at [1147, 321] on link "مواصفات المنتجات" at bounding box center [1121, 311] width 149 height 34
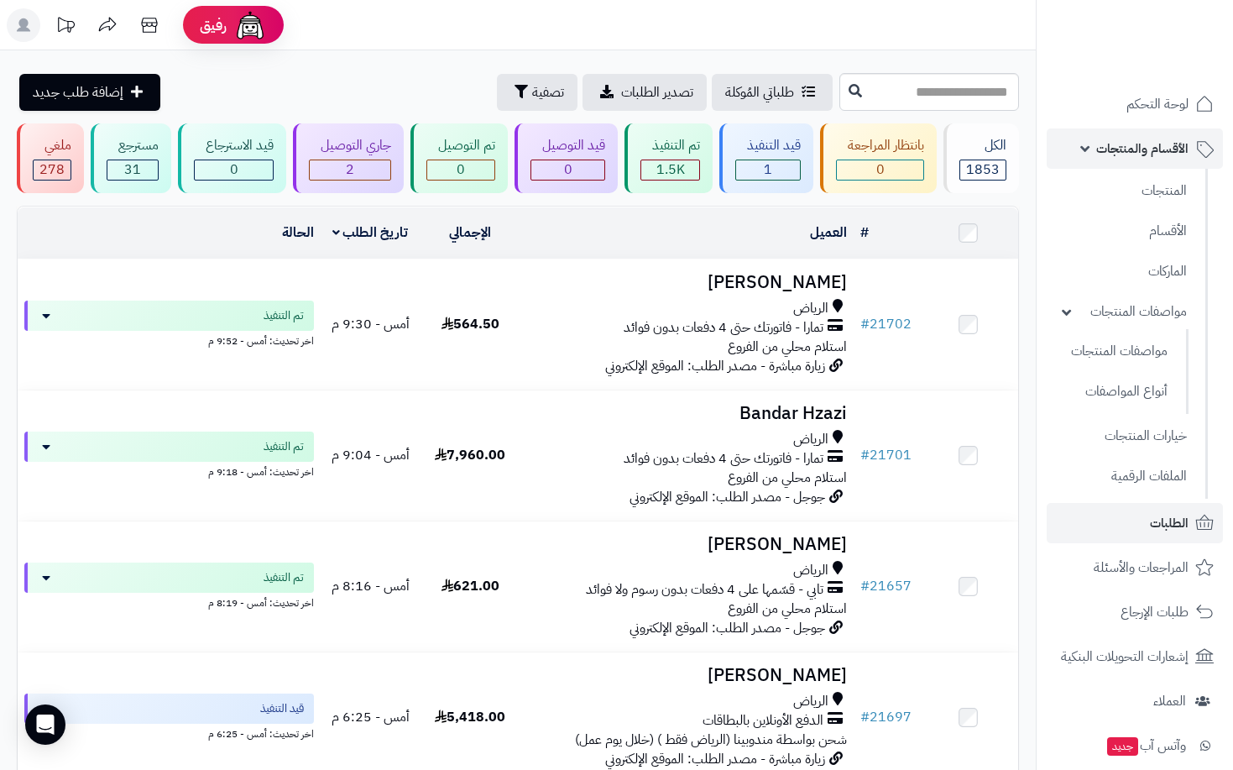
click at [1140, 145] on span "الأقسام والمنتجات" at bounding box center [1142, 149] width 92 height 24
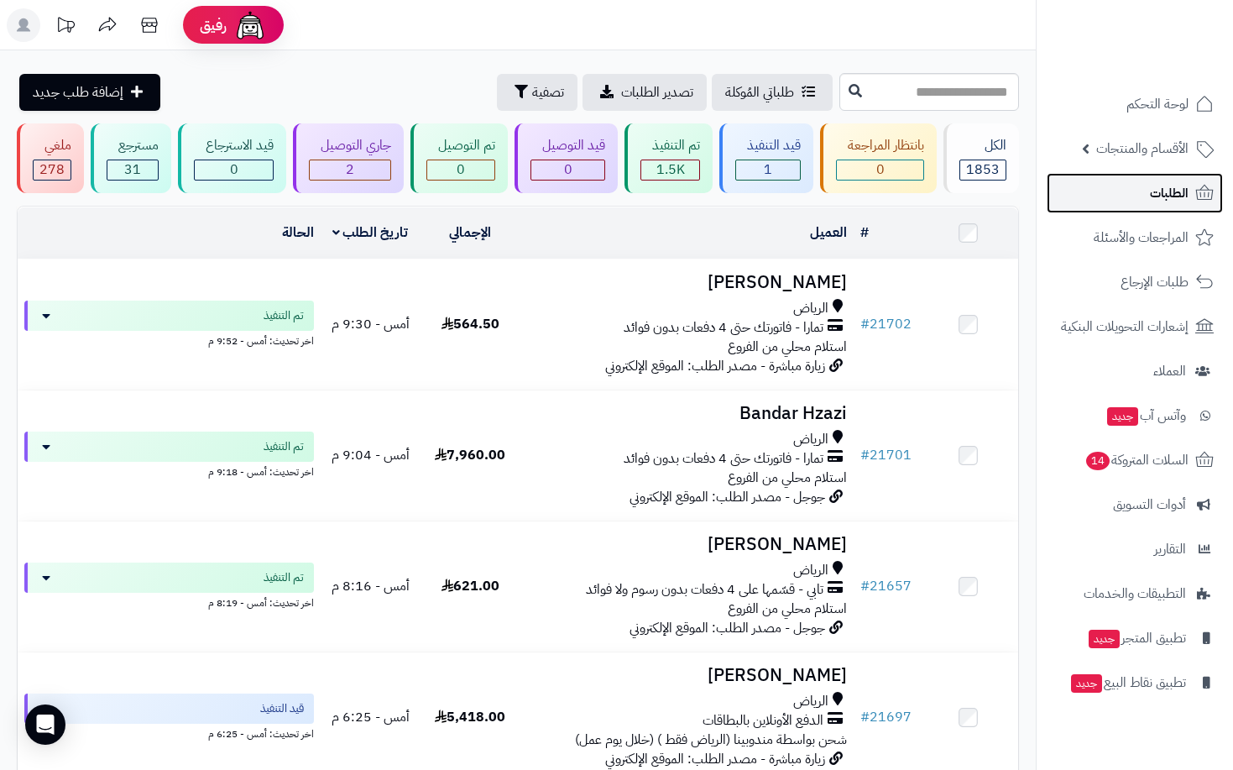
click at [1178, 196] on span "الطلبات" at bounding box center [1169, 193] width 39 height 24
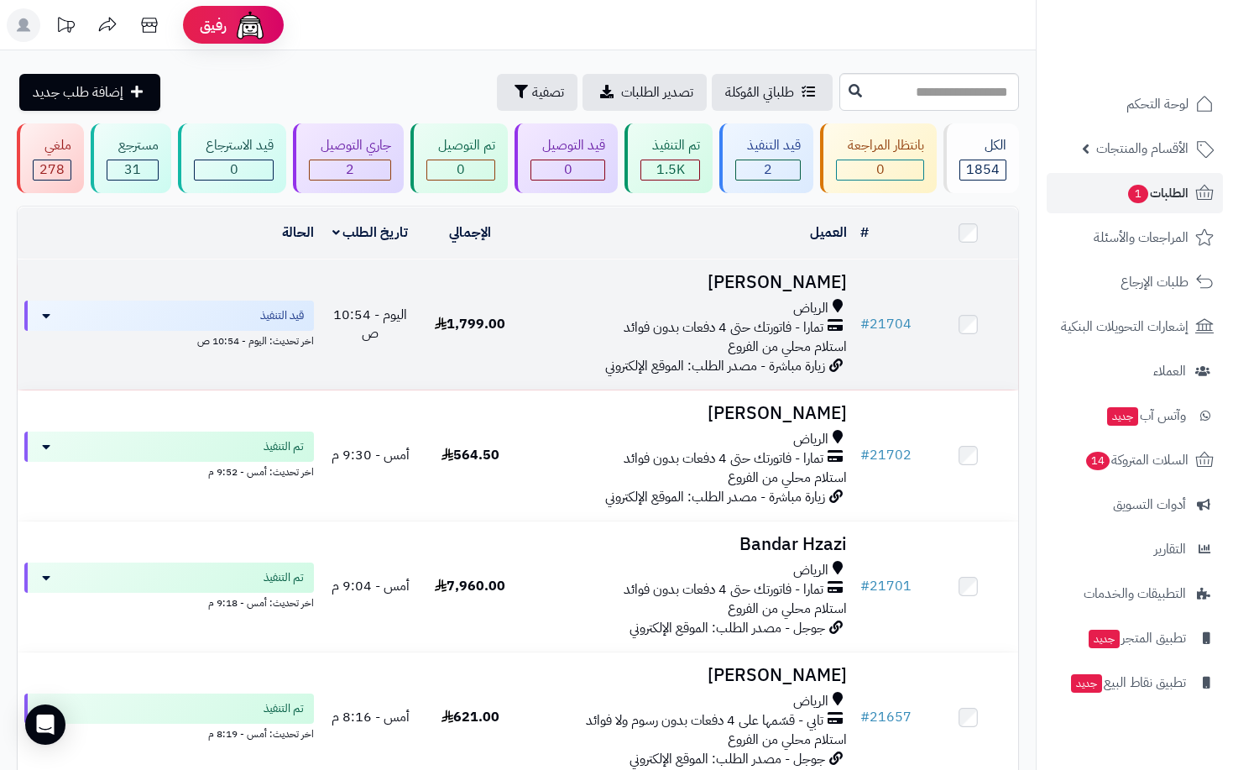
click at [647, 318] on span "تمارا - فاتورتك حتى 4 دفعات بدون فوائد" at bounding box center [724, 327] width 200 height 19
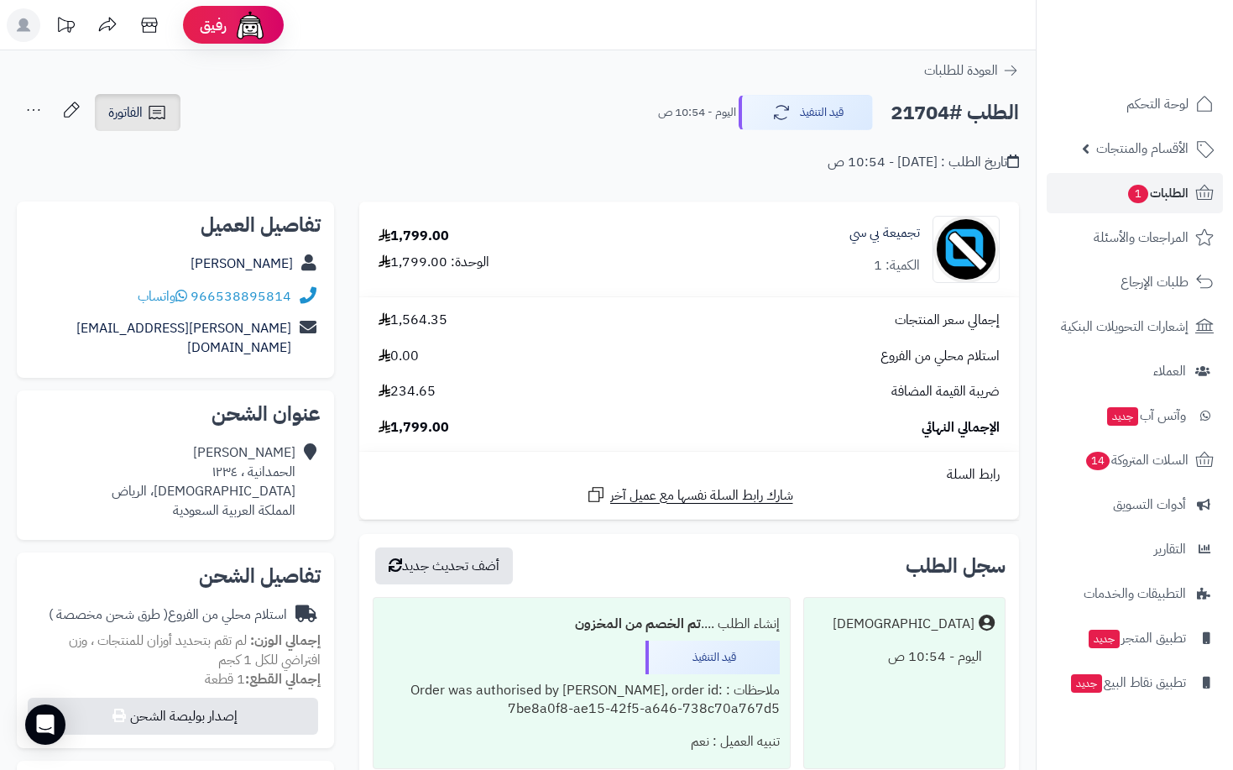
drag, startPoint x: 128, startPoint y: 105, endPoint x: 146, endPoint y: 108, distance: 18.8
click at [128, 105] on span "الفاتورة" at bounding box center [125, 112] width 34 height 20
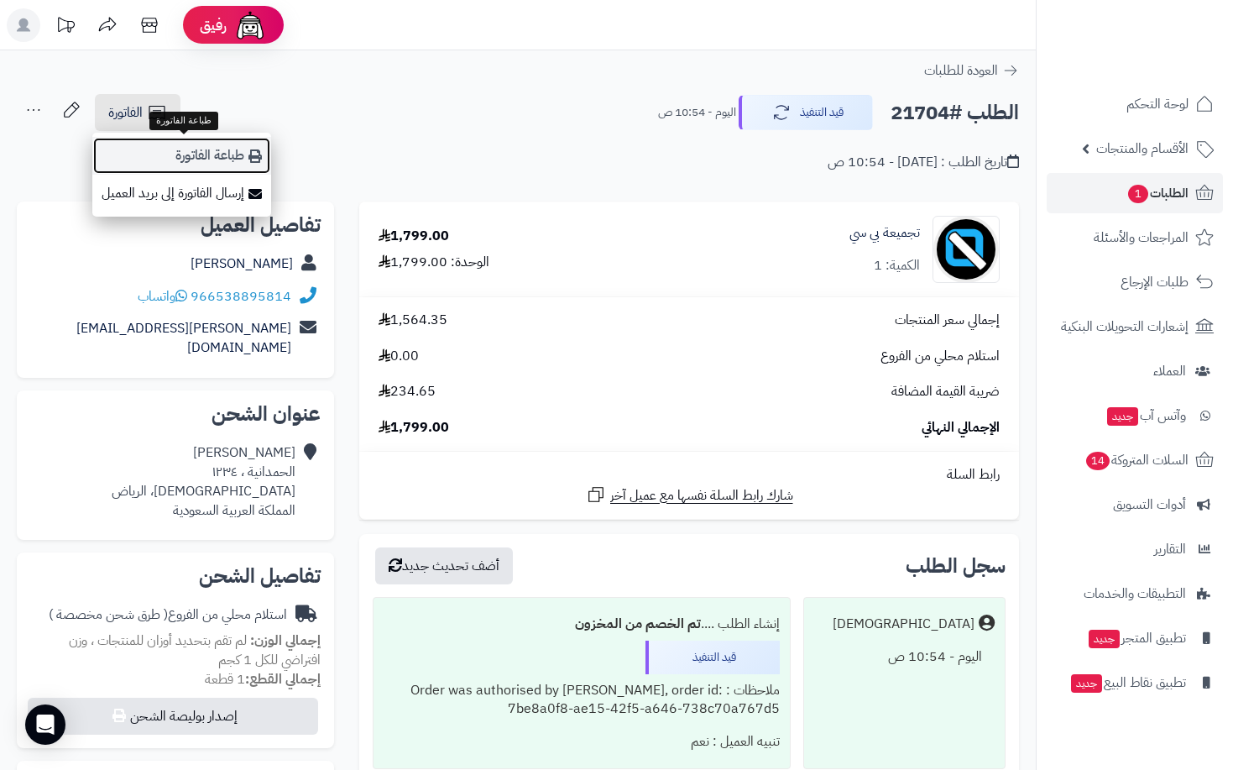
click at [233, 164] on link "طباعة الفاتورة" at bounding box center [181, 156] width 179 height 38
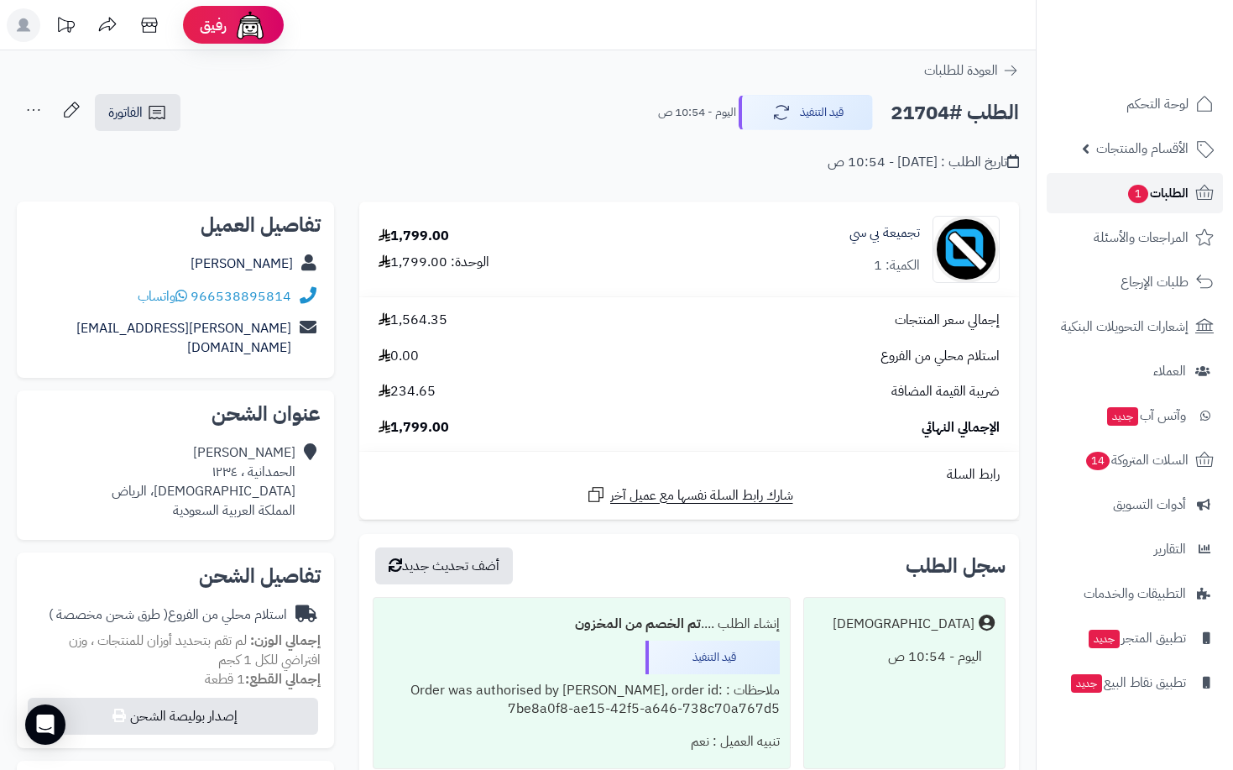
click at [1164, 189] on span "الطلبات 1" at bounding box center [1157, 193] width 62 height 24
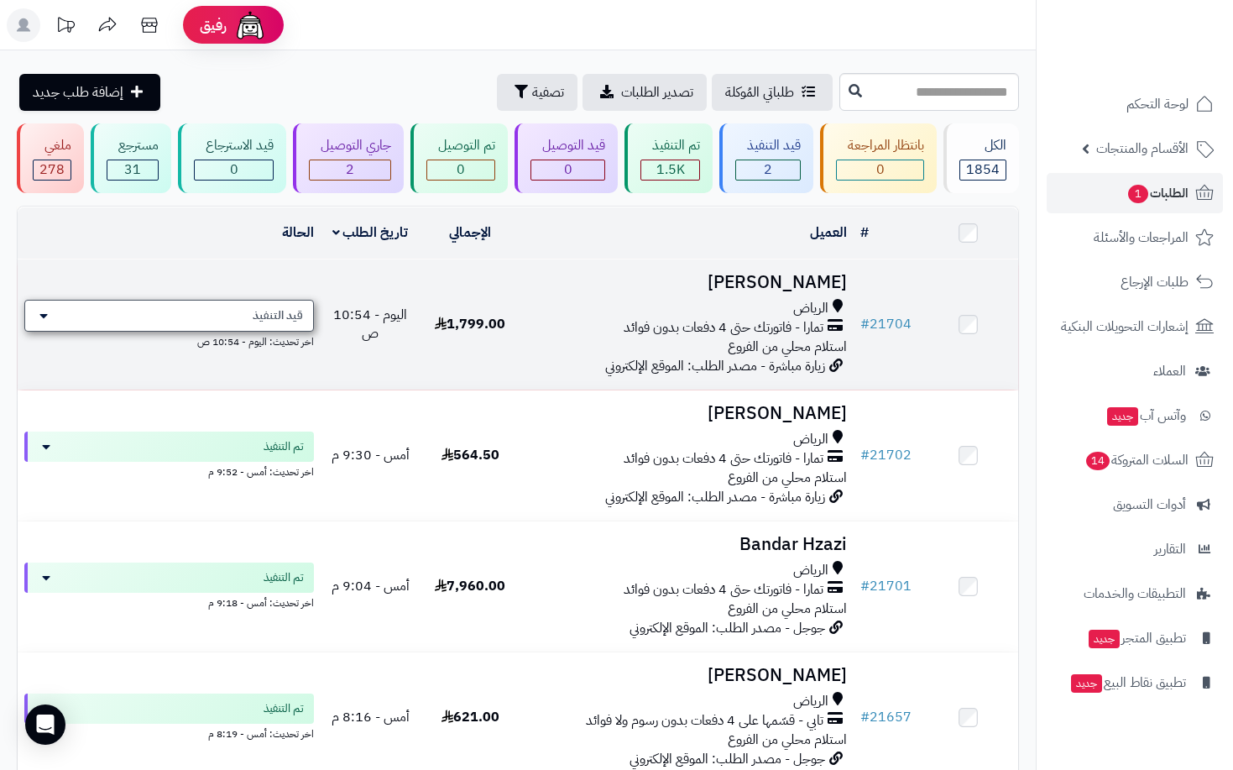
click at [296, 307] on span "قيد التنفيذ" at bounding box center [278, 315] width 50 height 17
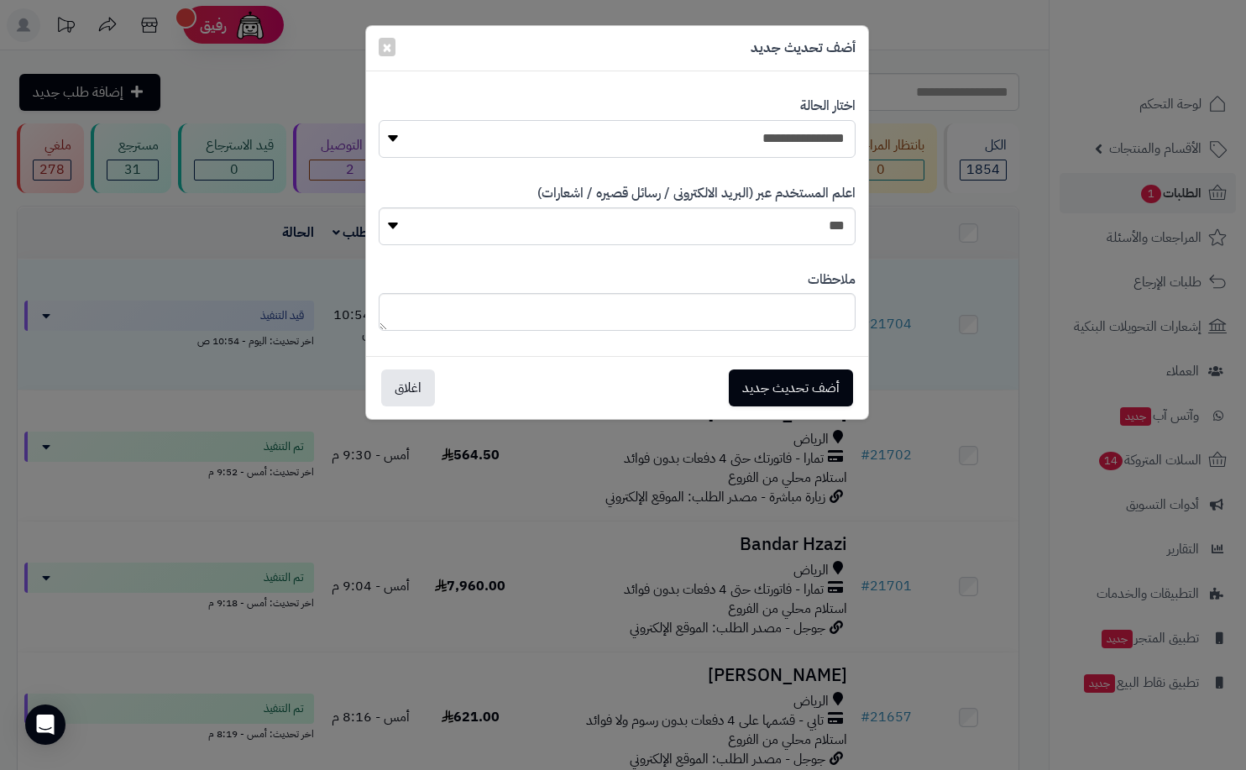
click at [813, 141] on select "**********" at bounding box center [617, 139] width 477 height 38
select select "*"
click at [379, 120] on select "**********" at bounding box center [617, 139] width 477 height 38
click at [789, 394] on button "أضف تحديث جديد" at bounding box center [791, 386] width 124 height 37
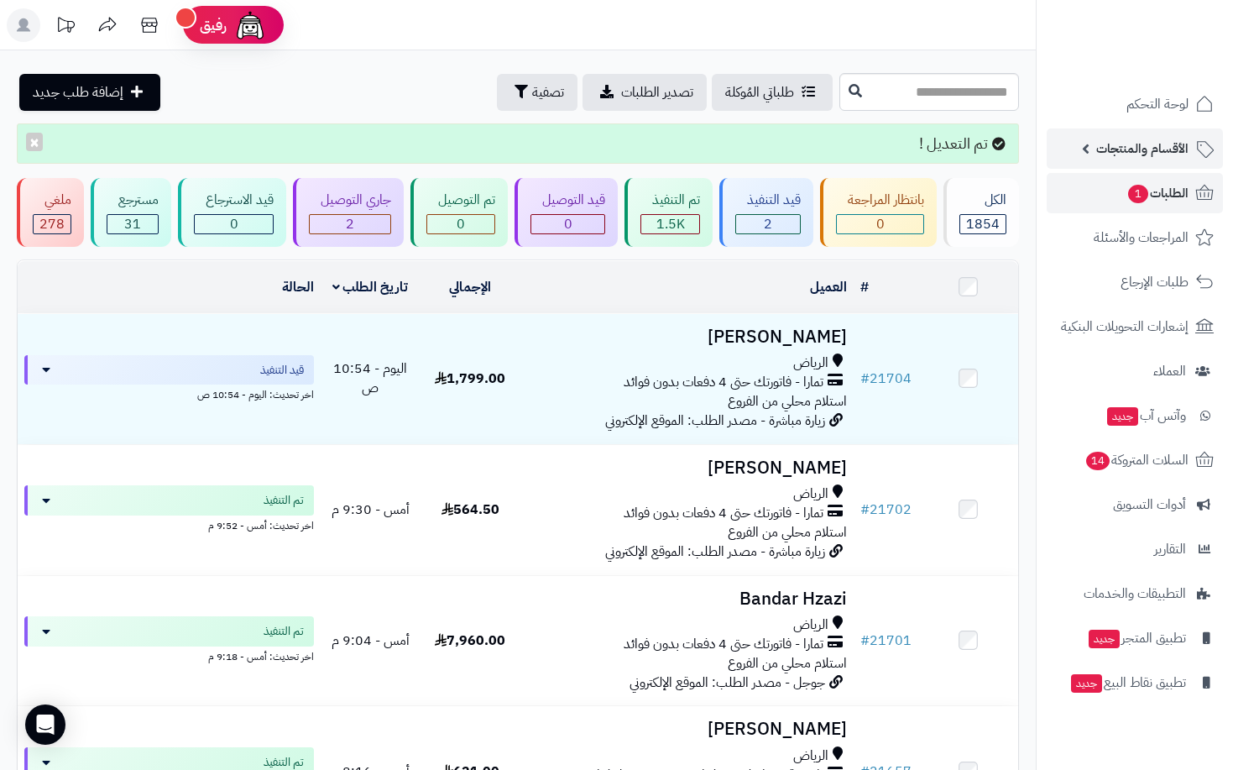
click at [1175, 148] on span "الأقسام والمنتجات" at bounding box center [1142, 149] width 92 height 24
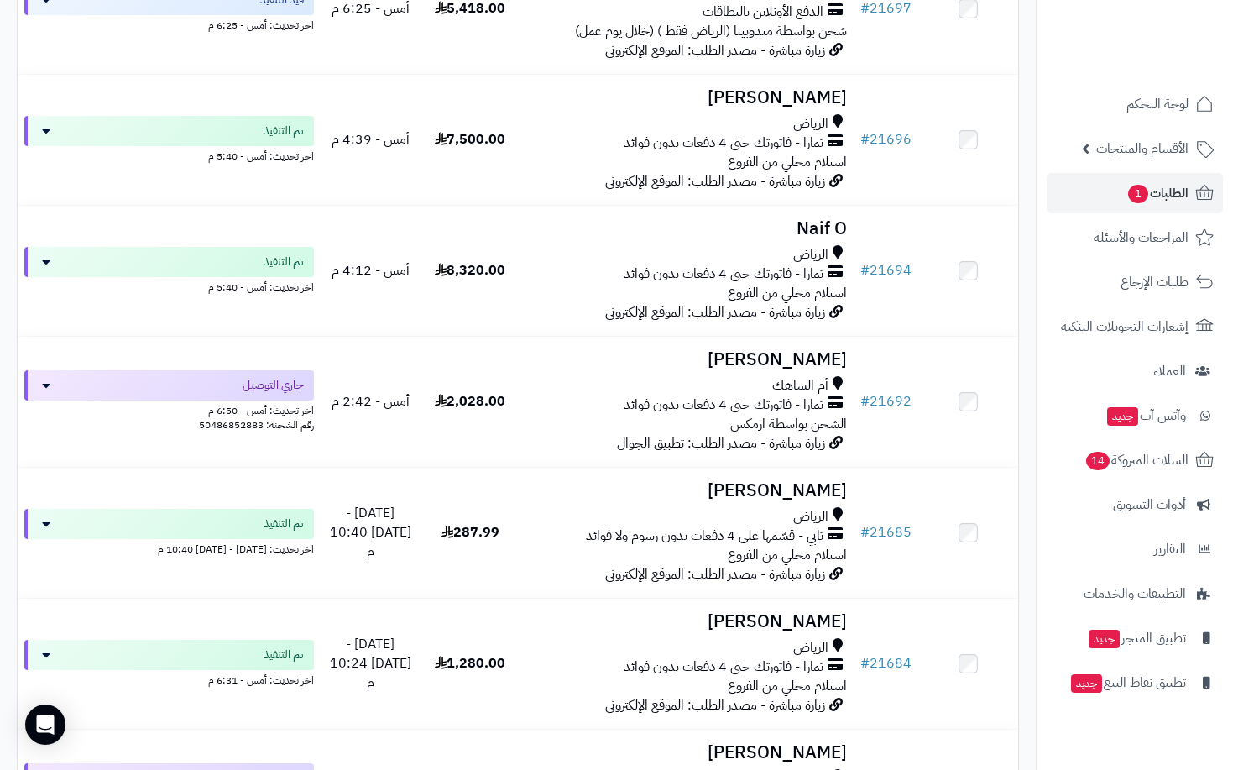
scroll to position [1175, 0]
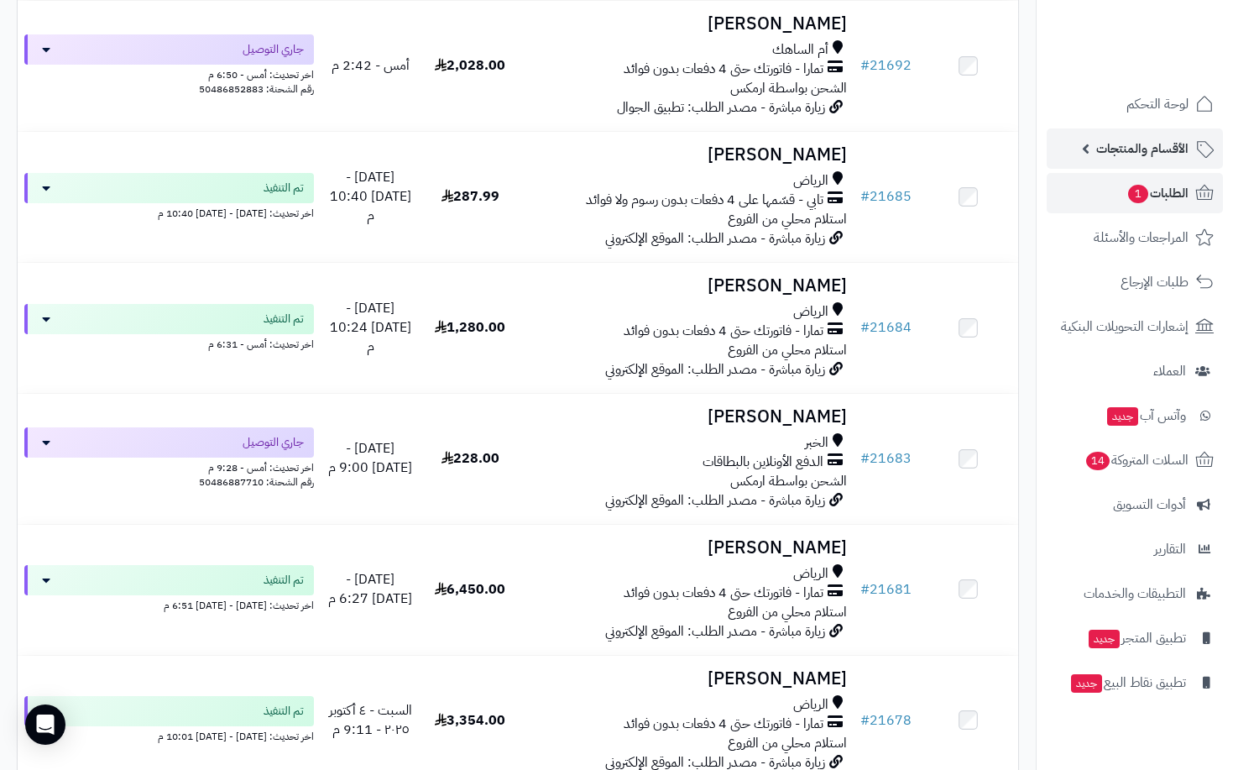
click at [1140, 147] on span "الأقسام والمنتجات" at bounding box center [1142, 149] width 92 height 24
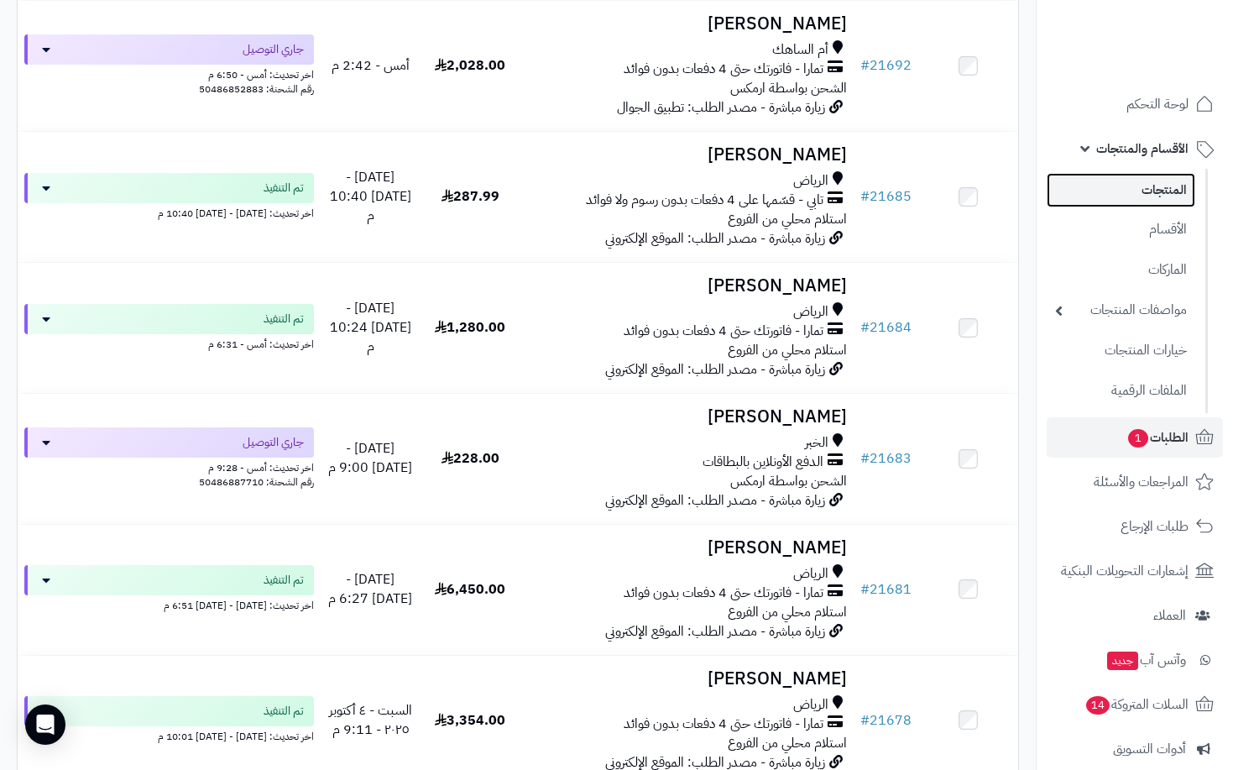
click at [1174, 191] on link "المنتجات" at bounding box center [1121, 190] width 149 height 34
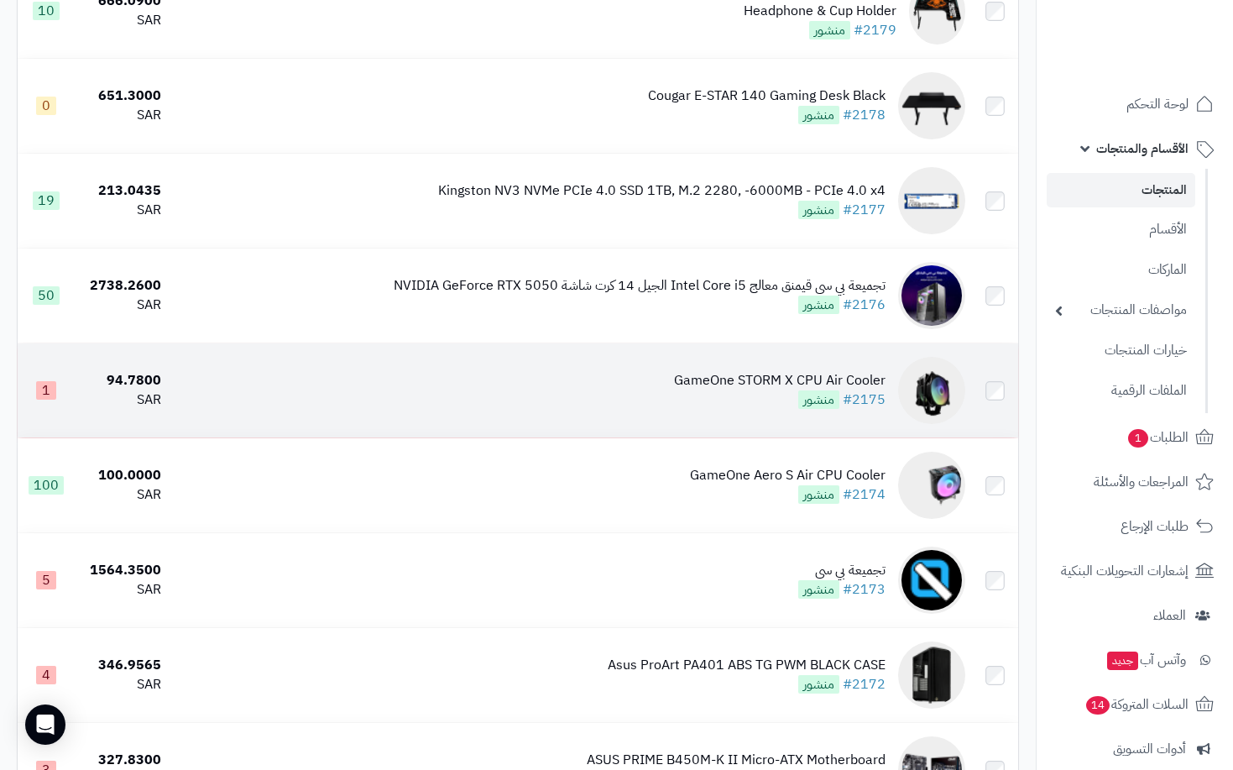
scroll to position [4113, 0]
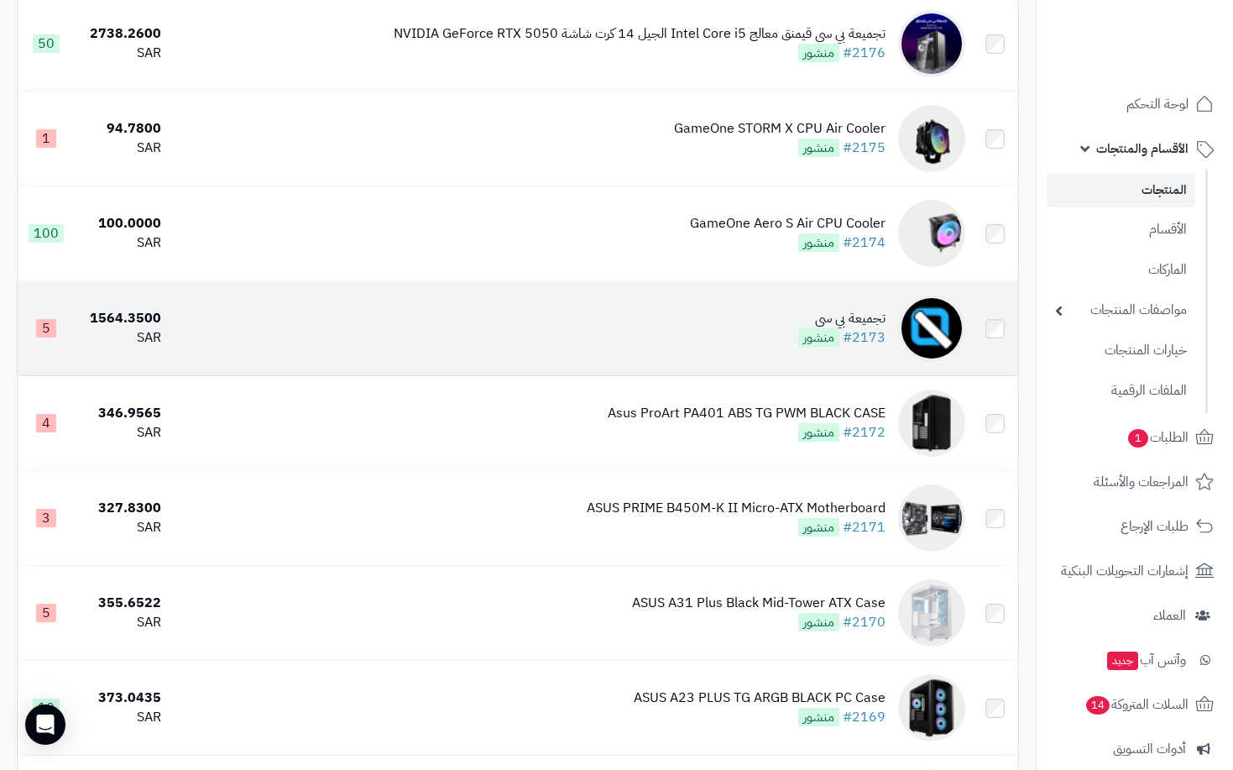
click at [835, 347] on span "منشور" at bounding box center [818, 337] width 41 height 18
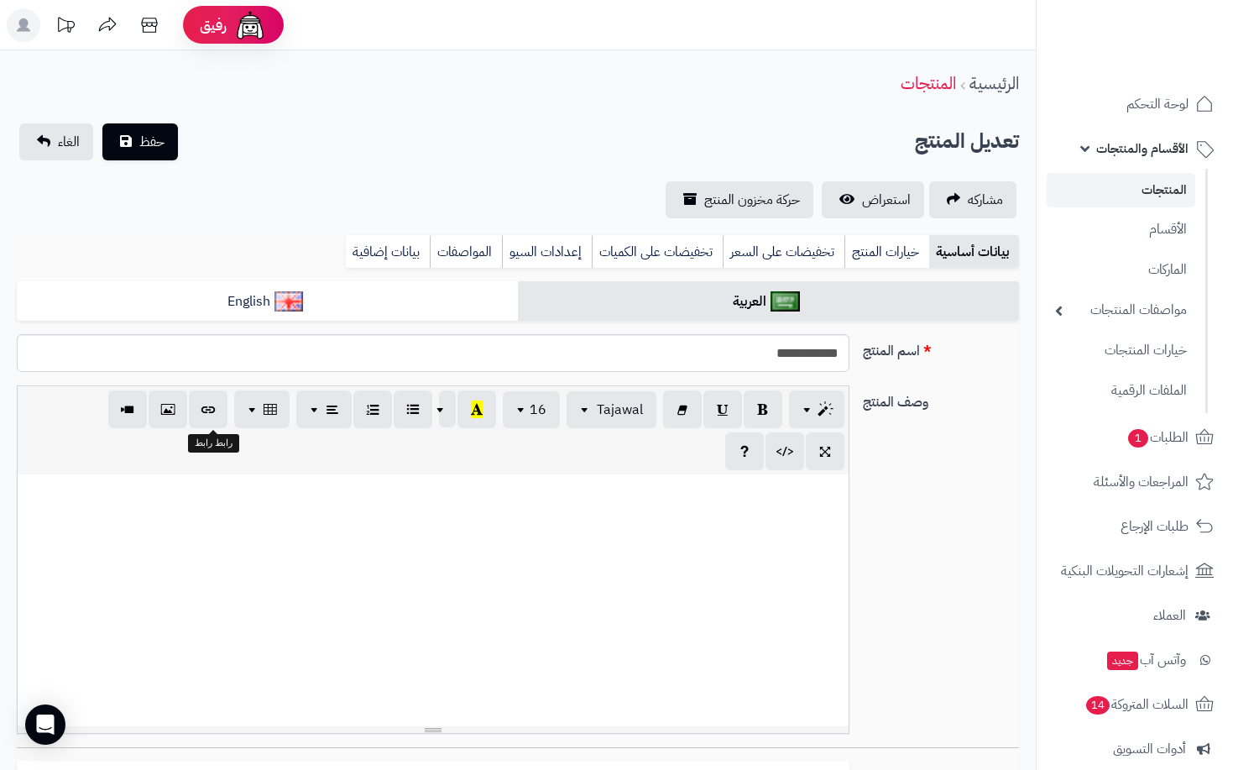
select select
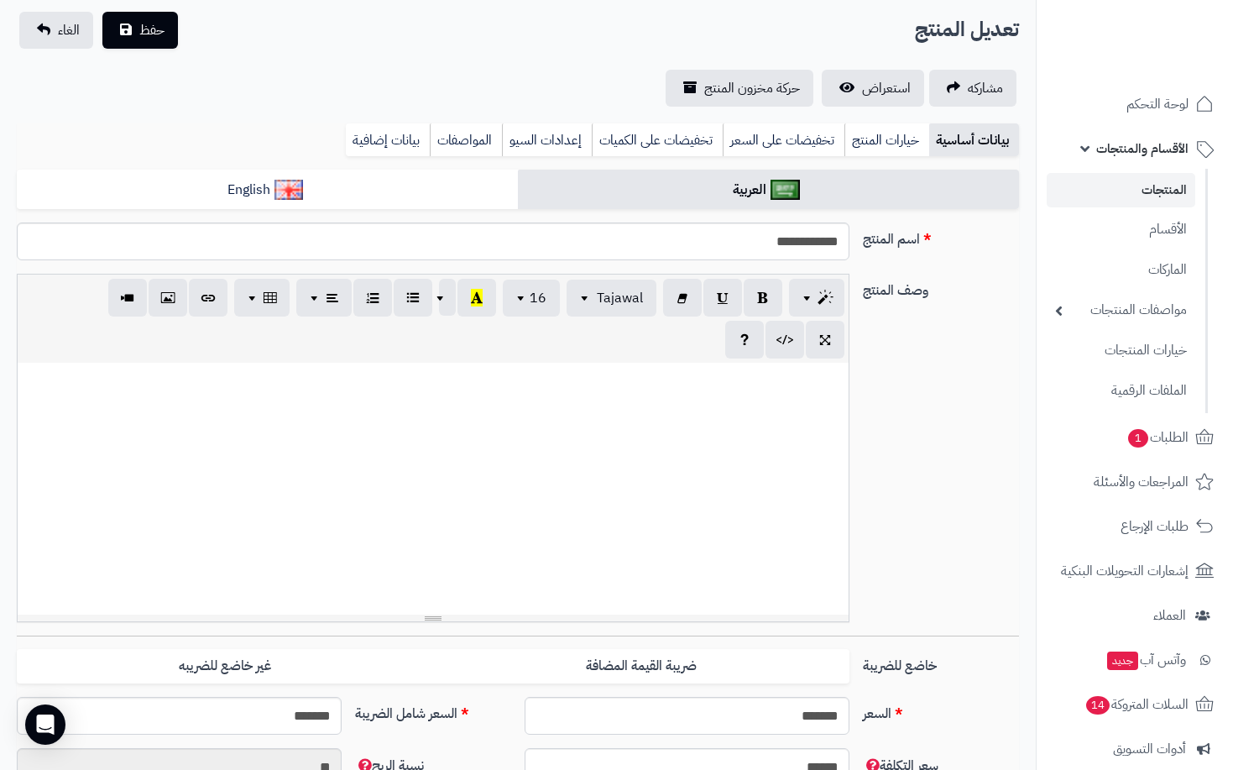
scroll to position [336, 0]
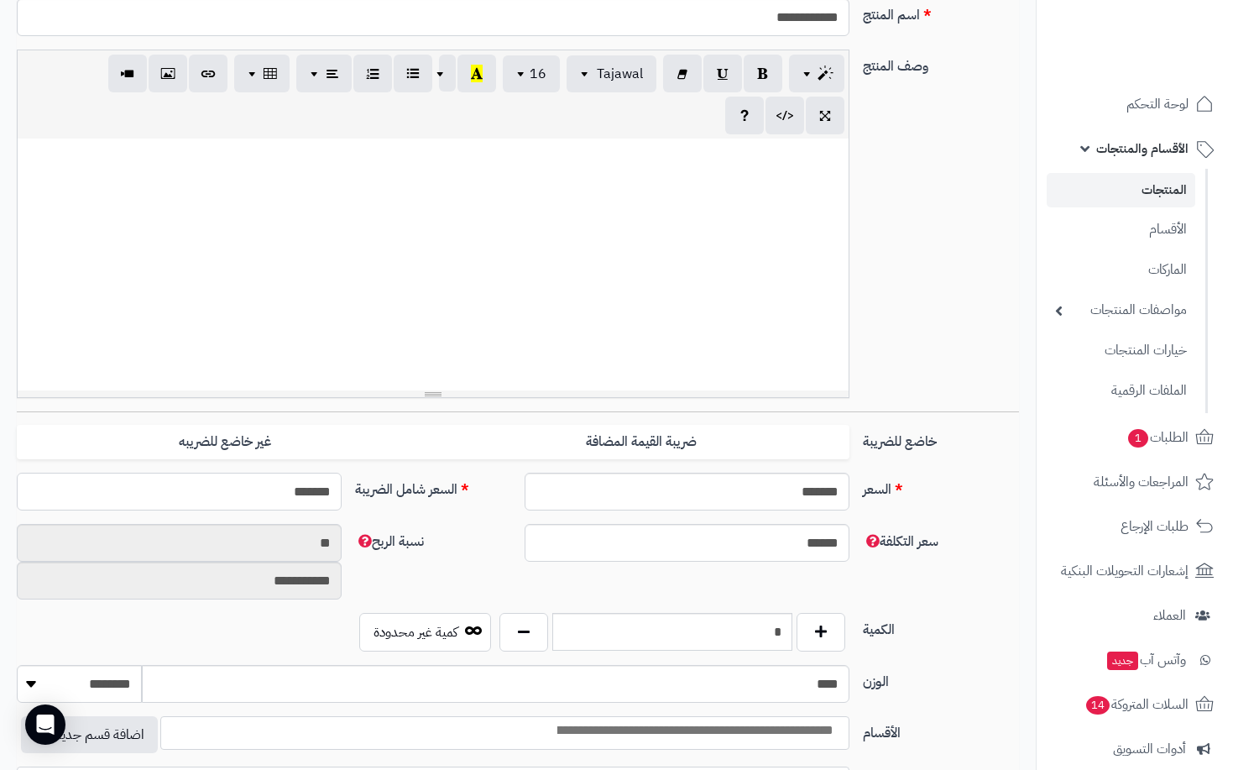
click at [267, 489] on input "*******" at bounding box center [179, 492] width 325 height 38
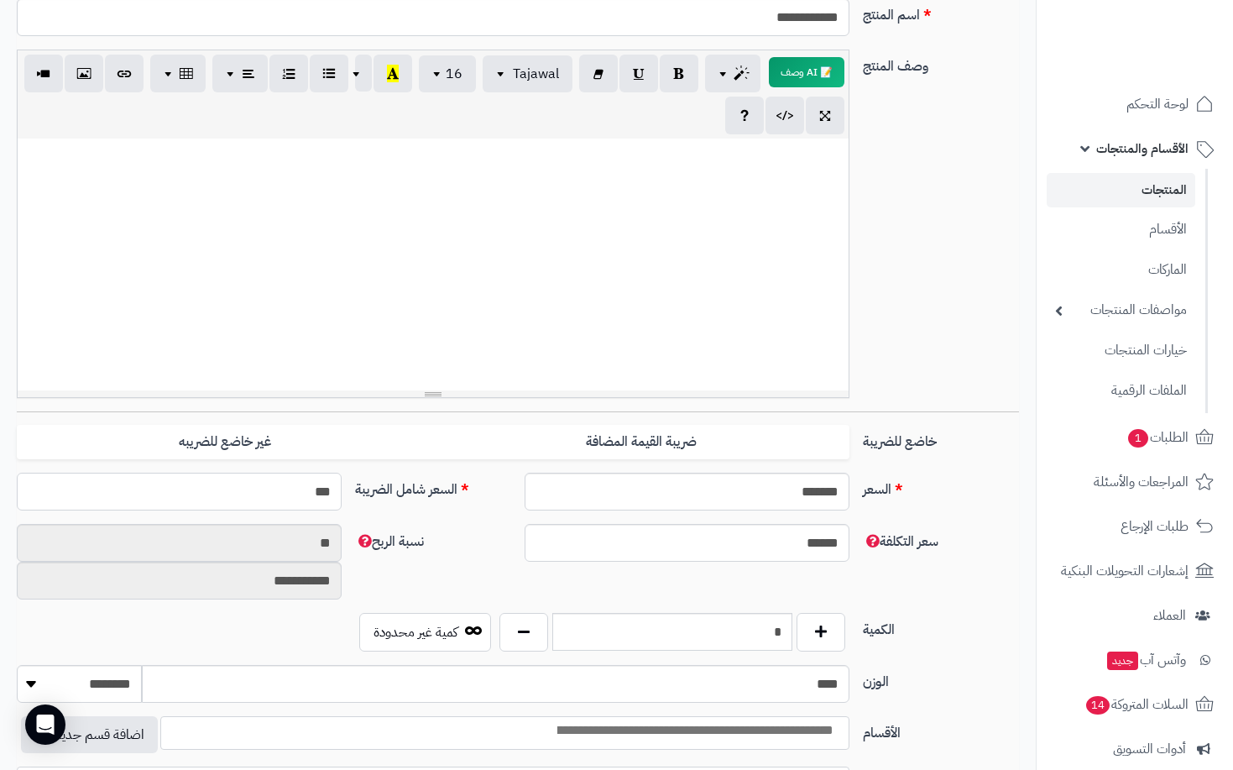
type input "****"
type input "**********"
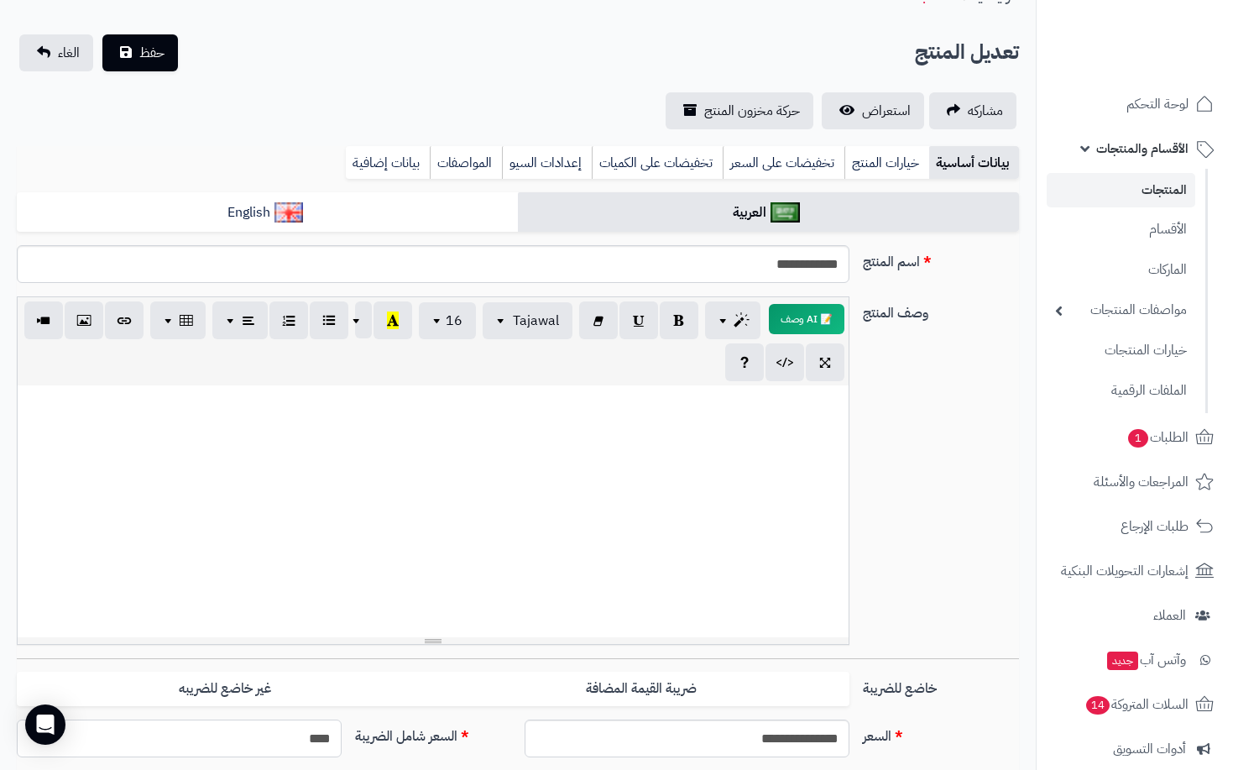
scroll to position [0, 0]
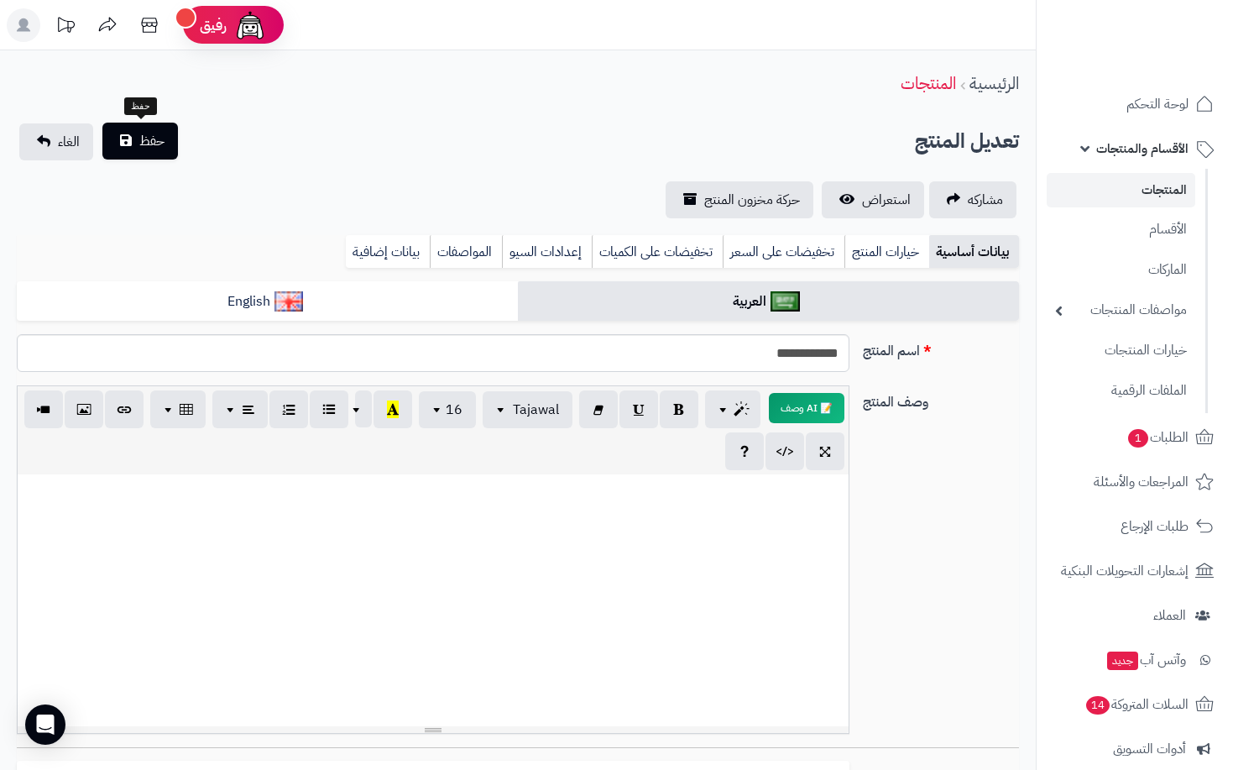
type input "****"
click at [155, 138] on span "حفظ" at bounding box center [151, 141] width 25 height 20
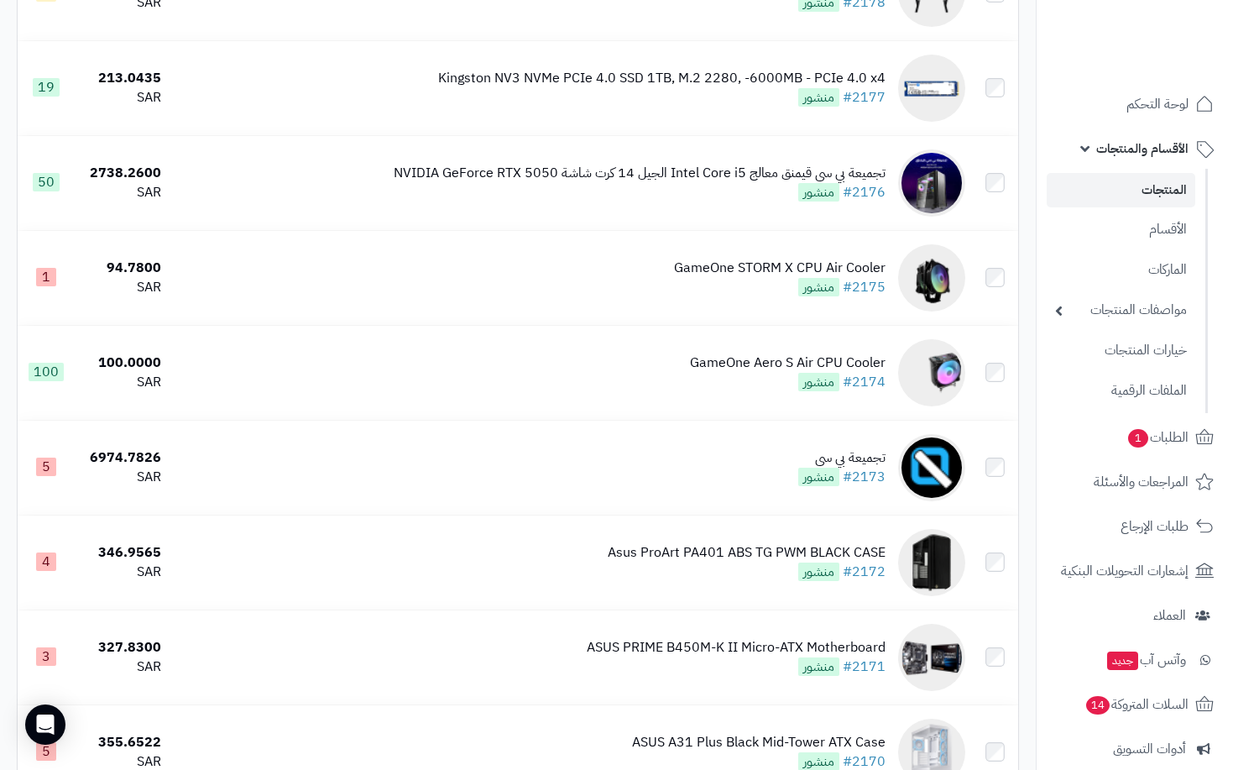
scroll to position [4029, 0]
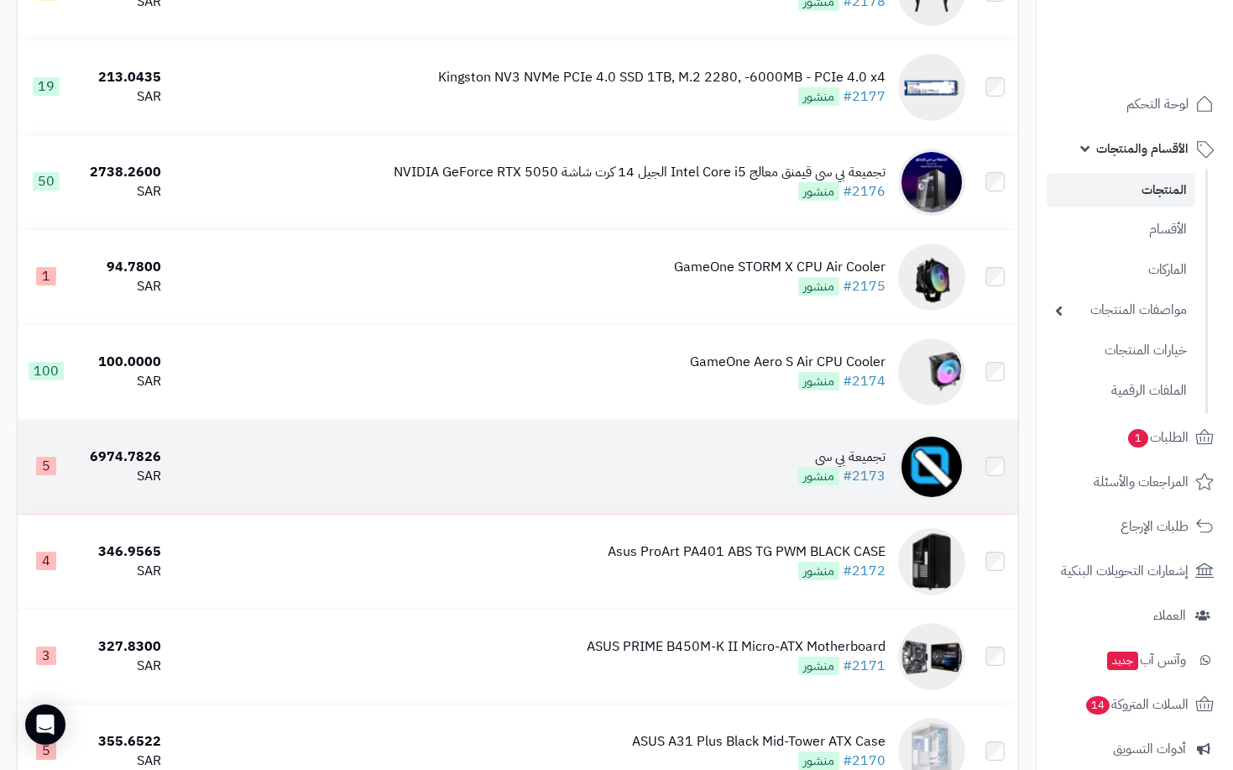
click at [765, 488] on td "تجميعة بي سي #2173 منشور" at bounding box center [570, 467] width 804 height 94
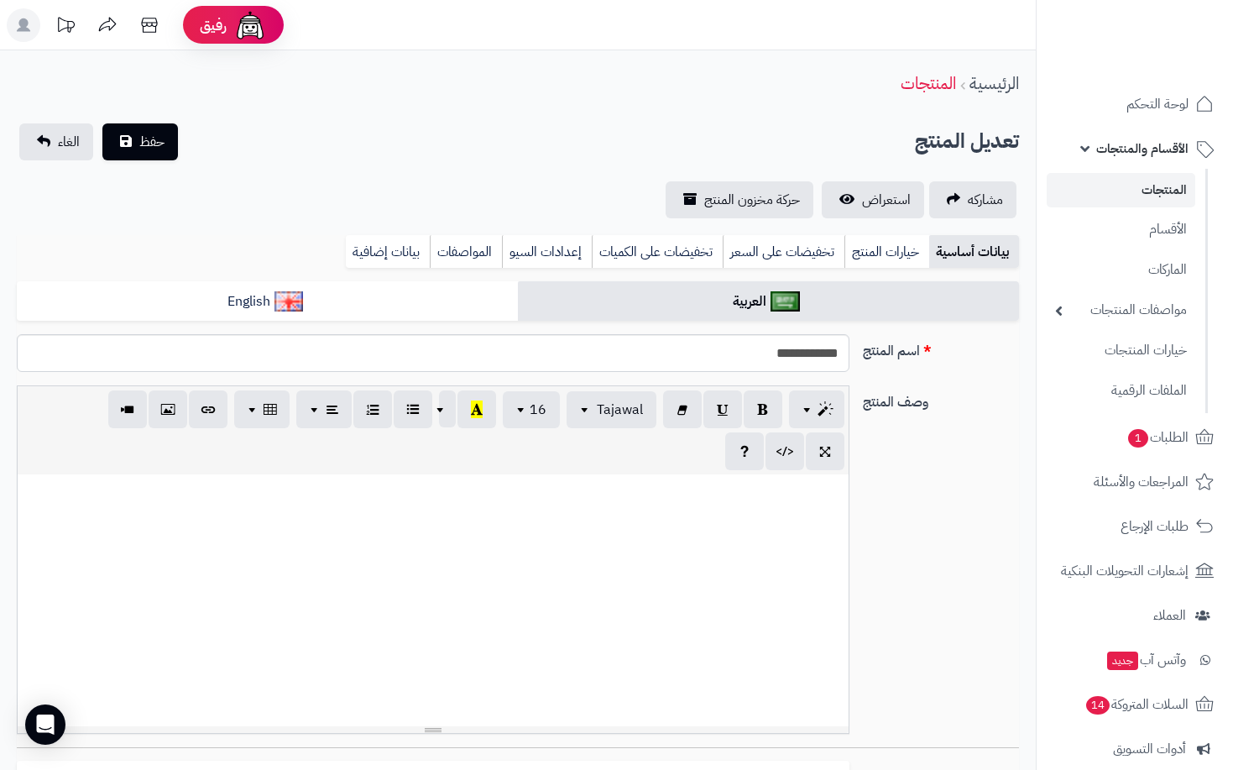
select select
click at [885, 209] on span "استعراض" at bounding box center [886, 200] width 49 height 20
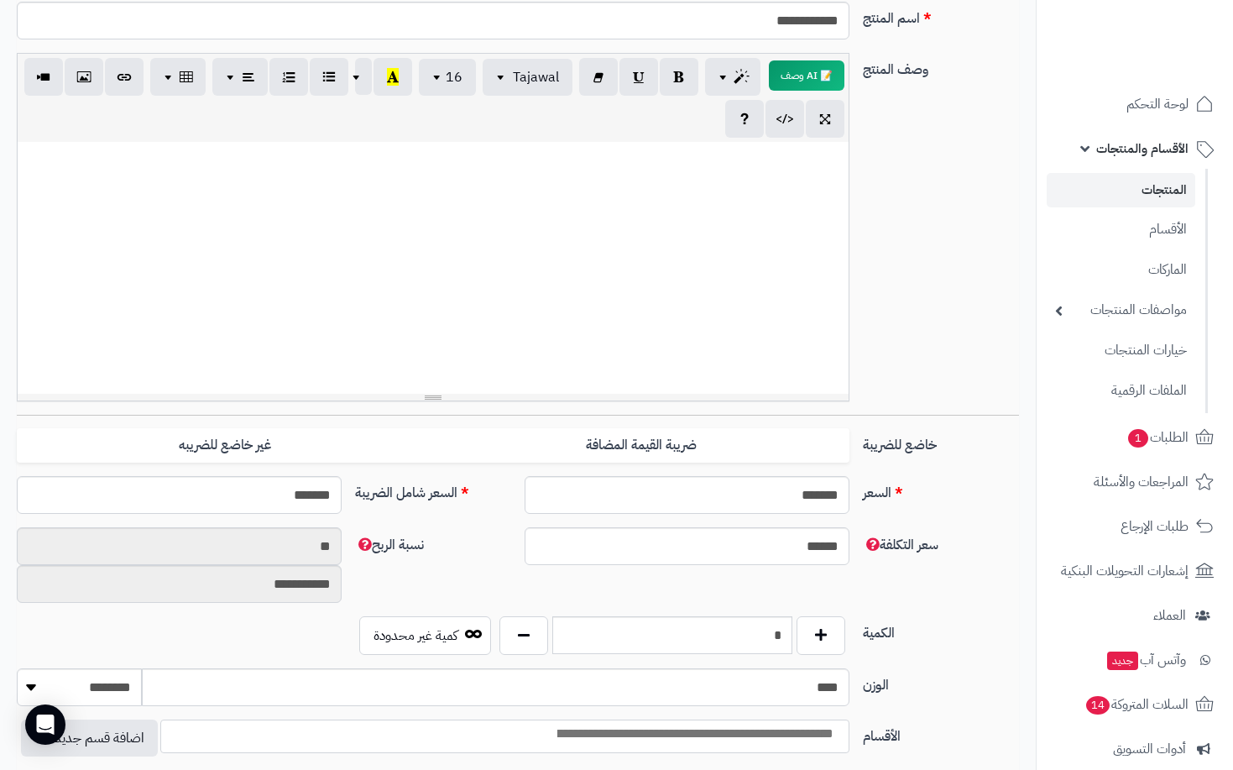
scroll to position [420, 0]
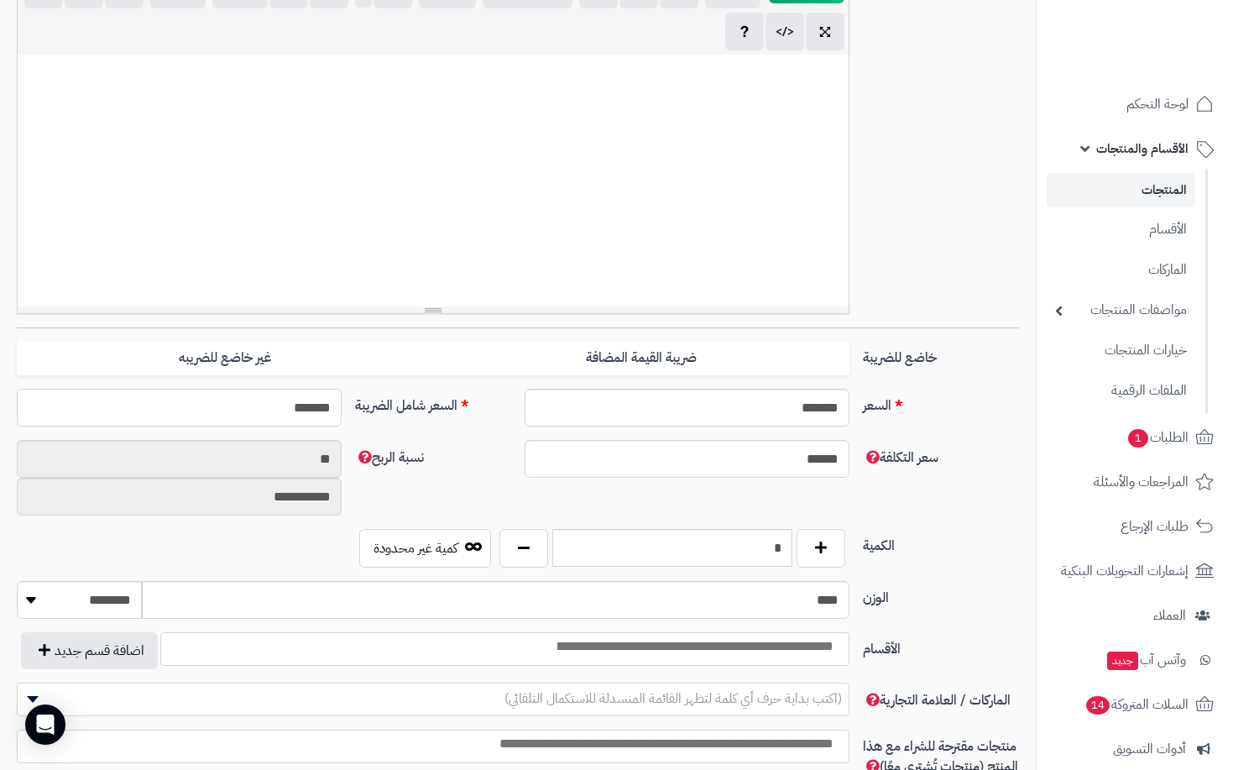
click at [251, 414] on input "*******" at bounding box center [179, 408] width 325 height 38
type input "****"
type input "**********"
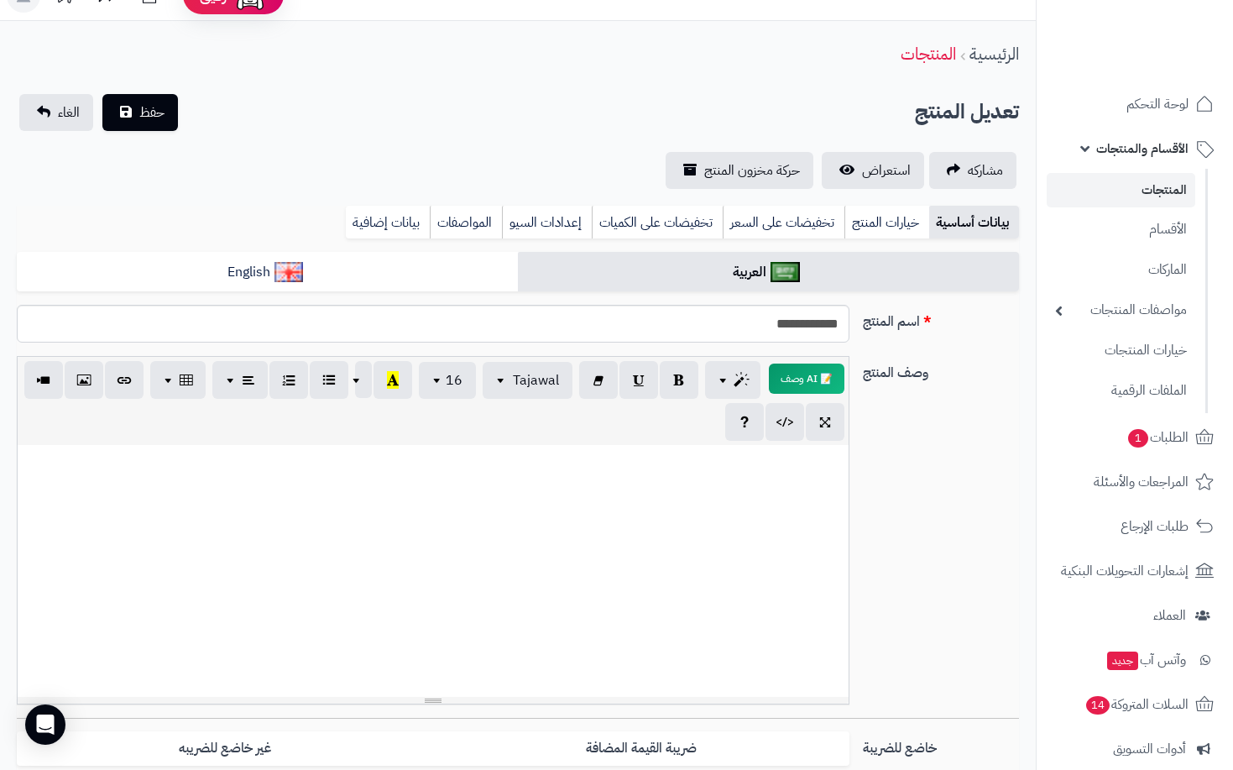
scroll to position [0, 0]
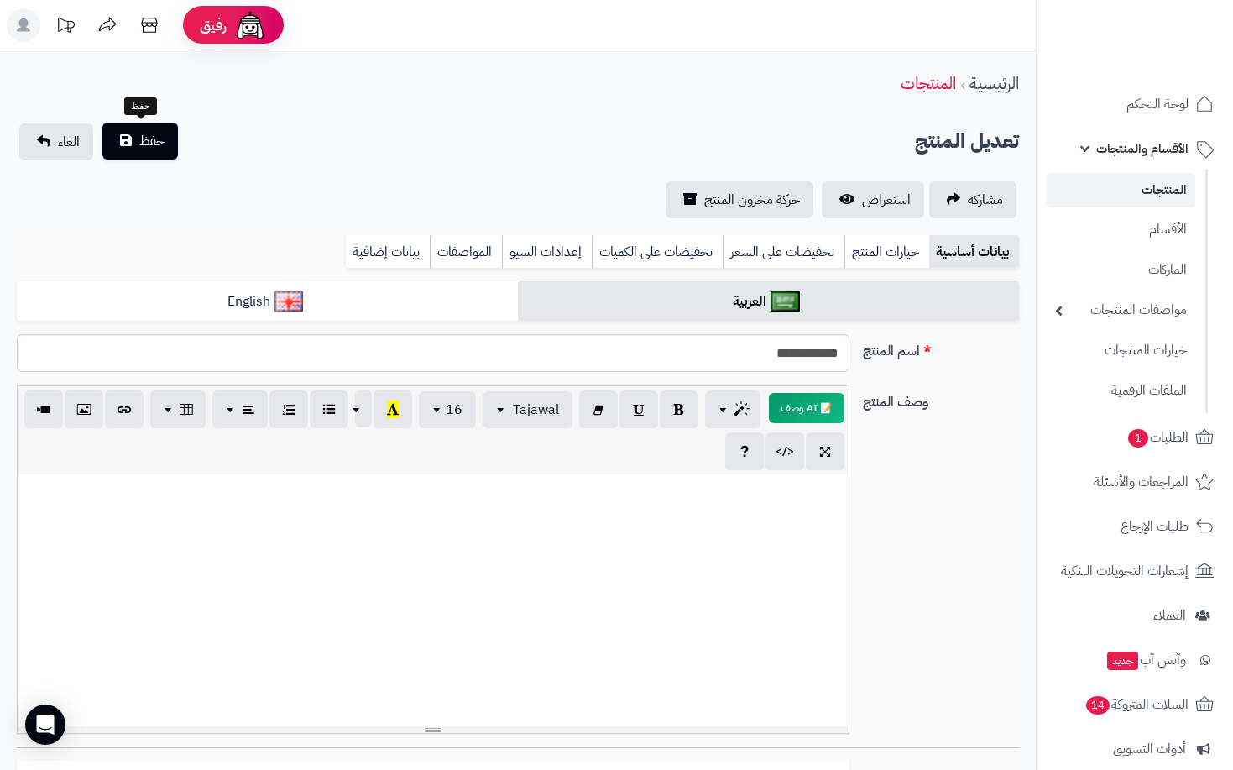
type input "****"
click at [165, 138] on button "حفظ" at bounding box center [140, 141] width 76 height 37
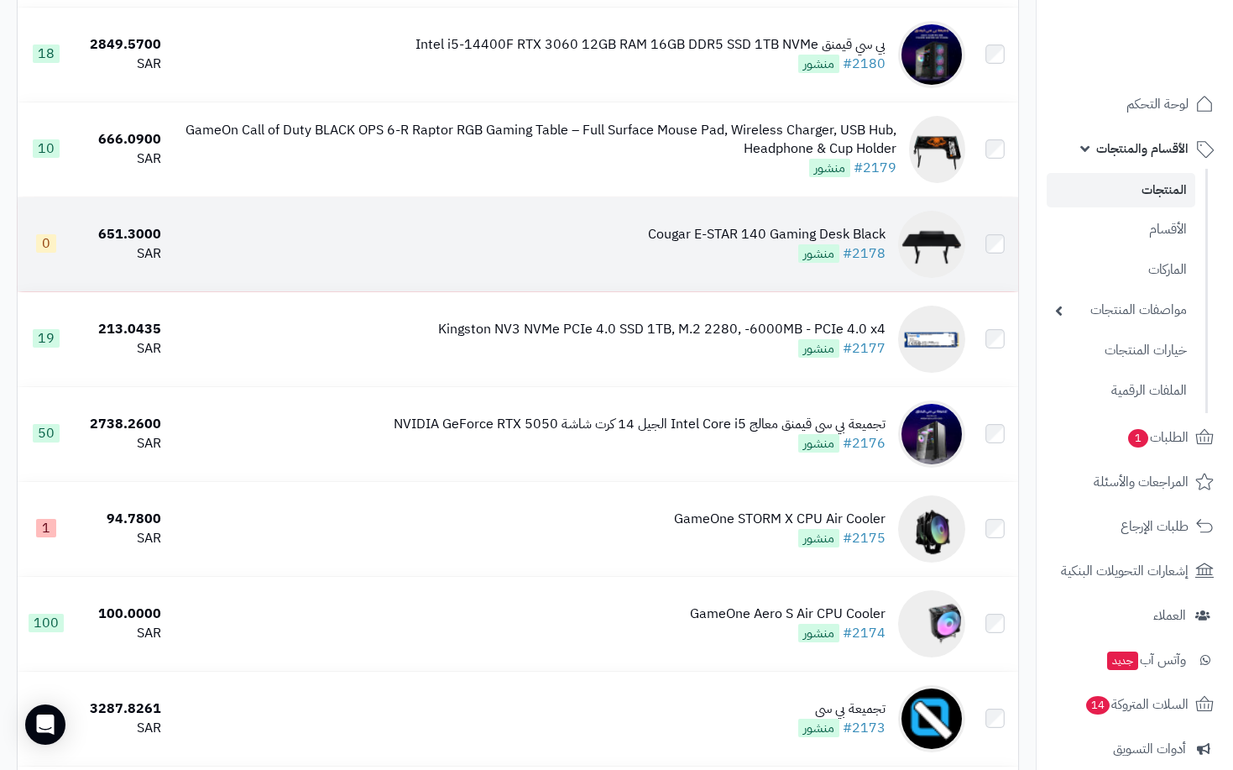
scroll to position [4029, 0]
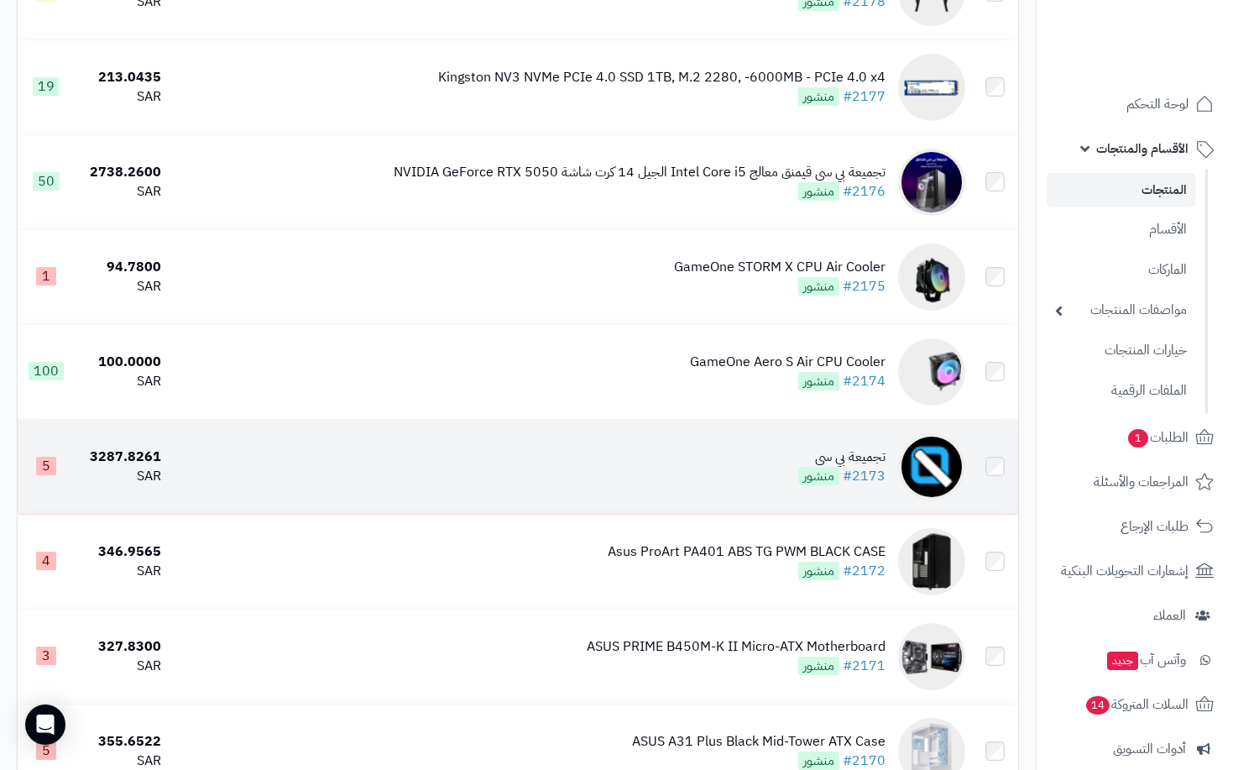
click at [699, 470] on td "تجميعة بي سي #2173 منشور" at bounding box center [570, 467] width 804 height 94
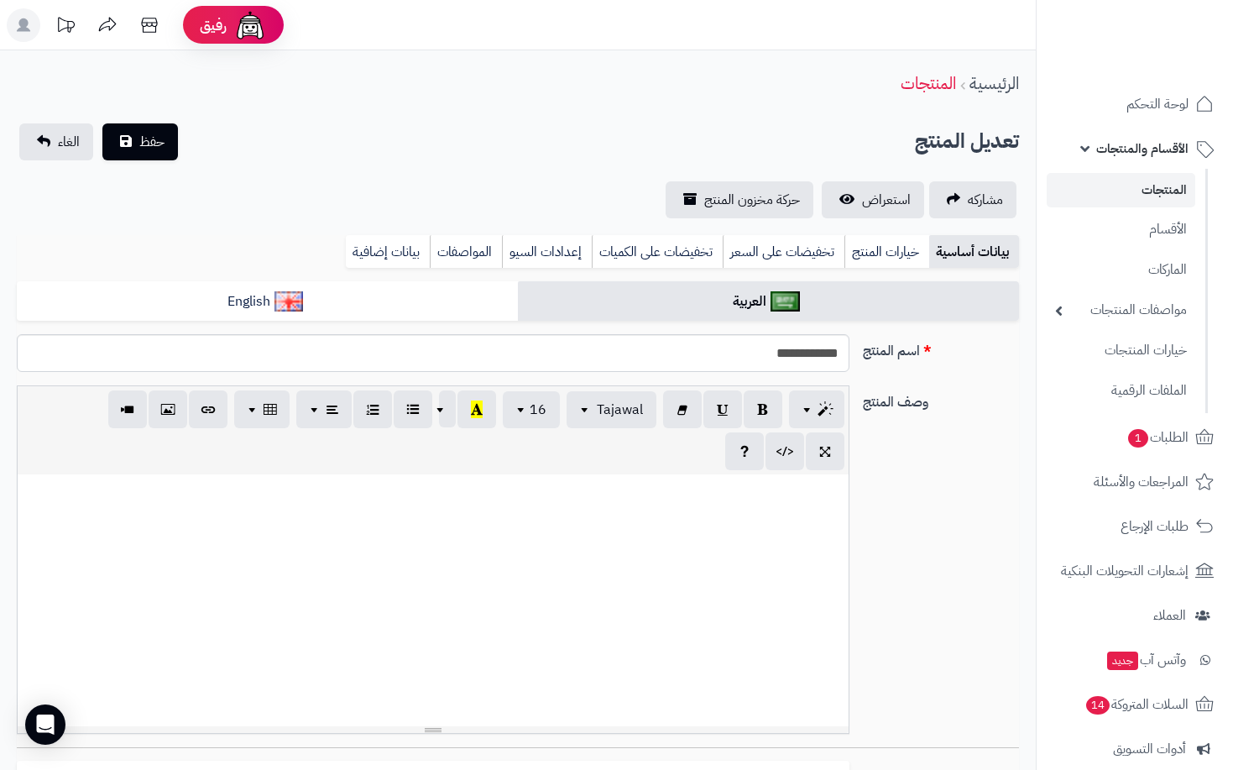
select select
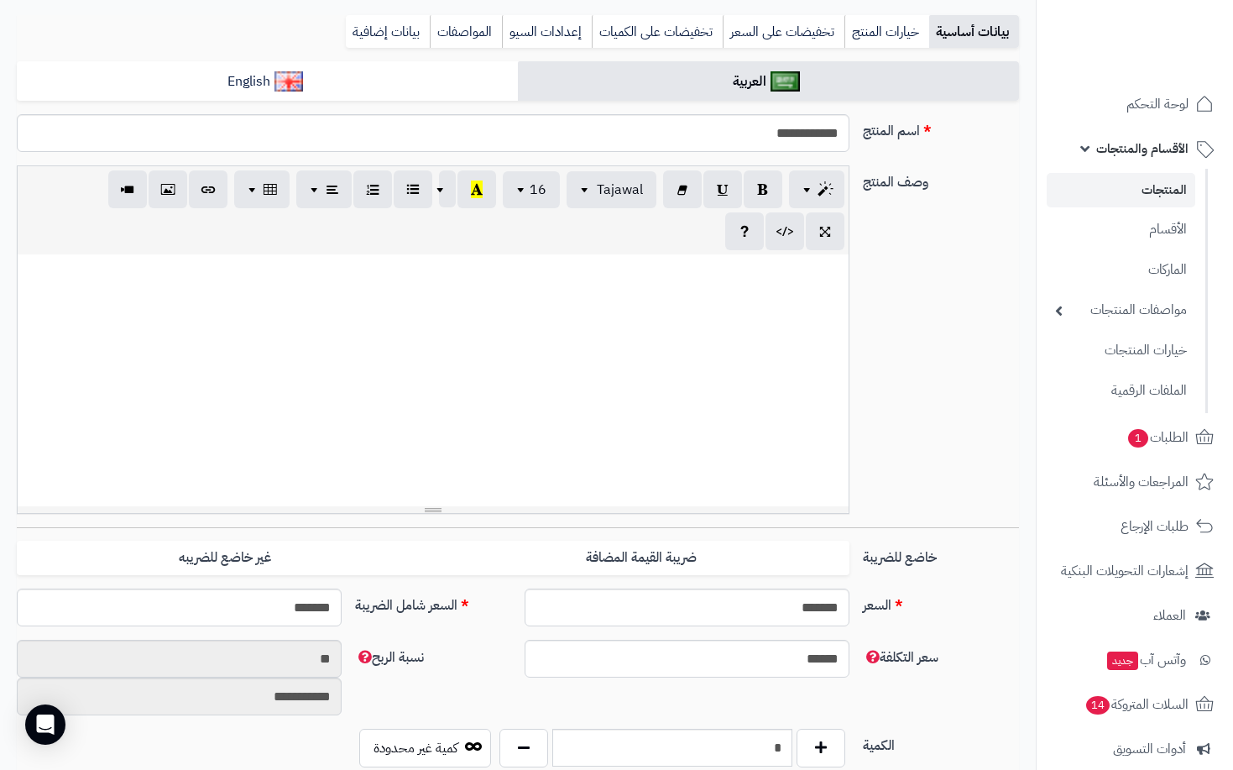
scroll to position [84, 0]
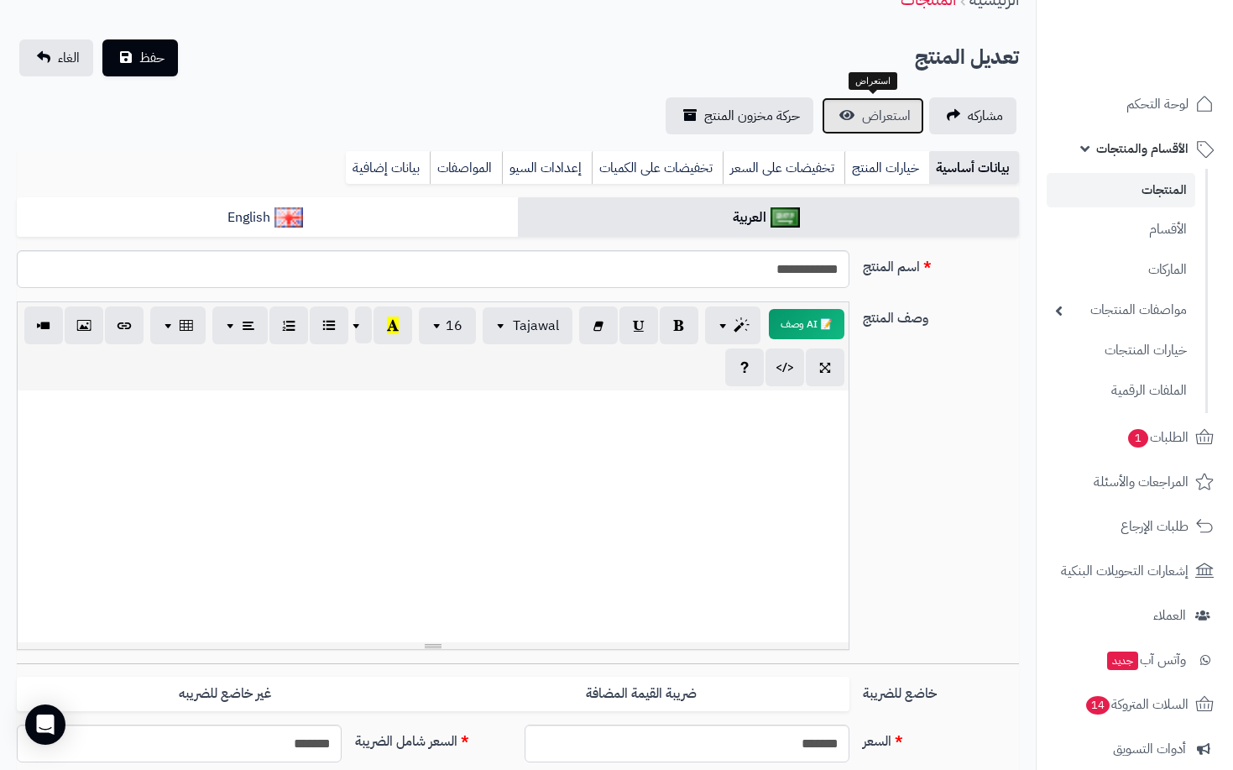
click at [873, 123] on span "استعراض" at bounding box center [886, 116] width 49 height 20
click at [1144, 190] on link "المنتجات" at bounding box center [1121, 190] width 149 height 34
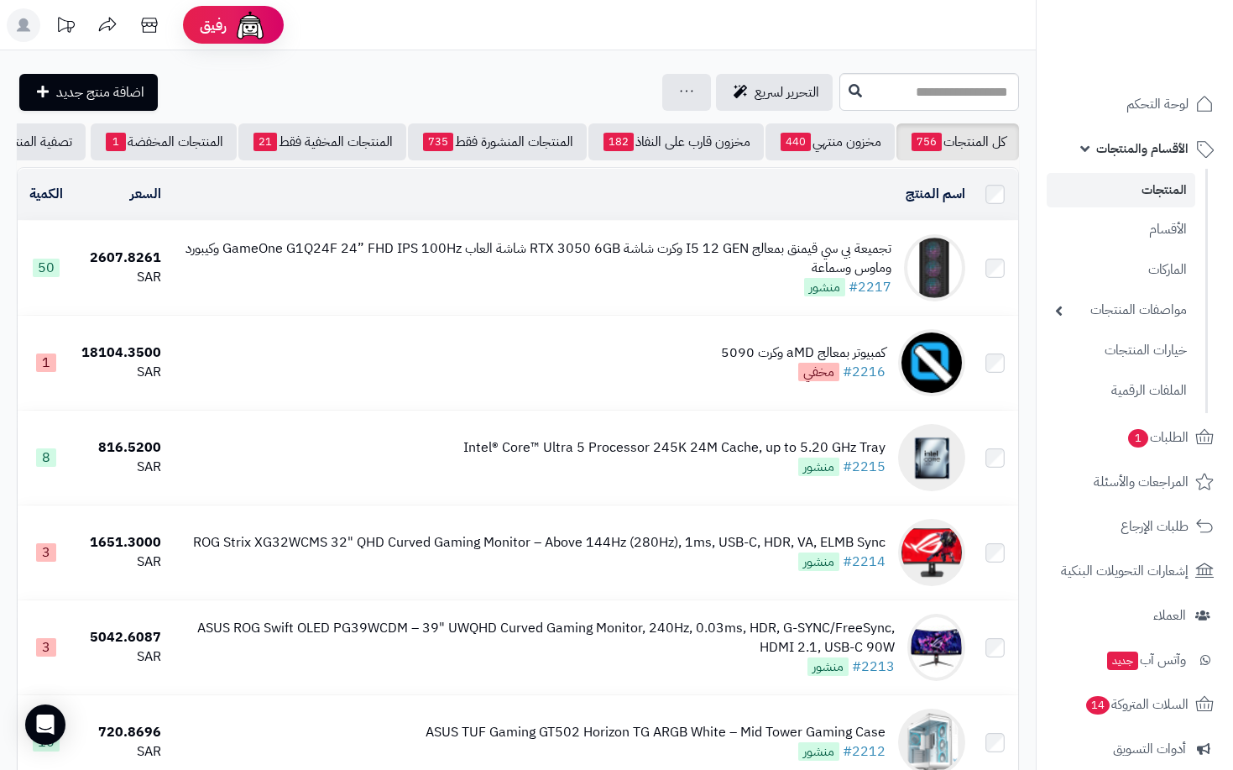
click at [1152, 182] on link "المنتجات" at bounding box center [1121, 190] width 149 height 34
click at [1146, 141] on span "الأقسام والمنتجات" at bounding box center [1142, 149] width 92 height 24
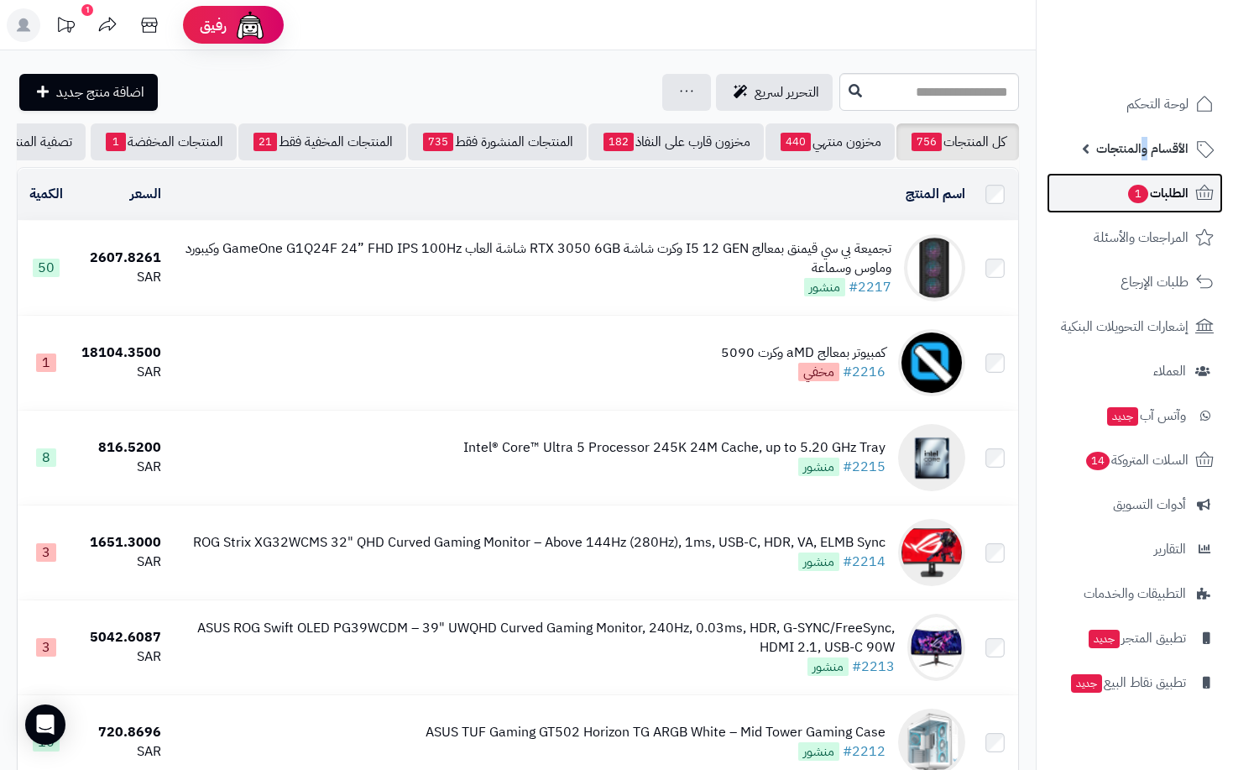
click at [1159, 189] on span "الطلبات 1" at bounding box center [1157, 193] width 62 height 24
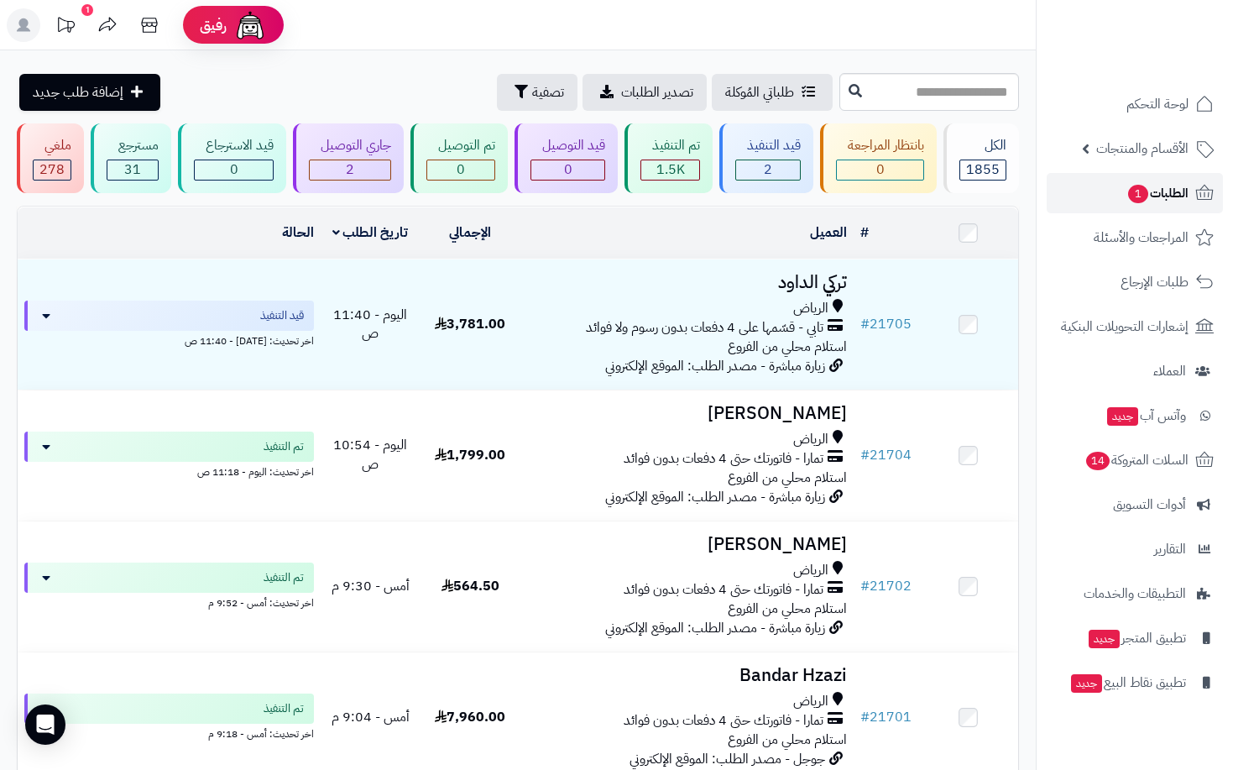
click at [1177, 194] on span "الطلبات 1" at bounding box center [1157, 193] width 62 height 24
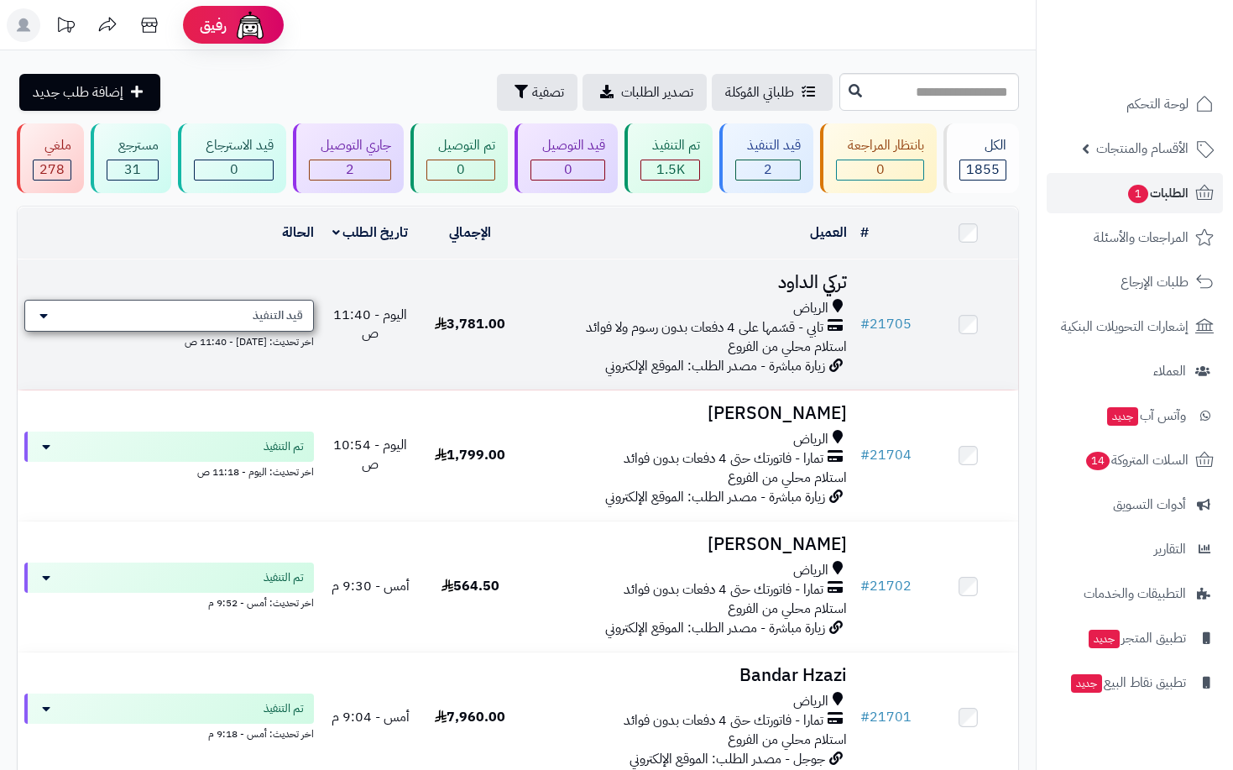
click at [299, 311] on span "قيد التنفيذ" at bounding box center [278, 315] width 50 height 17
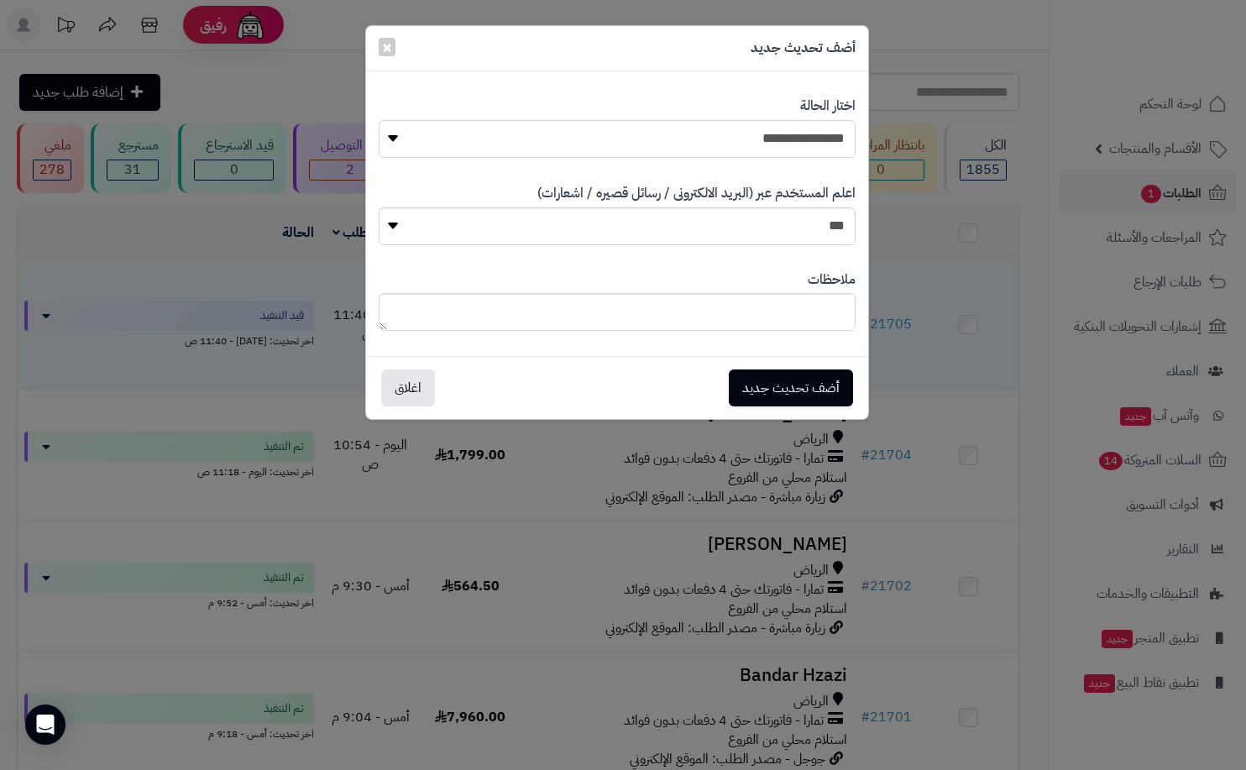
click at [813, 146] on select "**********" at bounding box center [617, 139] width 477 height 38
select select "*"
click at [379, 120] on select "**********" at bounding box center [617, 139] width 477 height 38
click at [802, 390] on button "أضف تحديث جديد" at bounding box center [791, 386] width 124 height 37
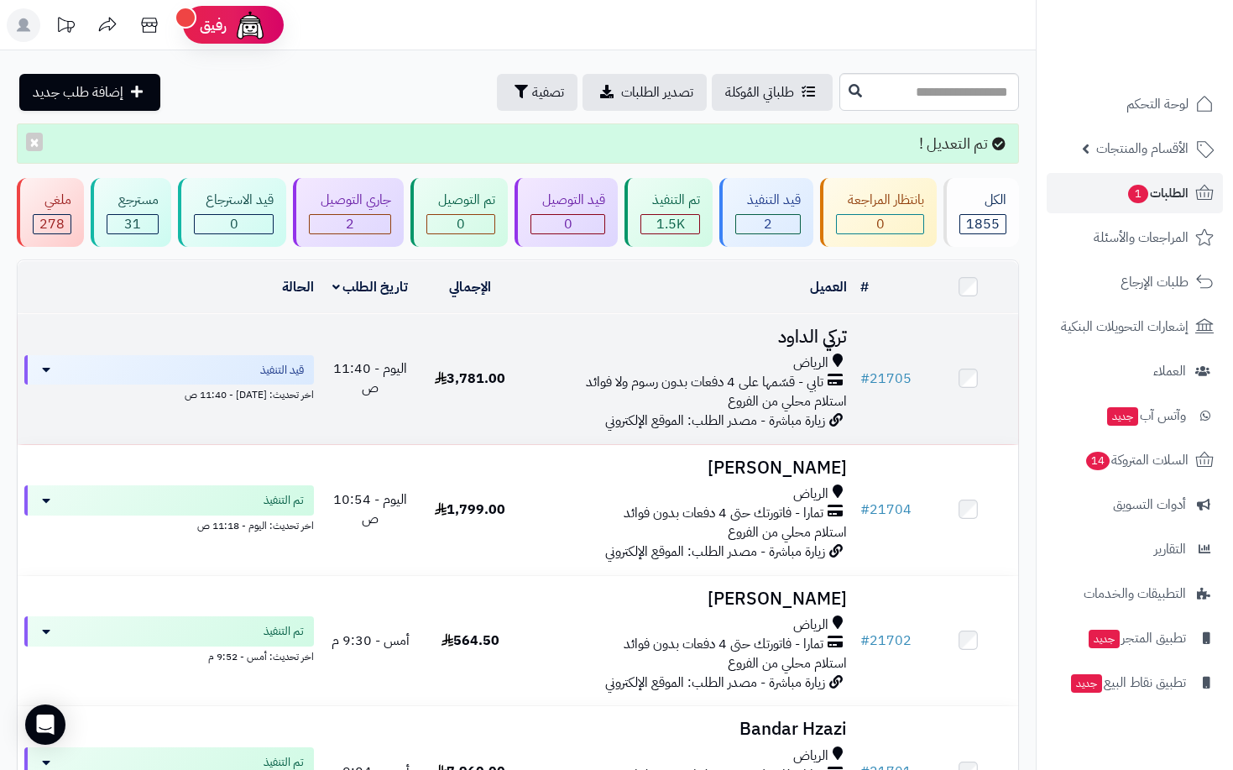
click at [442, 374] on icon at bounding box center [441, 377] width 12 height 13
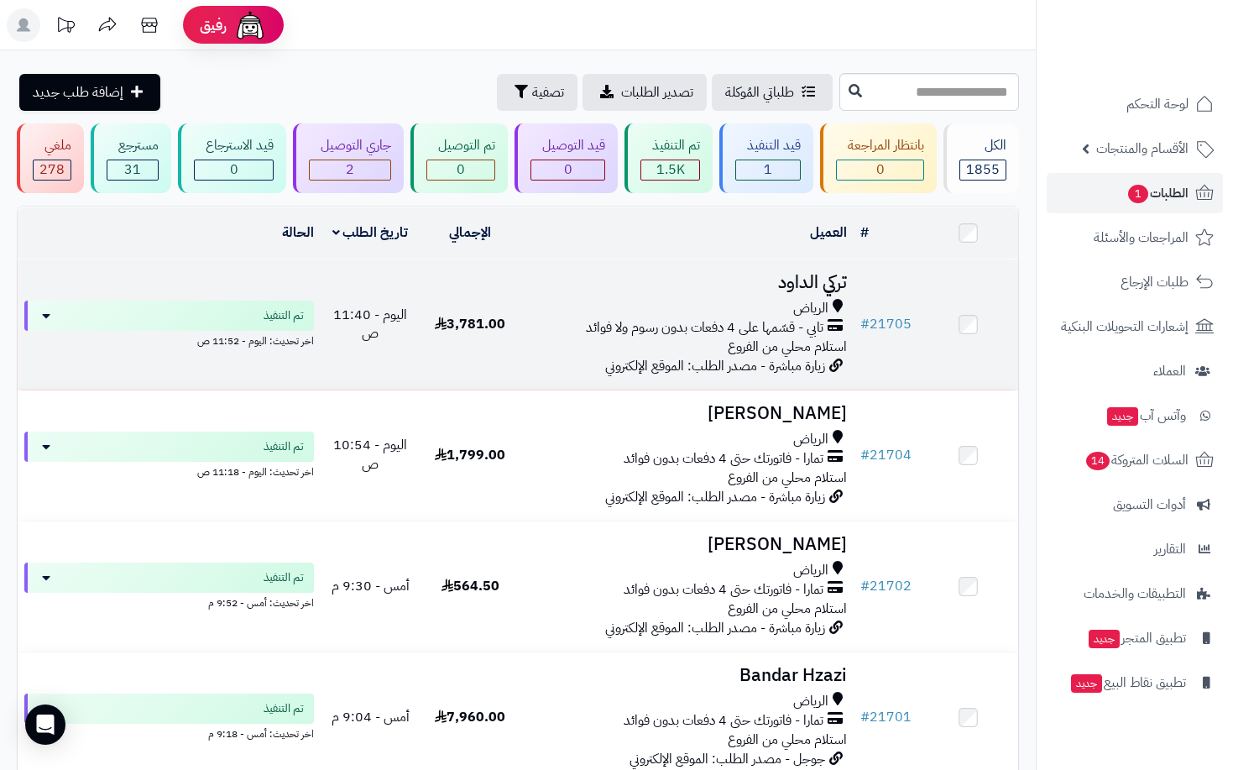
click at [507, 336] on td "3,781.00" at bounding box center [471, 324] width 100 height 130
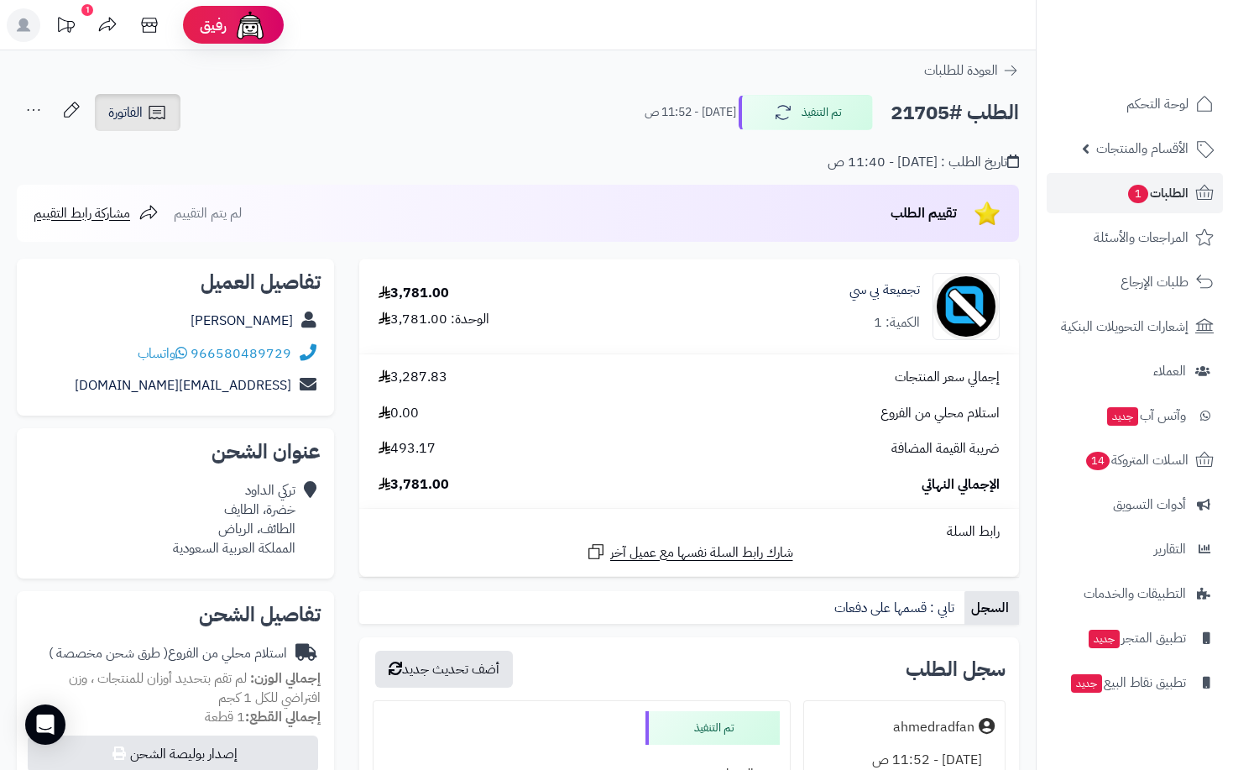
click at [159, 119] on icon at bounding box center [157, 112] width 20 height 20
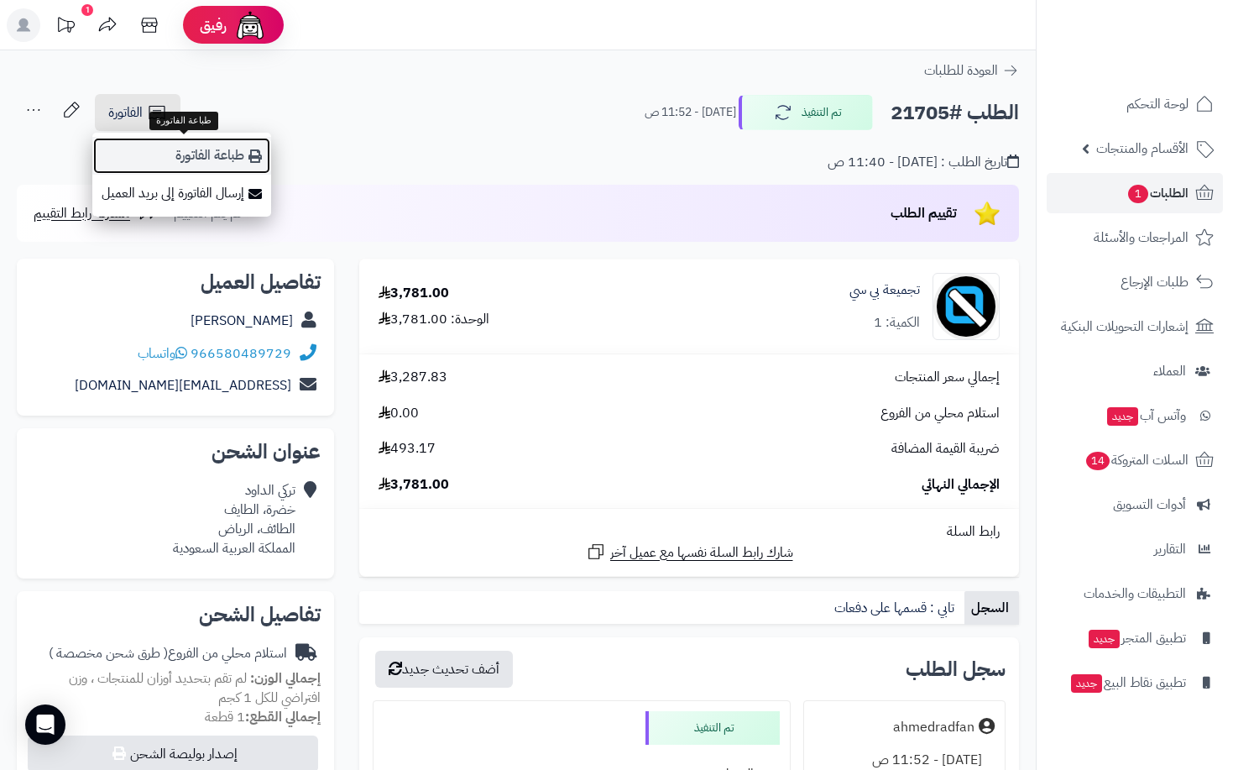
click at [196, 160] on link "طباعة الفاتورة" at bounding box center [181, 156] width 179 height 38
